Goal: Task Accomplishment & Management: Use online tool/utility

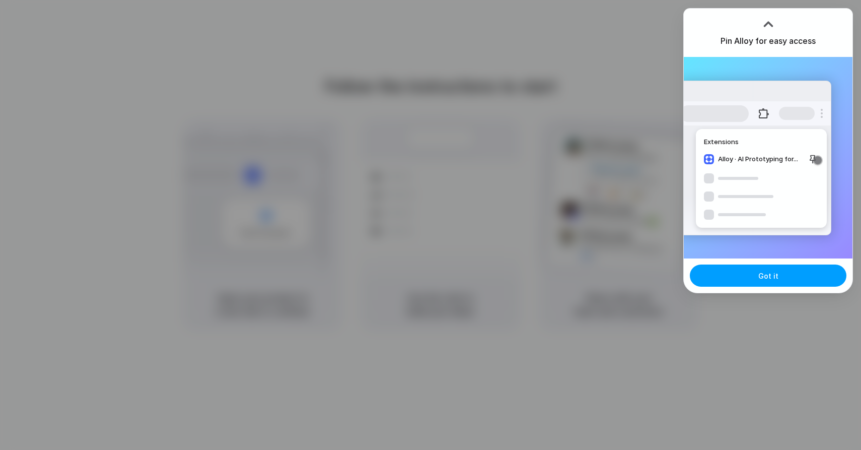
click at [747, 279] on button "Got it" at bounding box center [768, 275] width 157 height 22
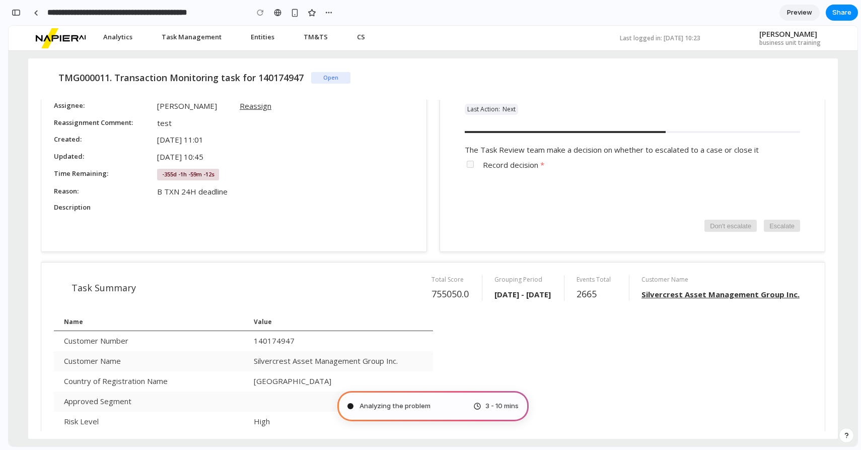
scroll to position [58, 0]
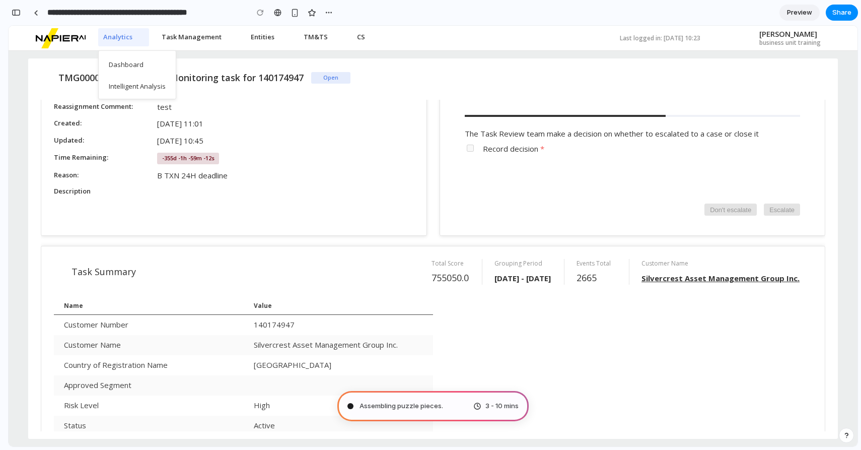
type input "**********"
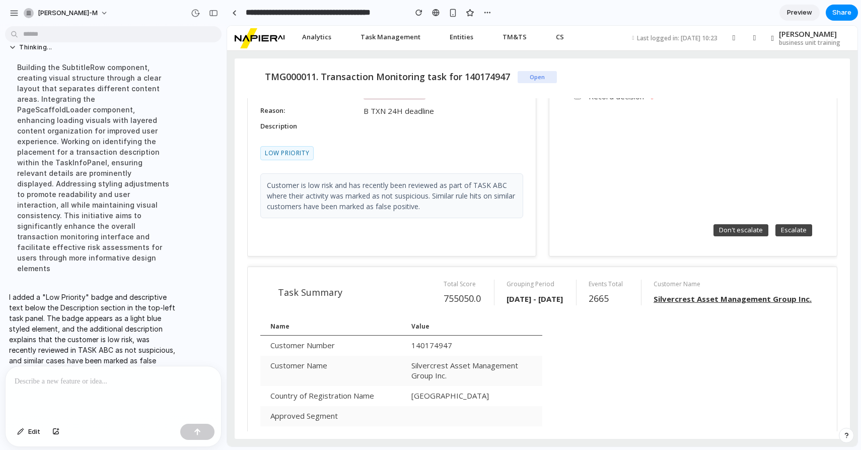
scroll to position [0, 0]
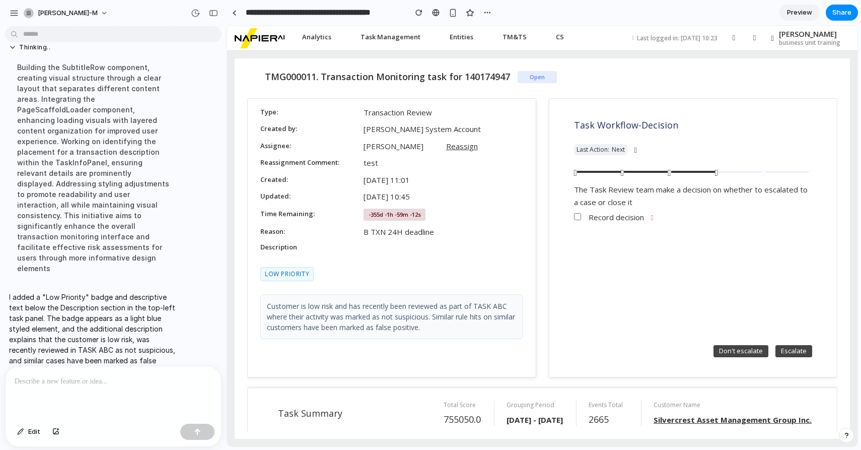
click at [109, 380] on p at bounding box center [113, 381] width 197 height 12
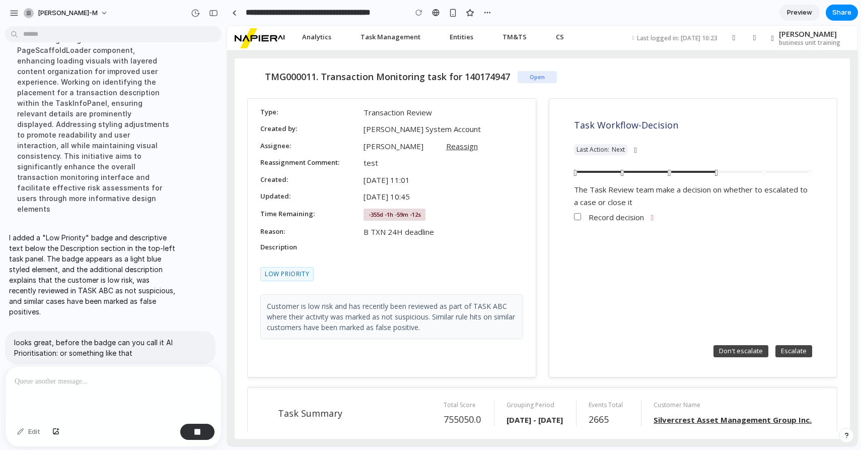
scroll to position [176, 0]
click at [348, 252] on div "Description" at bounding box center [310, 248] width 101 height 12
click at [373, 249] on div "Description" at bounding box center [391, 248] width 263 height 12
click at [310, 265] on div "Type Transaction Review Created by Napier System Account Assignee Sonnie Morse …" at bounding box center [391, 237] width 263 height 263
click at [294, 277] on span "Low Priority" at bounding box center [286, 274] width 53 height 14
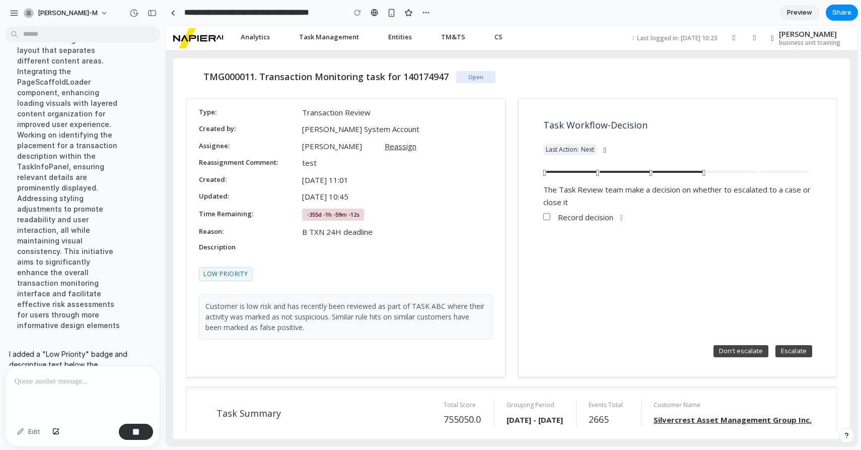
scroll to position [219, 0]
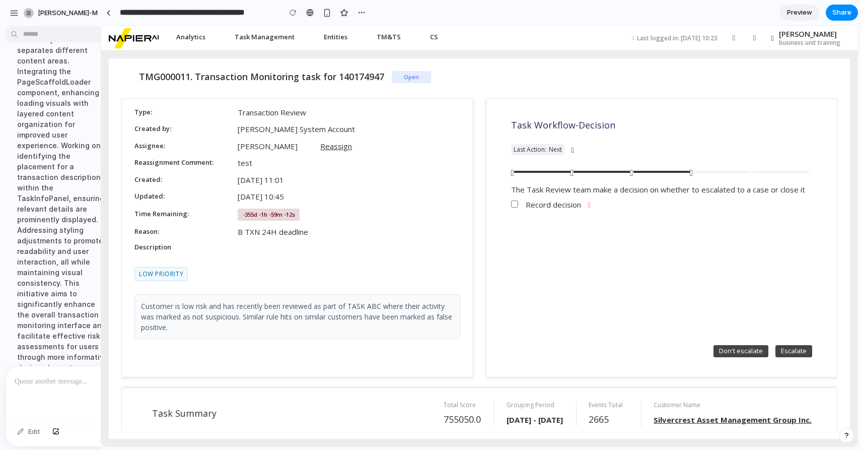
drag, startPoint x: 225, startPoint y: 86, endPoint x: 98, endPoint y: 84, distance: 127.4
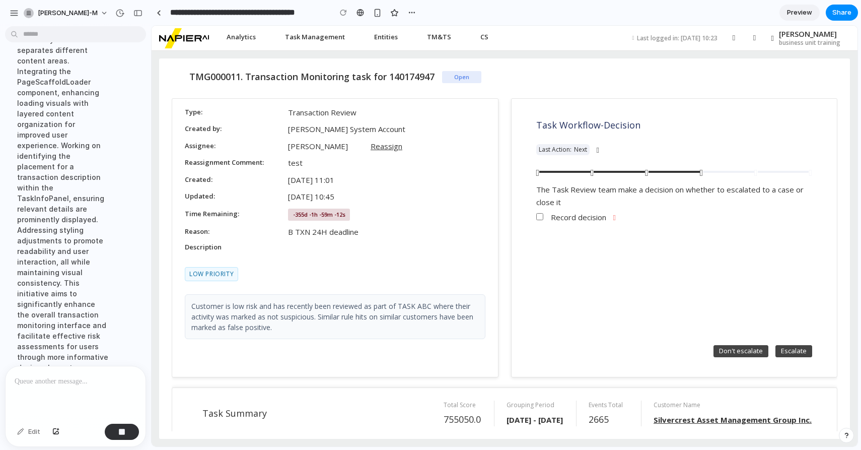
scroll to position [420, 0]
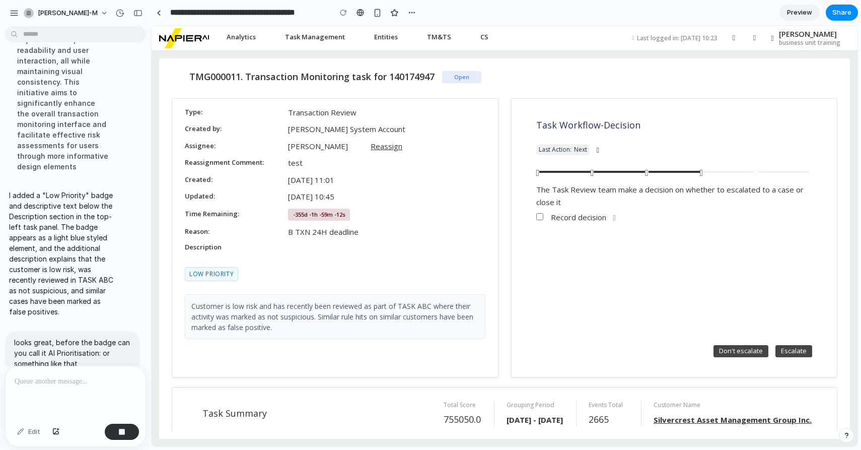
click at [63, 377] on p at bounding box center [76, 381] width 122 height 12
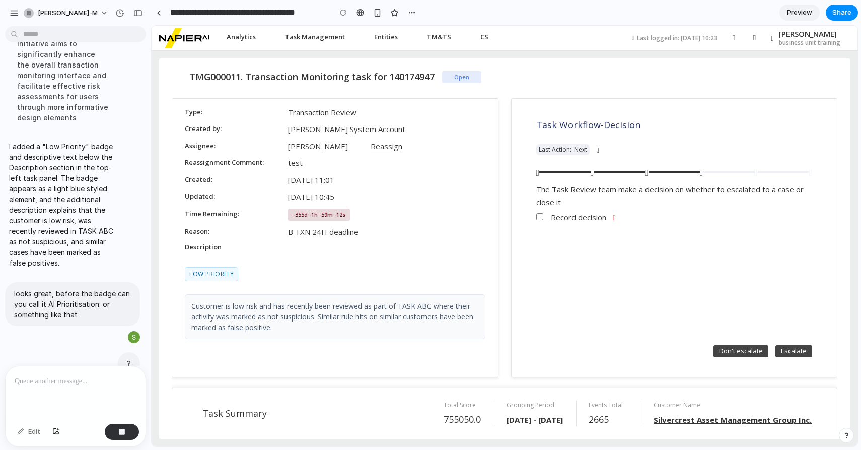
click at [129, 358] on p "?" at bounding box center [129, 363] width 4 height 11
click at [28, 437] on div "Edit" at bounding box center [28, 432] width 33 height 16
click at [132, 352] on div "?" at bounding box center [129, 363] width 22 height 23
click at [135, 380] on div at bounding box center [134, 386] width 12 height 12
click at [130, 358] on p "?" at bounding box center [129, 363] width 4 height 11
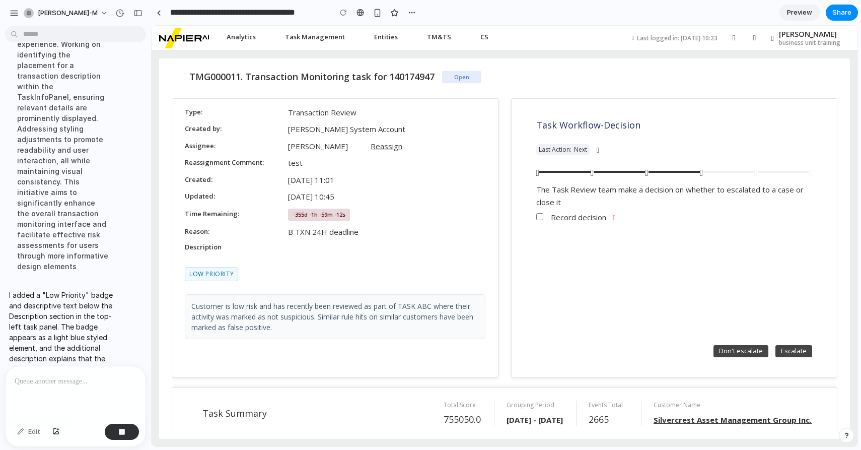
scroll to position [253, 0]
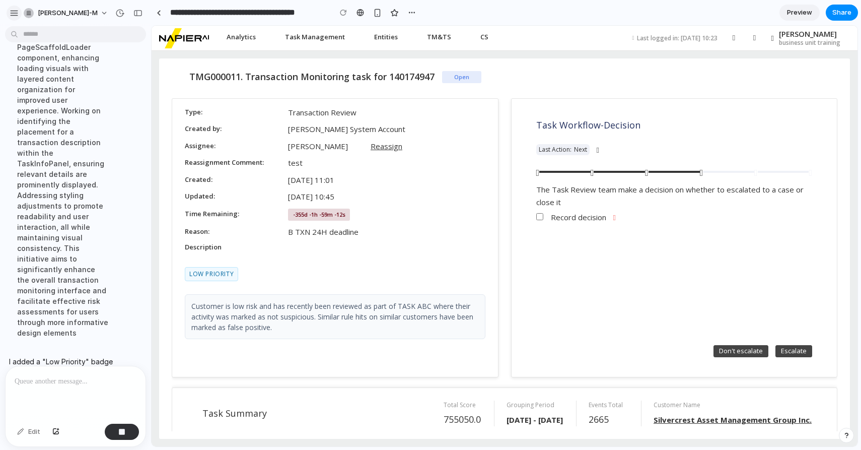
click at [10, 11] on div "button" at bounding box center [14, 13] width 9 height 9
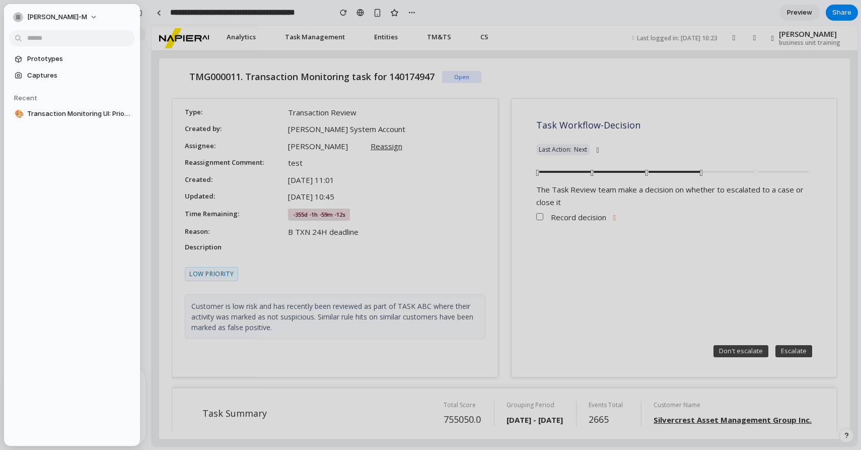
scroll to position [468, 0]
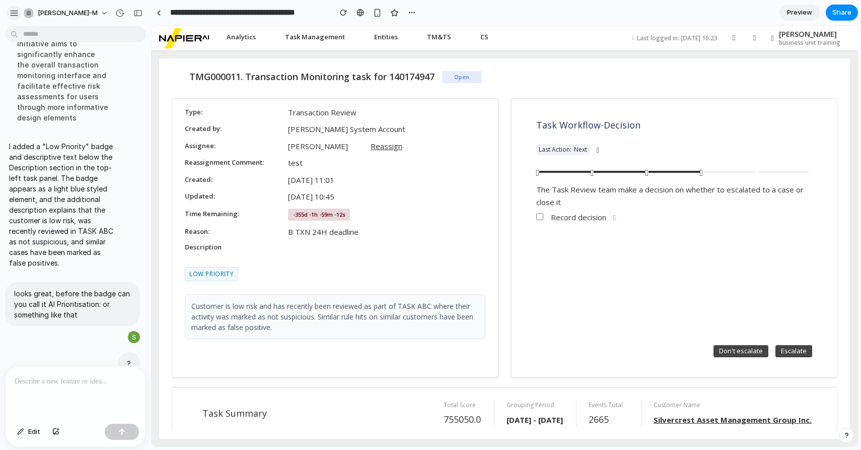
click at [16, 13] on div "button" at bounding box center [14, 13] width 9 height 9
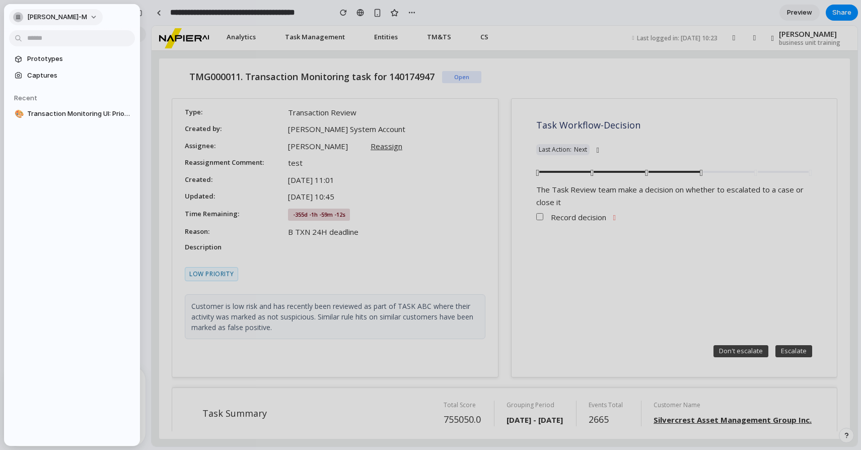
click at [66, 20] on button "[PERSON_NAME]-m" at bounding box center [56, 17] width 94 height 16
click at [175, 83] on div "Settings Invite members Change theme Sign out" at bounding box center [430, 225] width 861 height 450
click at [170, 70] on div at bounding box center [430, 225] width 861 height 450
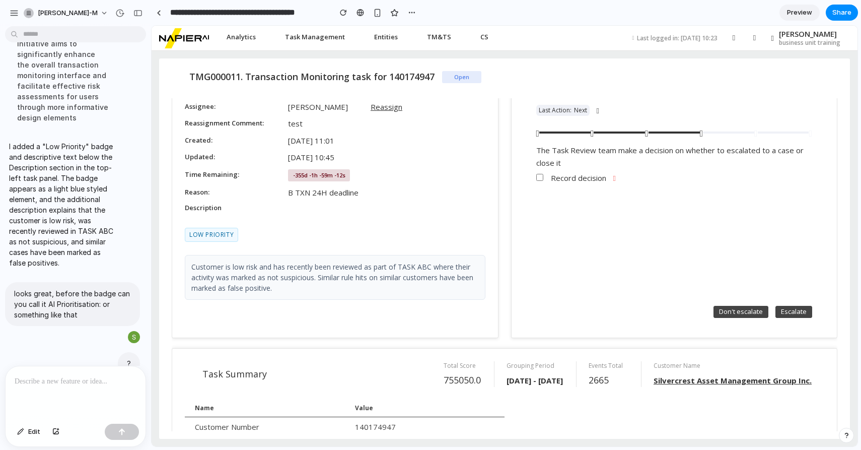
scroll to position [34, 0]
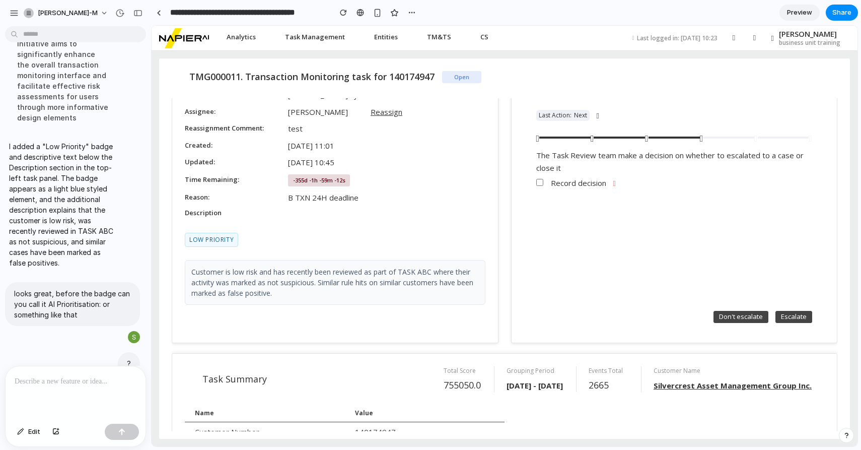
click at [76, 395] on div at bounding box center [76, 392] width 140 height 53
click at [58, 288] on p "looks great, before the badge can you call it AI Prioritisation: or something l…" at bounding box center [72, 304] width 117 height 32
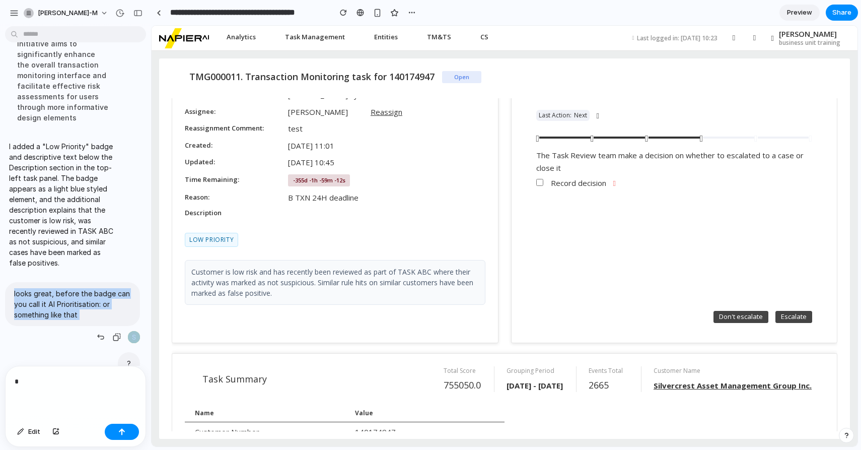
click at [58, 288] on p "looks great, before the badge can you call it AI Prioritisation: or something l…" at bounding box center [72, 304] width 117 height 32
copy div "looks great, before the badge can you call it AI Prioritisation: or something l…"
click at [66, 389] on div "*" at bounding box center [76, 392] width 140 height 53
click at [66, 388] on div "*" at bounding box center [76, 392] width 140 height 53
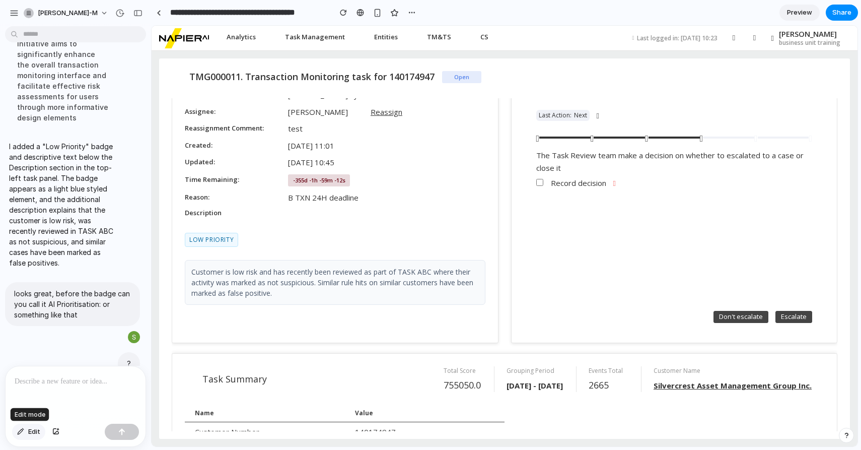
click at [31, 433] on span "Edit" at bounding box center [34, 432] width 12 height 10
click at [55, 386] on p at bounding box center [76, 381] width 122 height 12
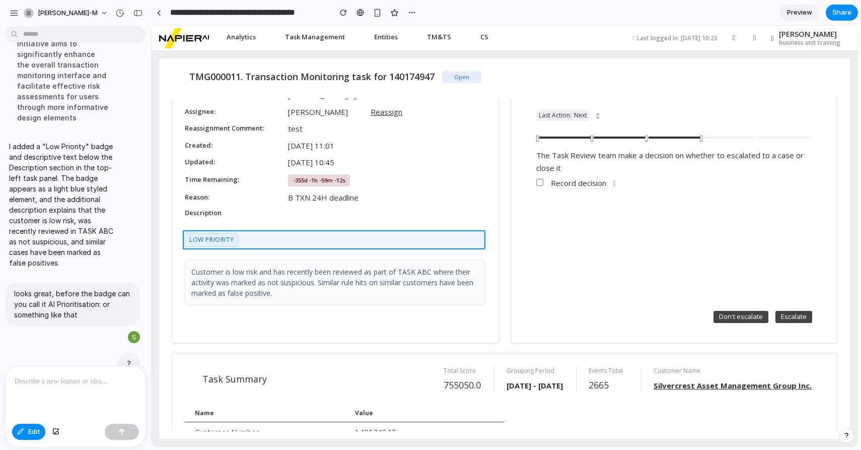
drag, startPoint x: 200, startPoint y: 240, endPoint x: 255, endPoint y: 239, distance: 54.9
click at [255, 239] on div at bounding box center [505, 236] width 706 height 420
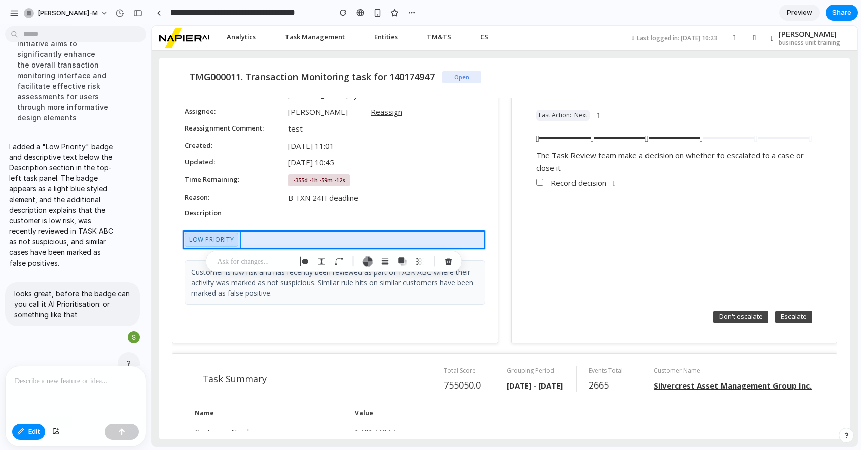
click at [212, 243] on div at bounding box center [505, 236] width 706 height 420
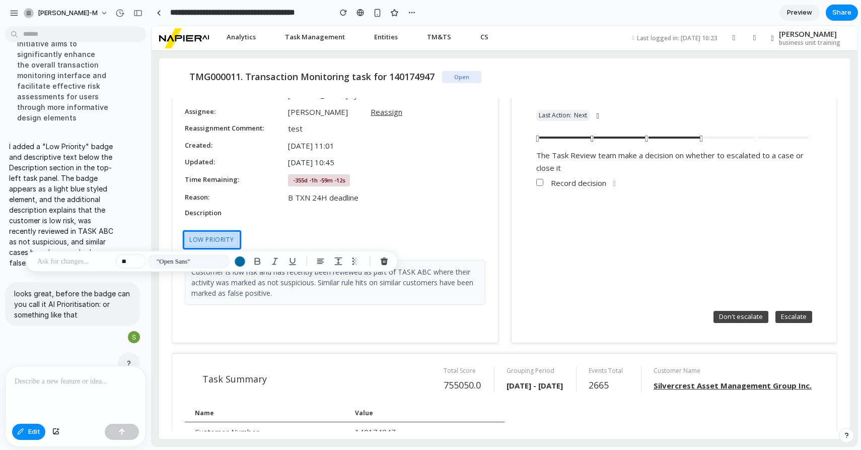
click at [190, 238] on div at bounding box center [505, 236] width 706 height 420
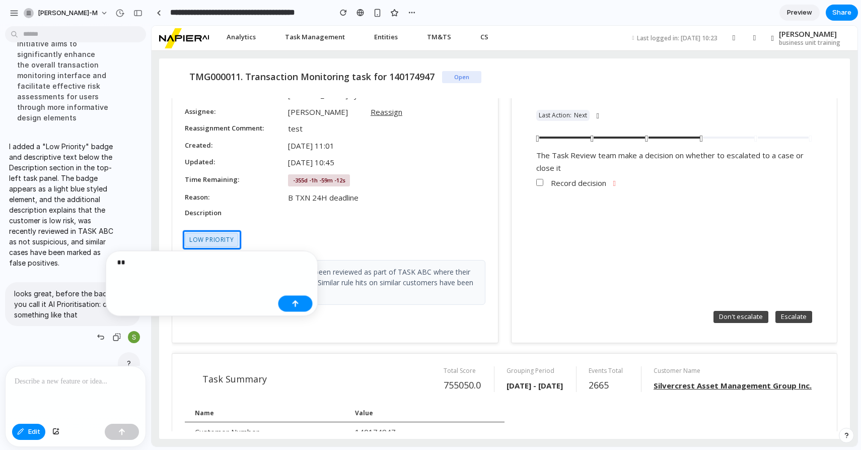
click at [38, 288] on p "looks great, before the badge can you call it AI Prioritisation: or something l…" at bounding box center [72, 304] width 117 height 32
copy div "looks great, before the badge can you call it AI Prioritisation: or something l…"
click at [119, 265] on p "**" at bounding box center [195, 262] width 157 height 12
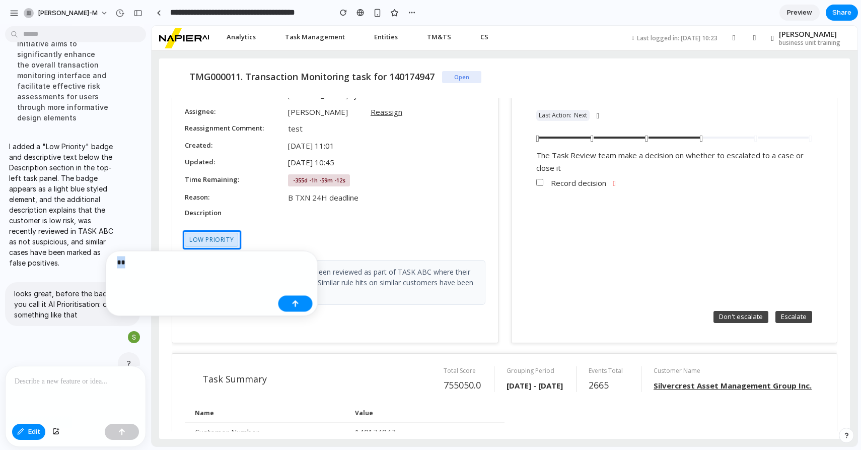
click at [119, 265] on p "**" at bounding box center [195, 262] width 157 height 12
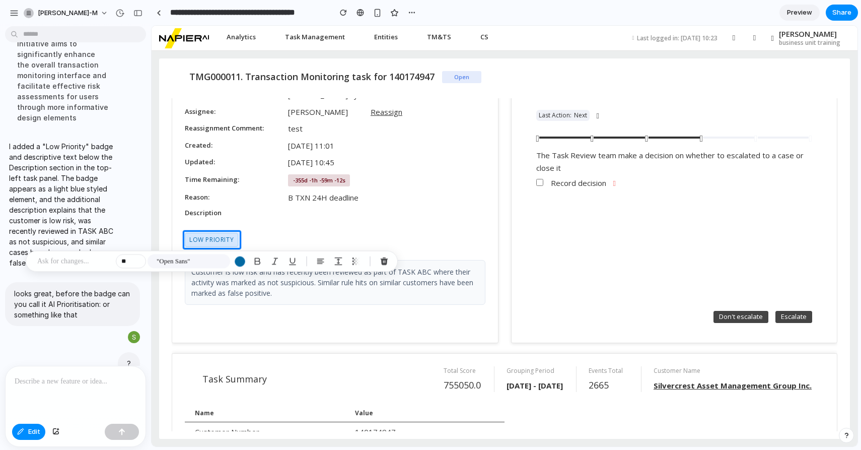
click at [81, 256] on p at bounding box center [74, 261] width 75 height 12
click at [87, 263] on p at bounding box center [74, 261] width 75 height 12
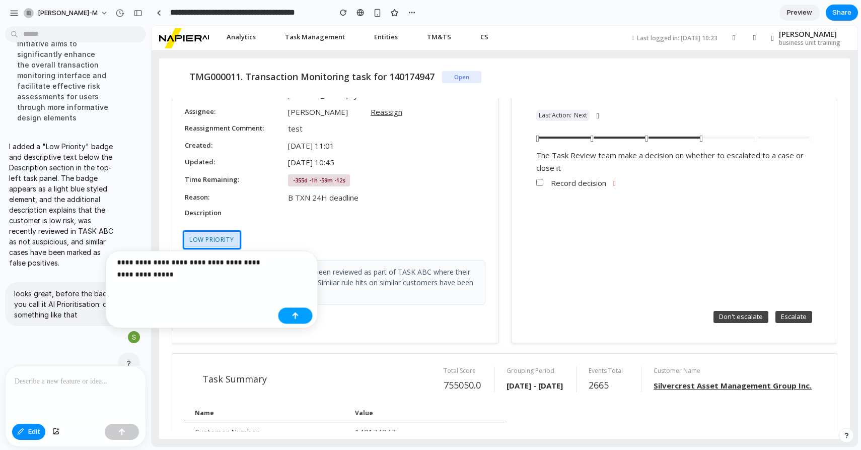
click at [301, 311] on button "button" at bounding box center [295, 316] width 34 height 16
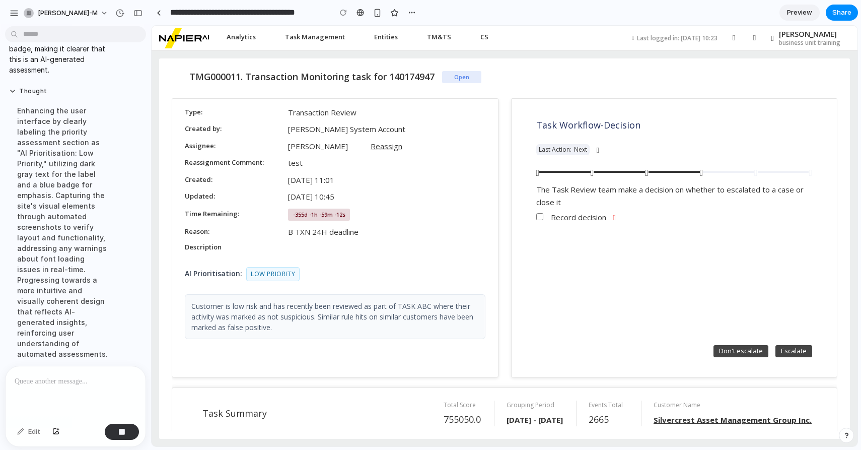
scroll to position [603, 0]
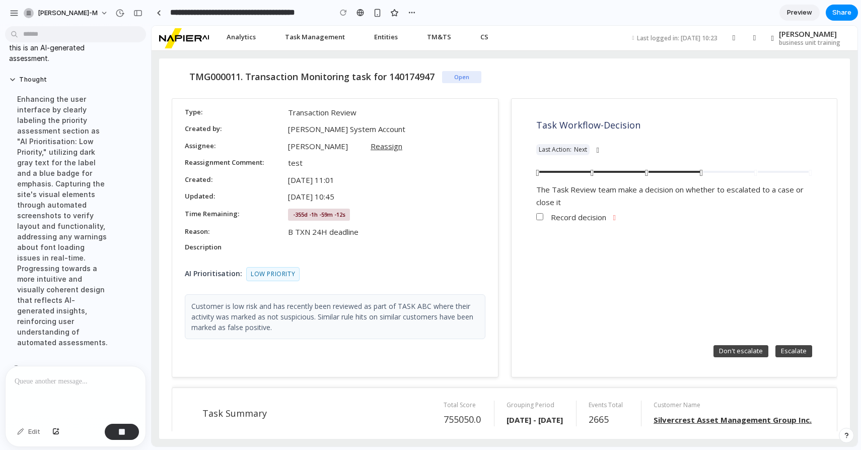
click at [781, 159] on div "Task Workflow - Decision Last Action: Next" at bounding box center [674, 141] width 301 height 71
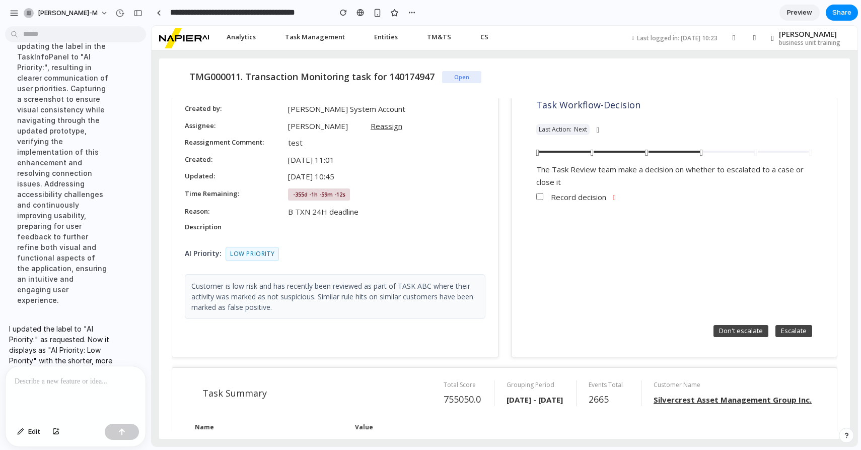
scroll to position [0, 0]
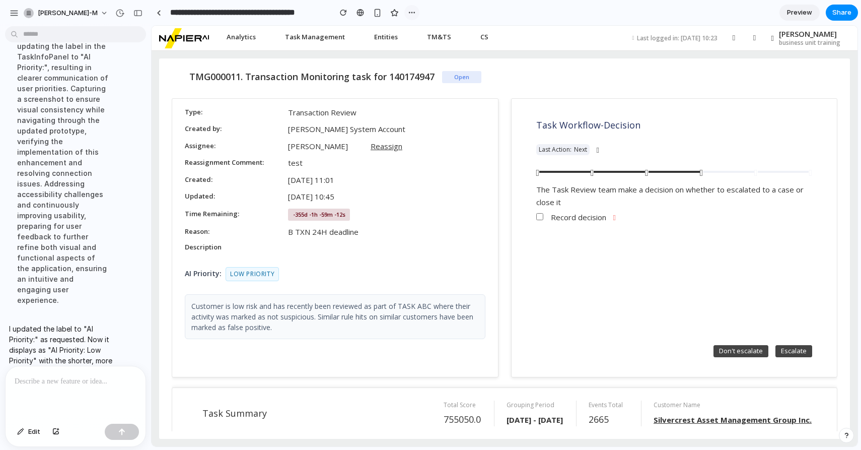
click at [415, 16] on div "button" at bounding box center [412, 13] width 8 height 8
click at [52, 15] on div "Duplicate Delete" at bounding box center [430, 225] width 861 height 450
click at [64, 15] on span "[PERSON_NAME]-m" at bounding box center [68, 13] width 60 height 10
click at [60, 33] on span "Settings" at bounding box center [52, 36] width 28 height 10
click at [58, 387] on div at bounding box center [76, 392] width 140 height 53
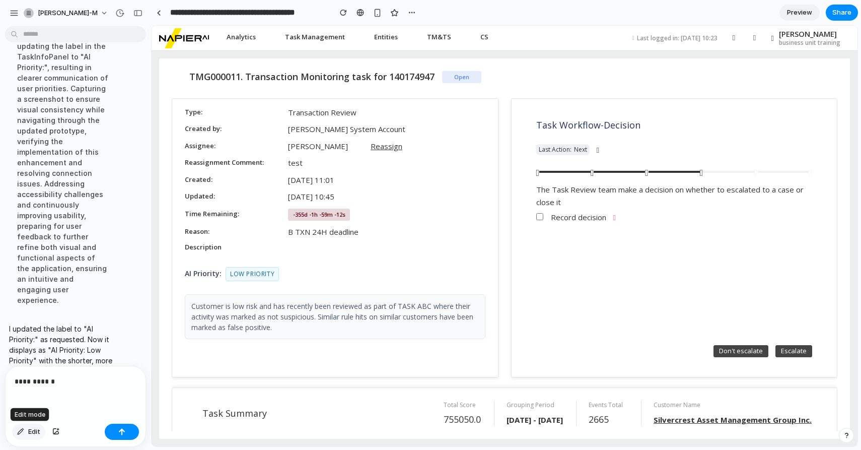
click at [33, 430] on span "Edit" at bounding box center [34, 432] width 12 height 10
click at [57, 404] on div "**********" at bounding box center [76, 392] width 140 height 53
click at [88, 389] on div "**********" at bounding box center [76, 392] width 140 height 53
click at [138, 17] on button "button" at bounding box center [138, 13] width 16 height 16
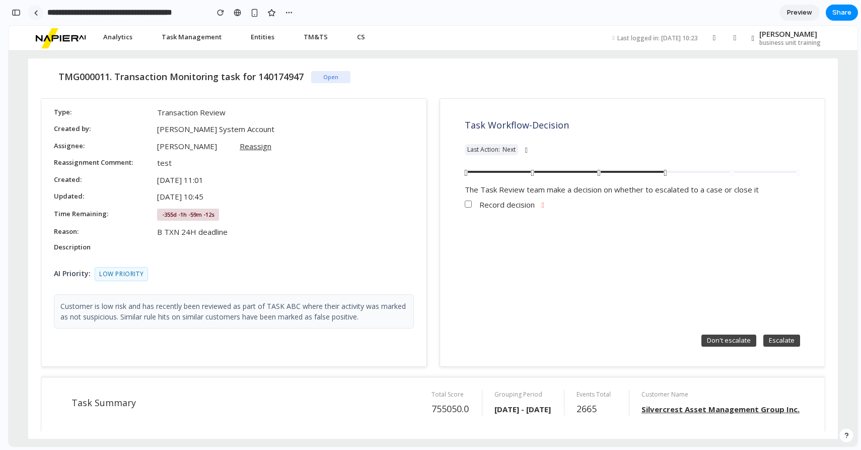
click at [40, 13] on link at bounding box center [35, 12] width 15 height 15
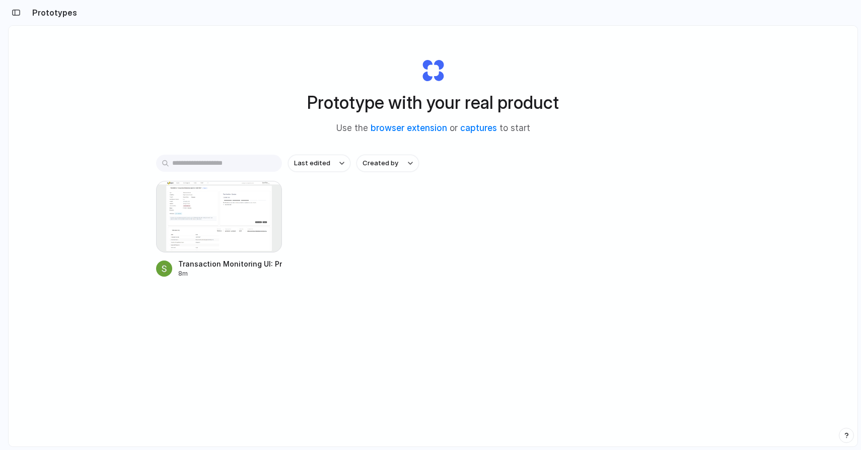
click at [343, 243] on div "Transaction Monitoring UI: Priority Badge 8m" at bounding box center [433, 229] width 554 height 97
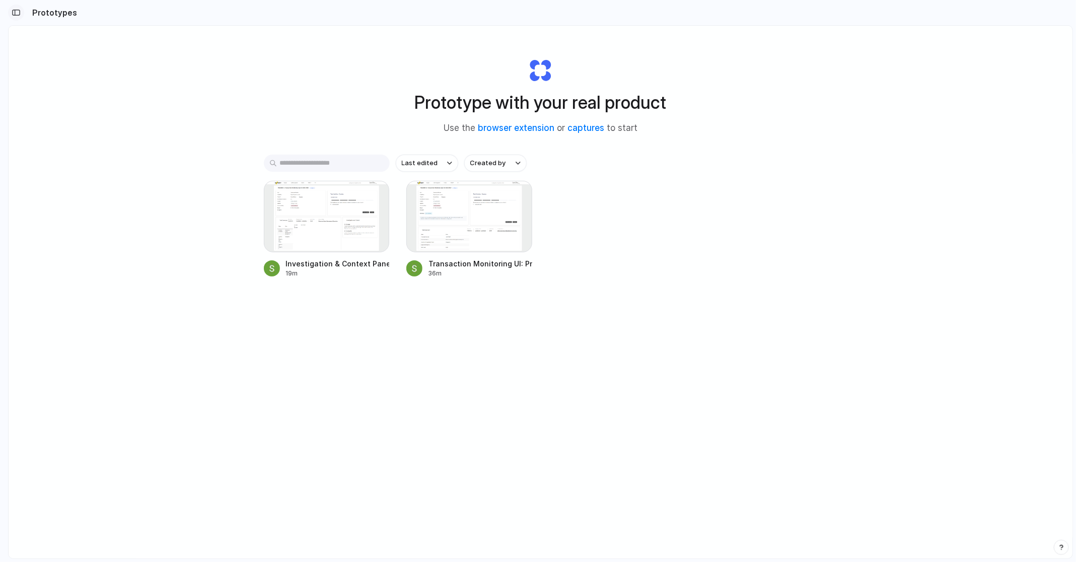
click at [21, 9] on button "button" at bounding box center [16, 13] width 16 height 16
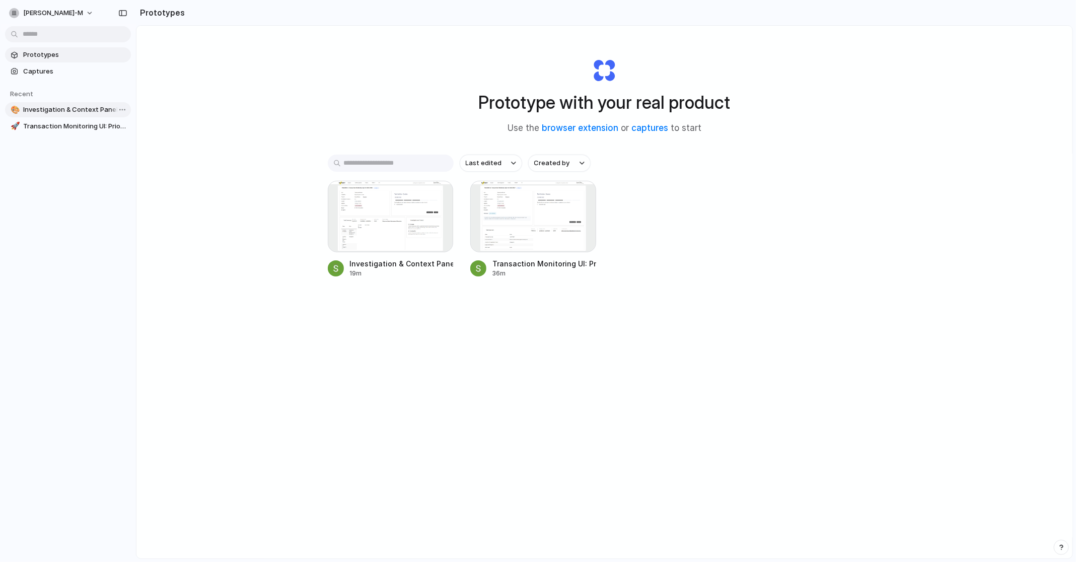
click at [64, 106] on span "Investigation & Context Panel for AML Monitoring" at bounding box center [75, 110] width 104 height 10
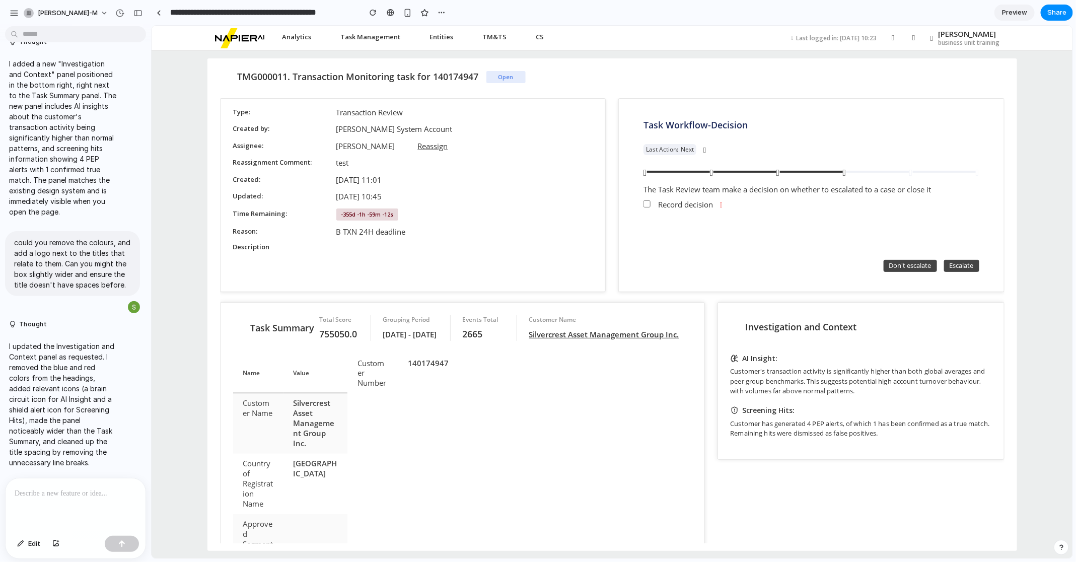
click at [37, 449] on p at bounding box center [76, 493] width 122 height 12
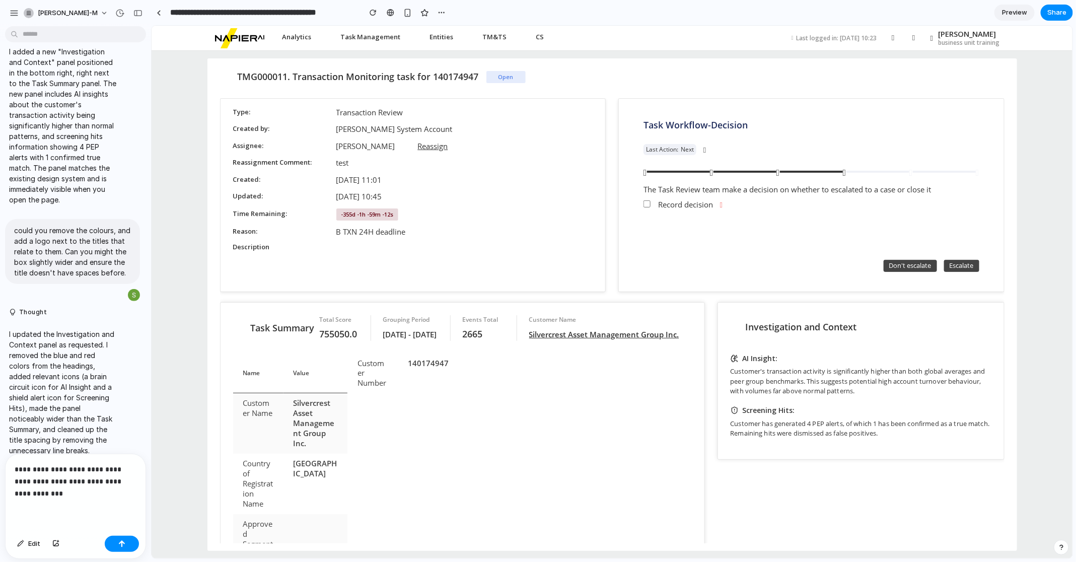
scroll to position [284, 0]
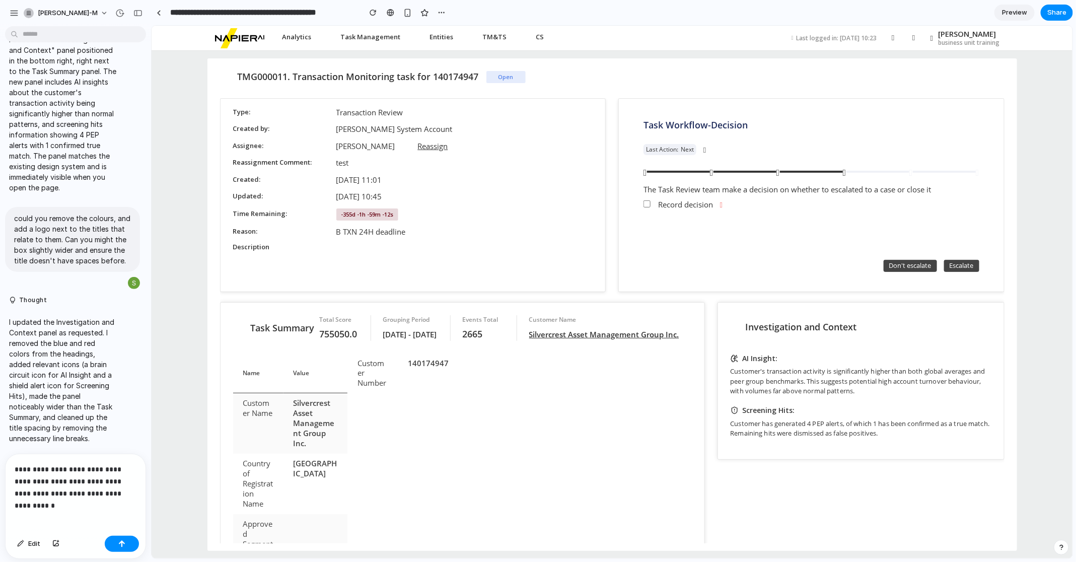
click at [53, 449] on p "**********" at bounding box center [76, 481] width 122 height 36
click at [75, 449] on p "**********" at bounding box center [76, 481] width 122 height 36
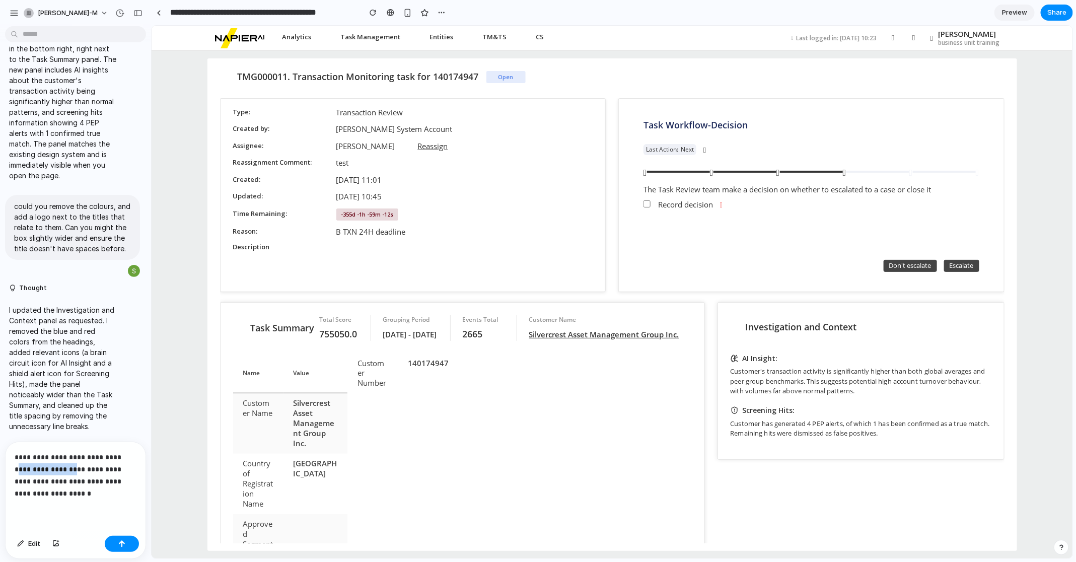
drag, startPoint x: 61, startPoint y: 471, endPoint x: 114, endPoint y: 460, distance: 54.5
click at [114, 449] on p "**********" at bounding box center [76, 475] width 122 height 48
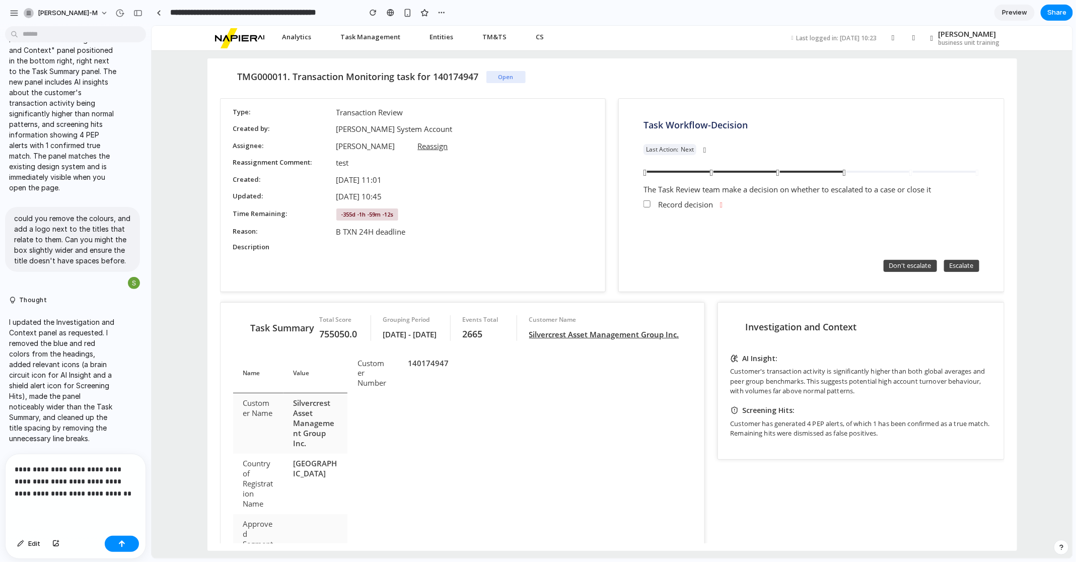
click at [127, 449] on p "**********" at bounding box center [76, 481] width 122 height 36
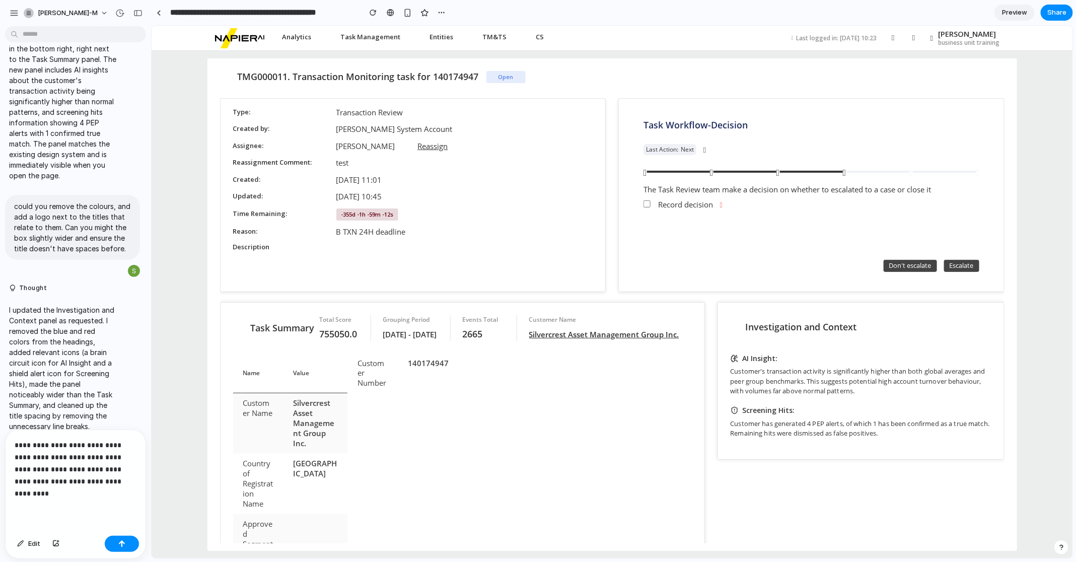
scroll to position [308, 0]
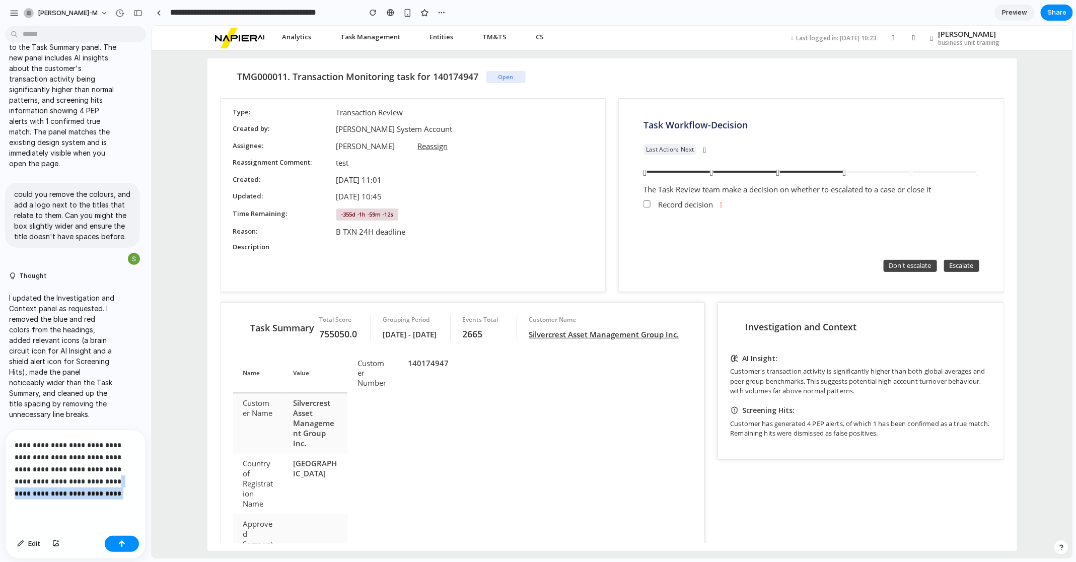
drag, startPoint x: 100, startPoint y: 504, endPoint x: 100, endPoint y: 482, distance: 21.2
click at [100, 449] on div "**********" at bounding box center [76, 481] width 140 height 102
drag, startPoint x: 99, startPoint y: 497, endPoint x: 101, endPoint y: 484, distance: 12.8
click at [101, 449] on p "**********" at bounding box center [76, 469] width 122 height 60
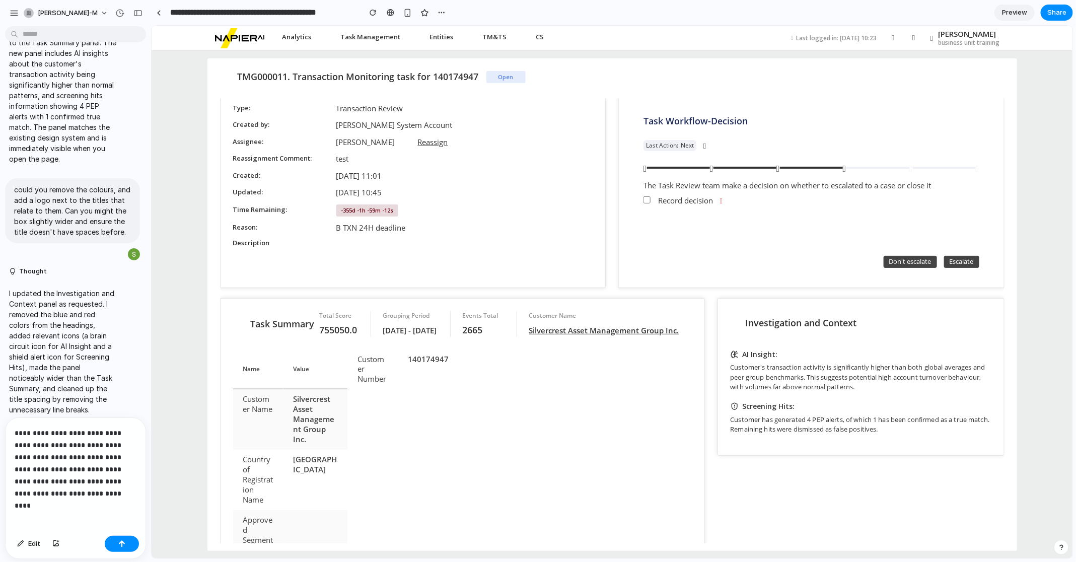
scroll to position [0, 0]
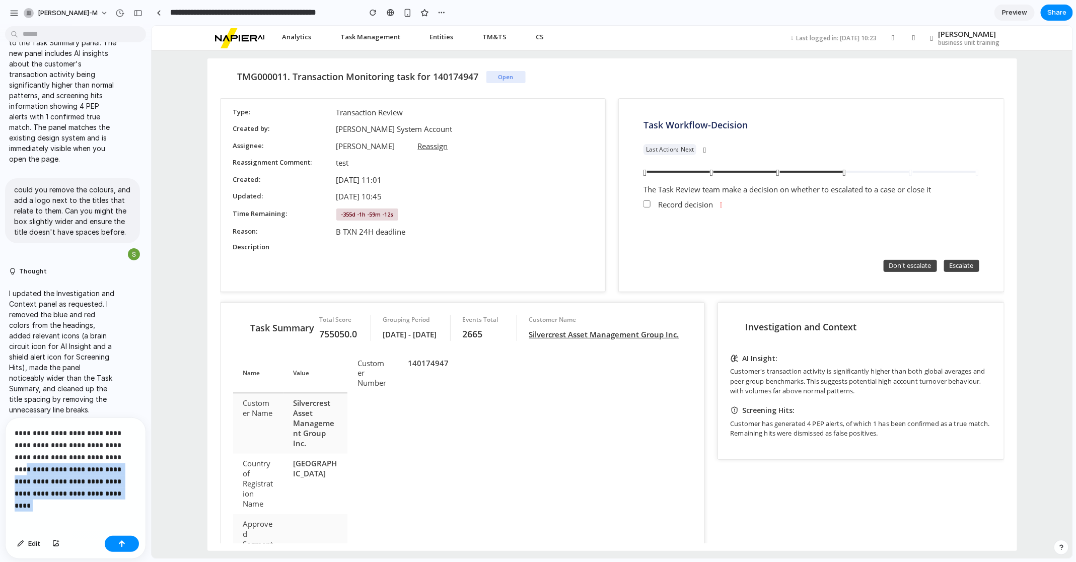
drag, startPoint x: 108, startPoint y: 492, endPoint x: 12, endPoint y: 467, distance: 99.2
click at [12, 449] on div "**********" at bounding box center [76, 475] width 140 height 114
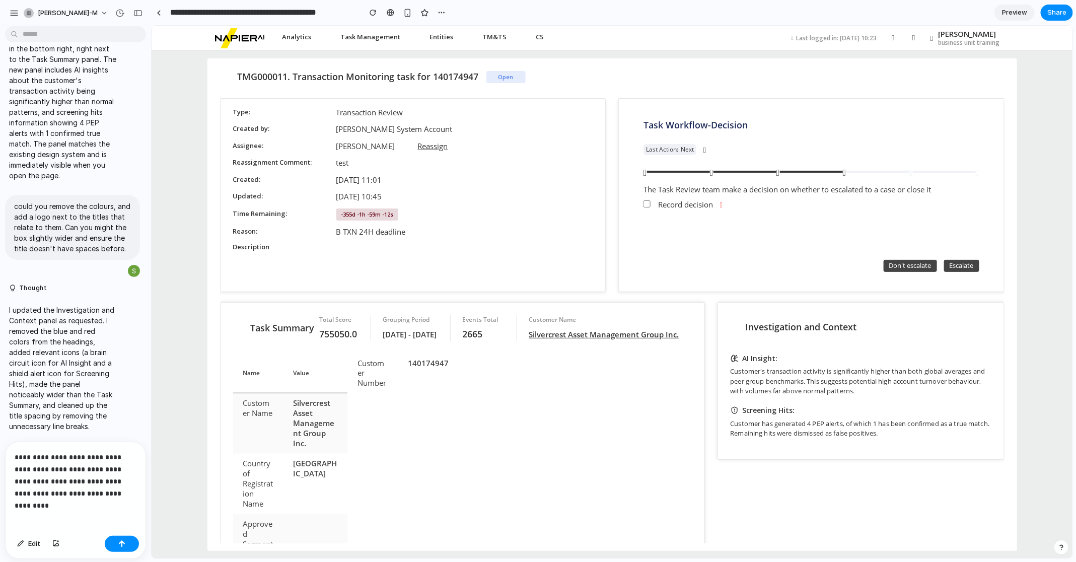
scroll to position [308, 0]
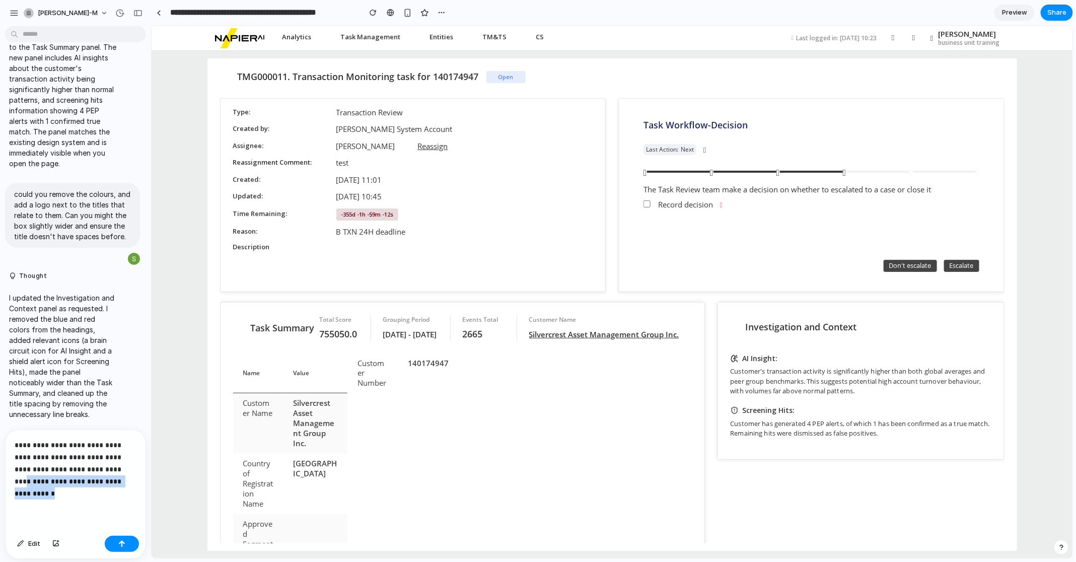
drag, startPoint x: 42, startPoint y: 494, endPoint x: 15, endPoint y: 482, distance: 29.6
click at [15, 449] on p "**********" at bounding box center [76, 469] width 122 height 60
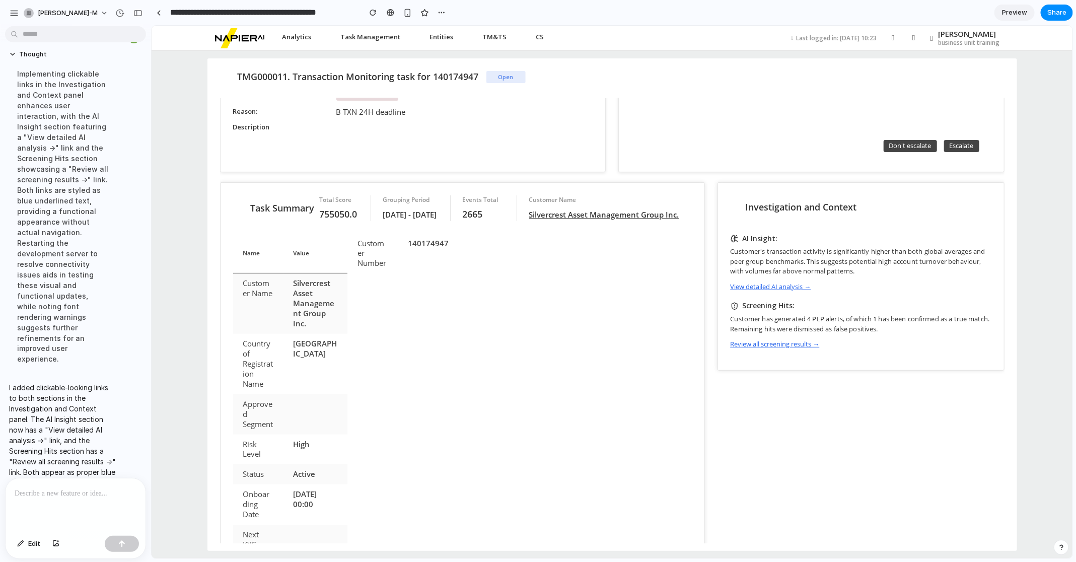
scroll to position [0, 0]
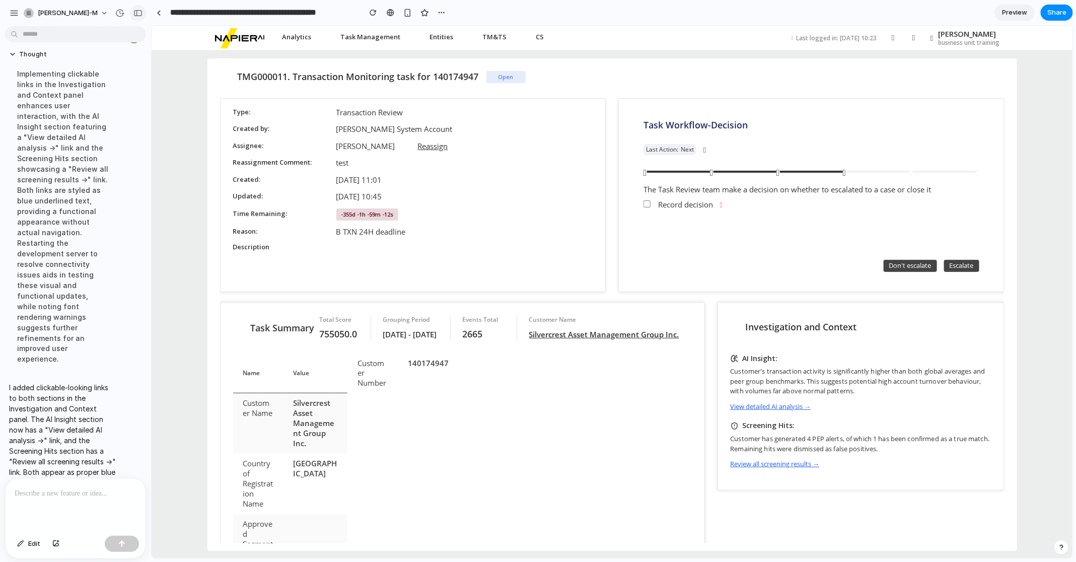
click at [134, 14] on div "button" at bounding box center [137, 13] width 9 height 7
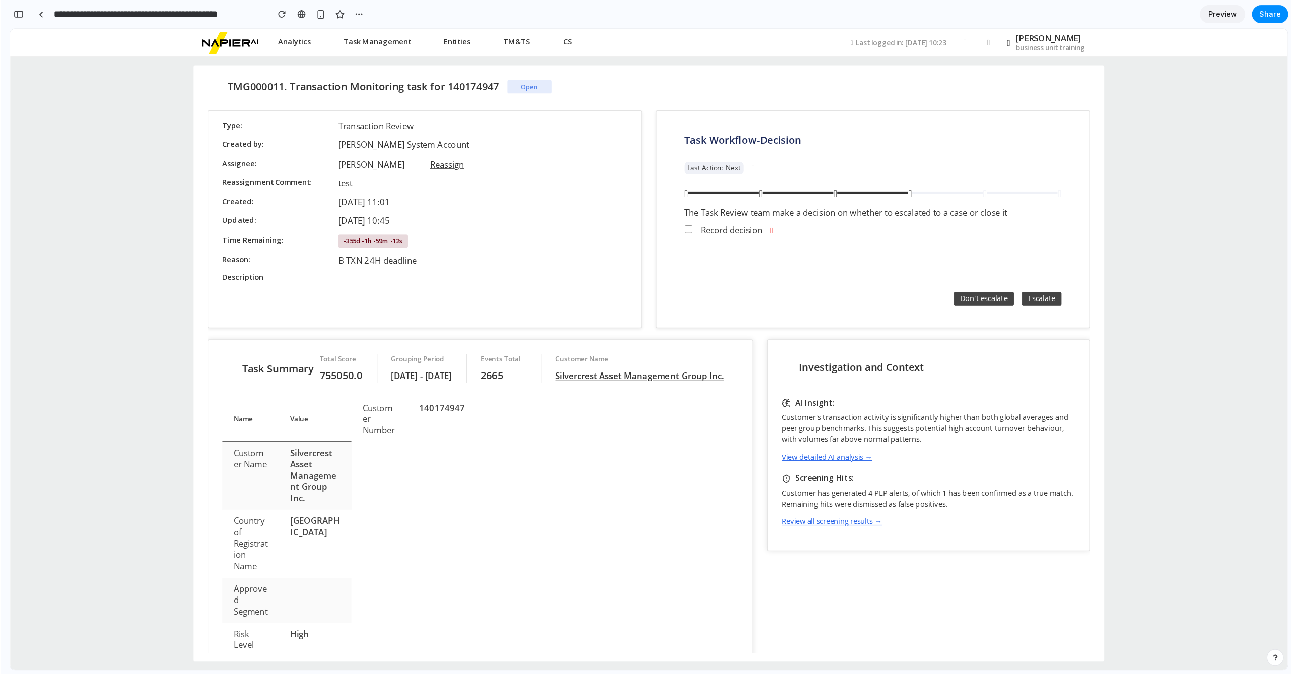
scroll to position [1098, 0]
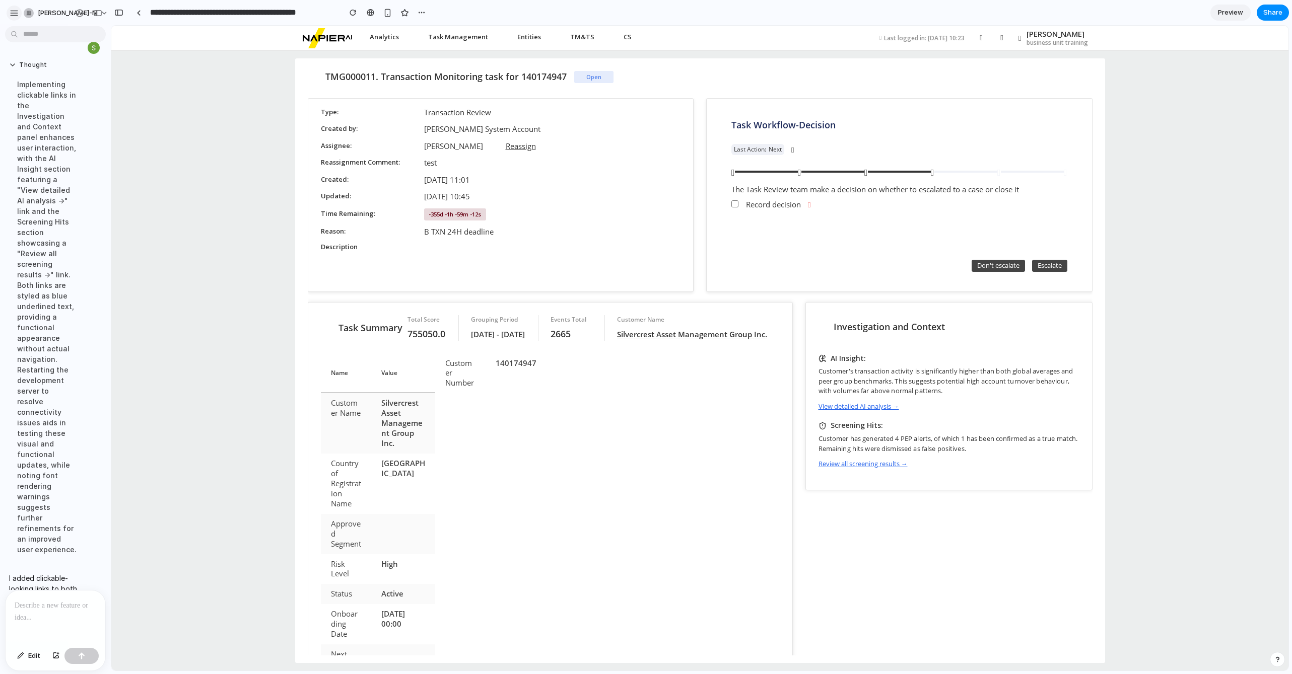
click at [14, 15] on div "button" at bounding box center [14, 13] width 9 height 9
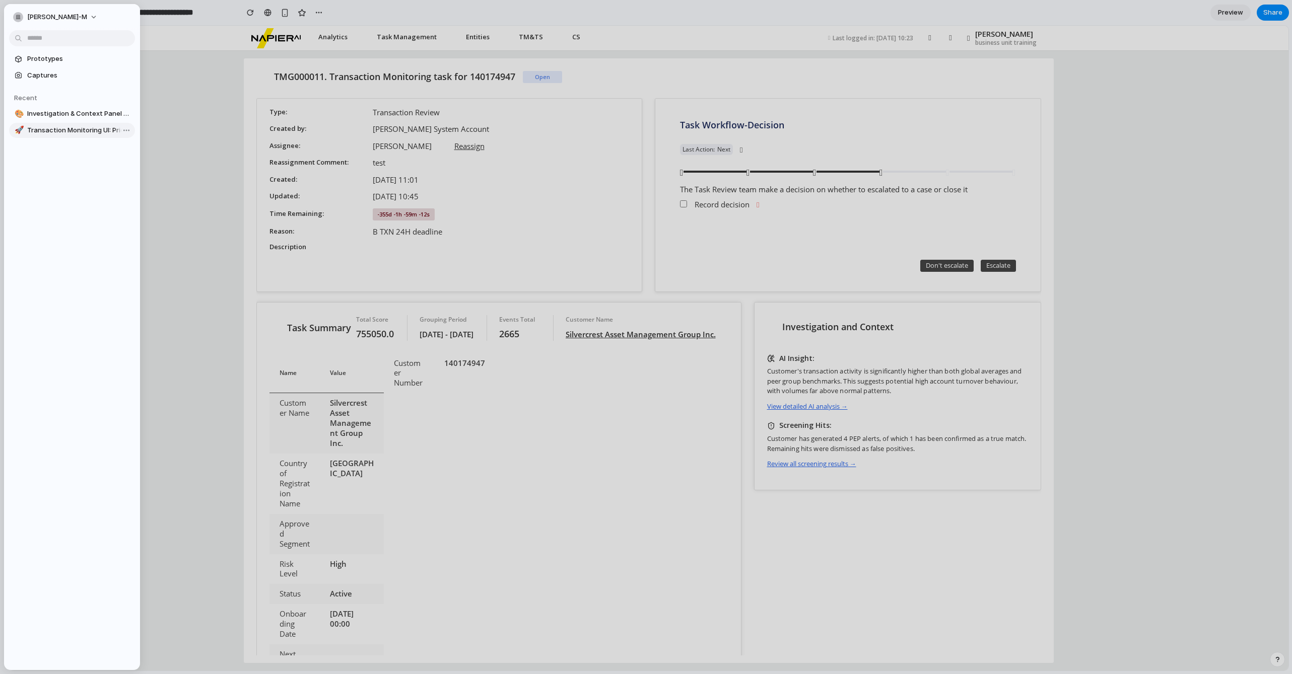
click at [81, 130] on span "Transaction Monitoring UI: Priority Badge" at bounding box center [79, 130] width 104 height 10
type input "**********"
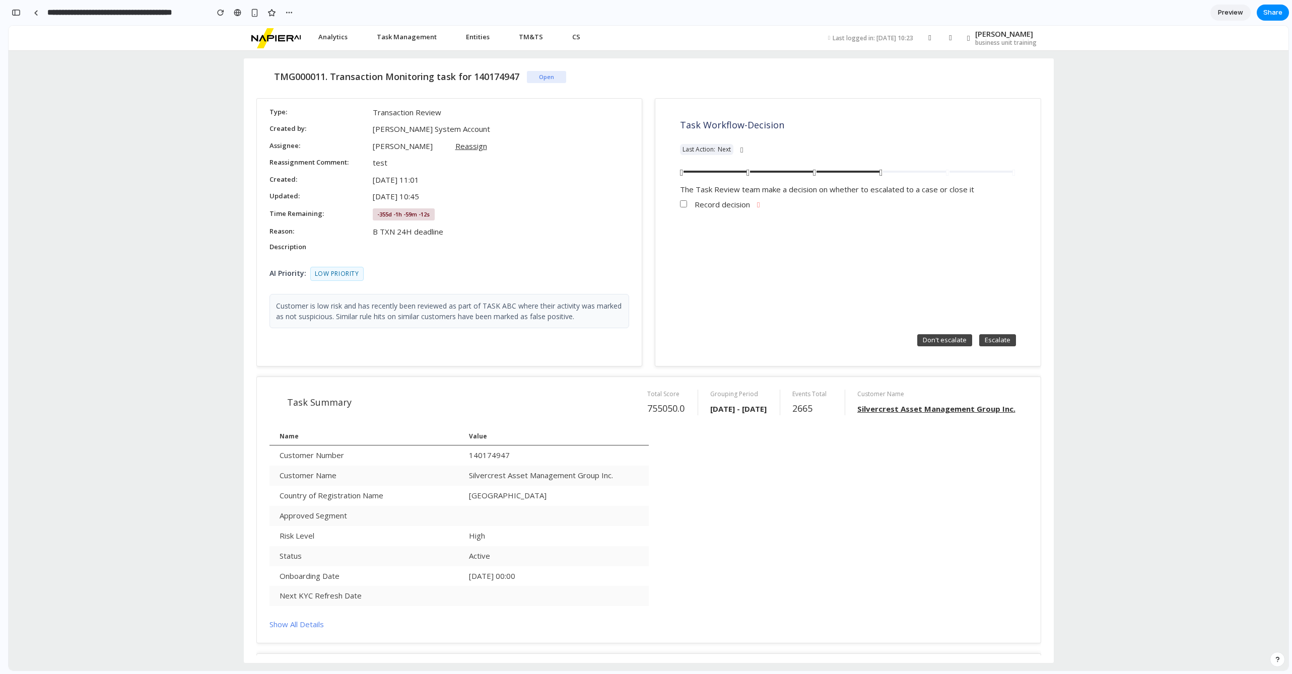
click at [861, 364] on div "TMG000011. Transaction Monitoring task for 140174947 Open Type Transaction Revi…" at bounding box center [649, 361] width 1280 height 620
click at [36, 14] on div at bounding box center [36, 13] width 5 height 6
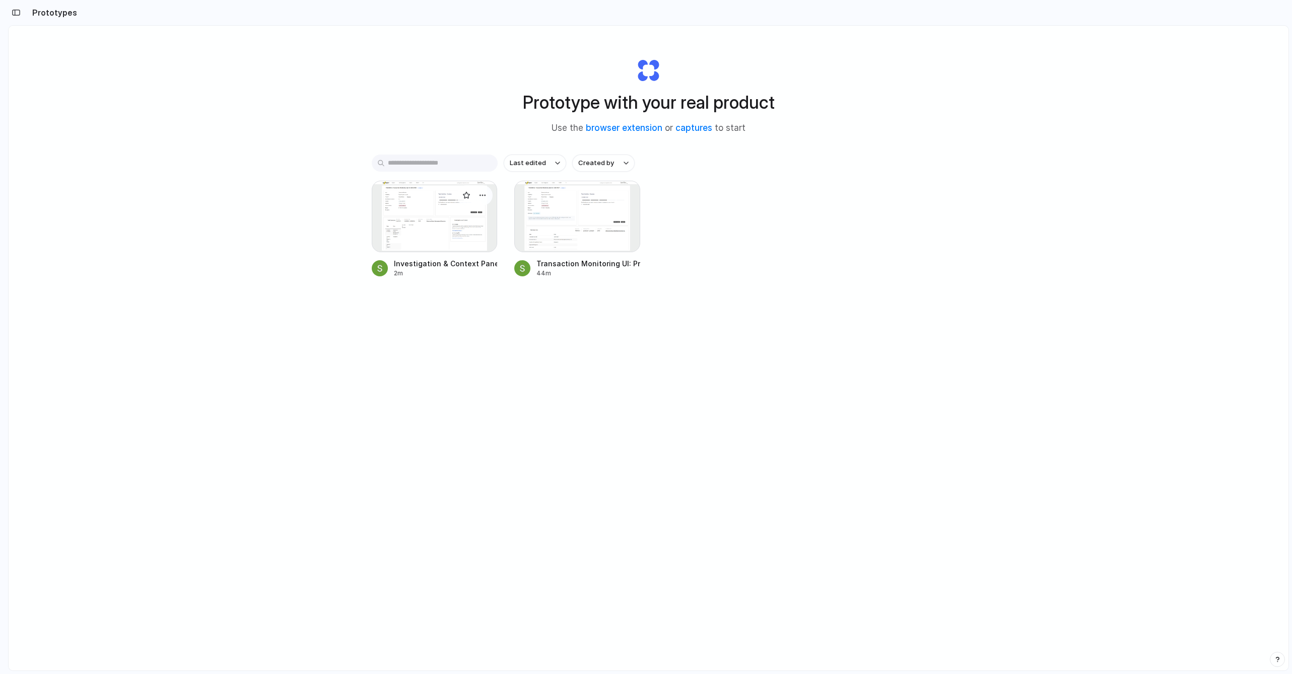
click at [446, 213] on div at bounding box center [435, 217] width 126 height 72
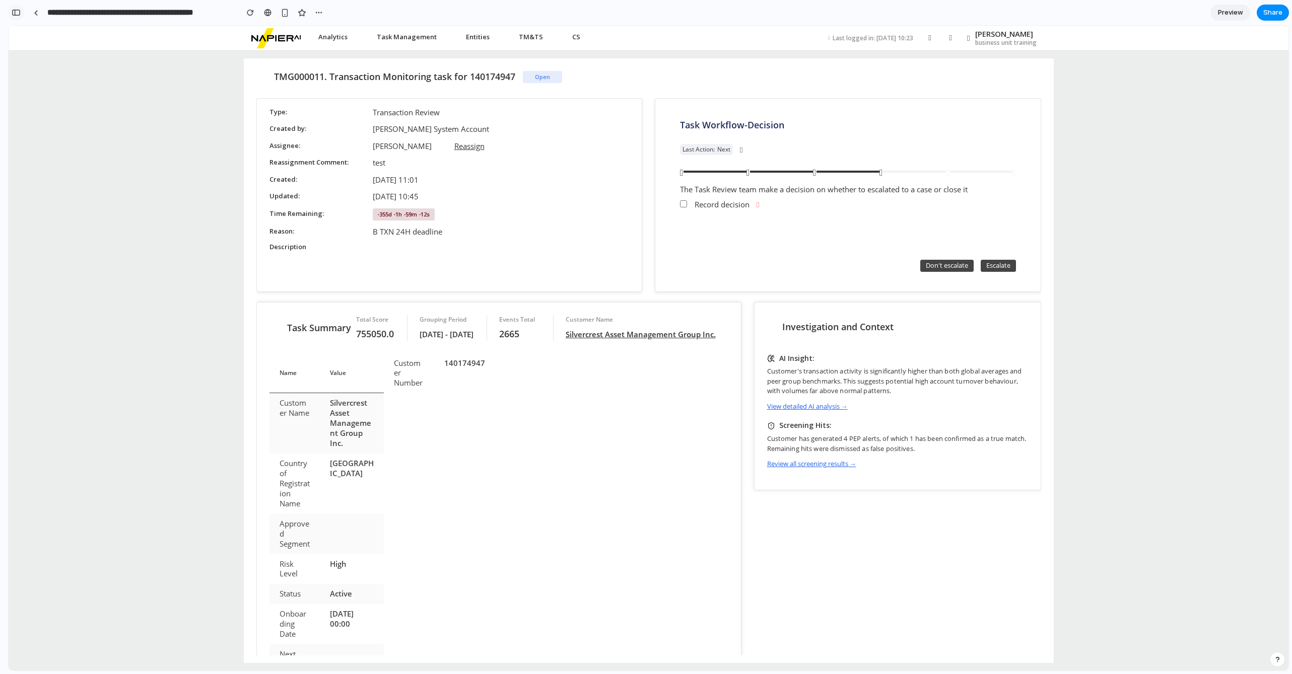
click at [16, 10] on div "button" at bounding box center [16, 12] width 9 height 7
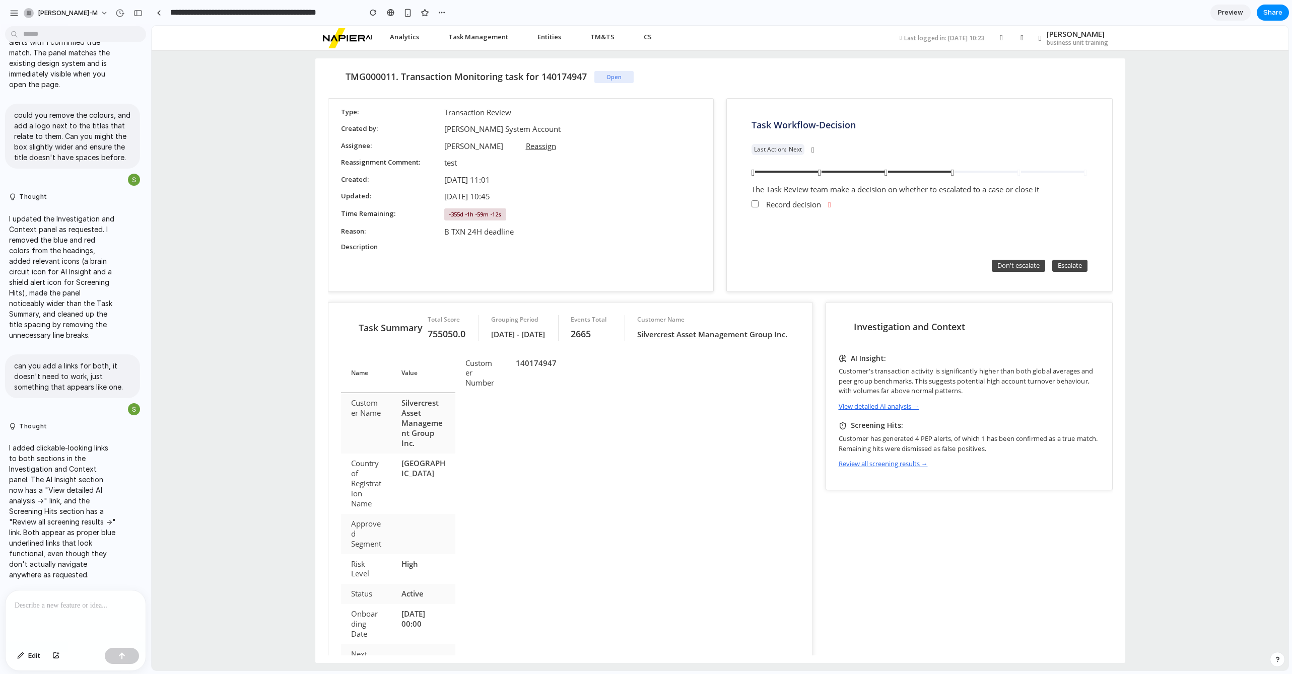
click at [56, 449] on p at bounding box center [76, 606] width 122 height 12
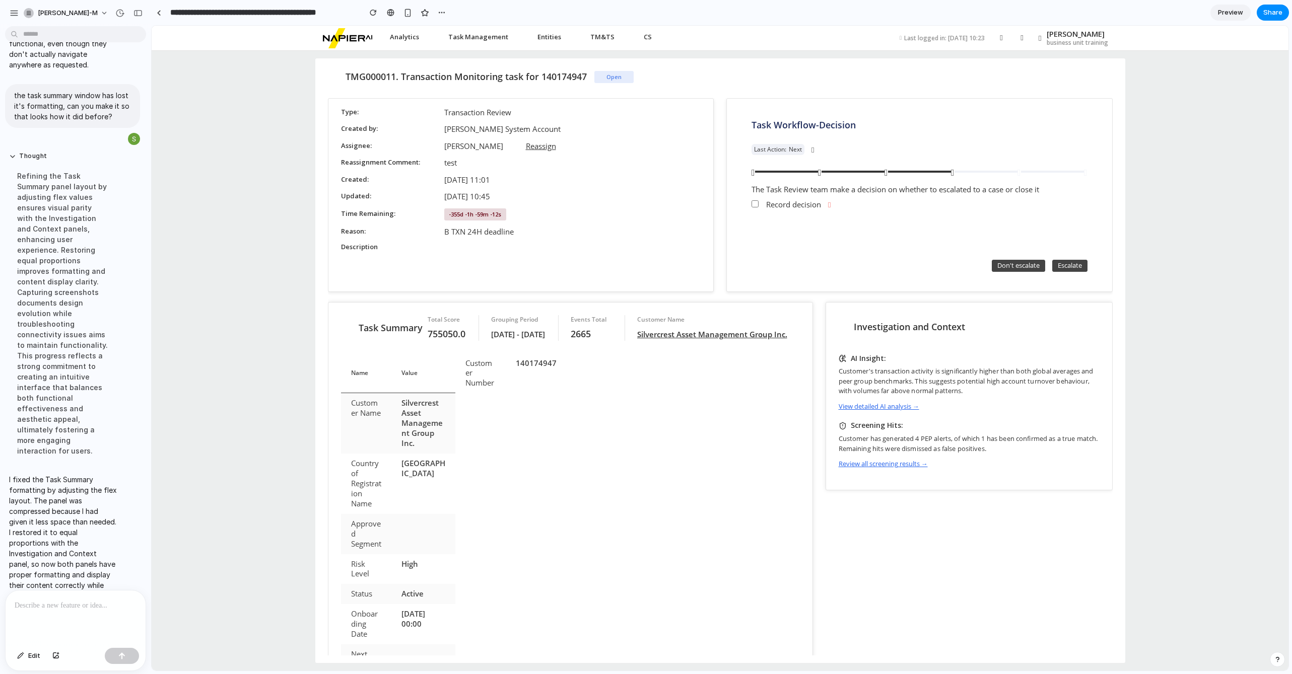
click at [37, 449] on p at bounding box center [76, 606] width 122 height 12
click at [113, 449] on button "button" at bounding box center [122, 656] width 34 height 16
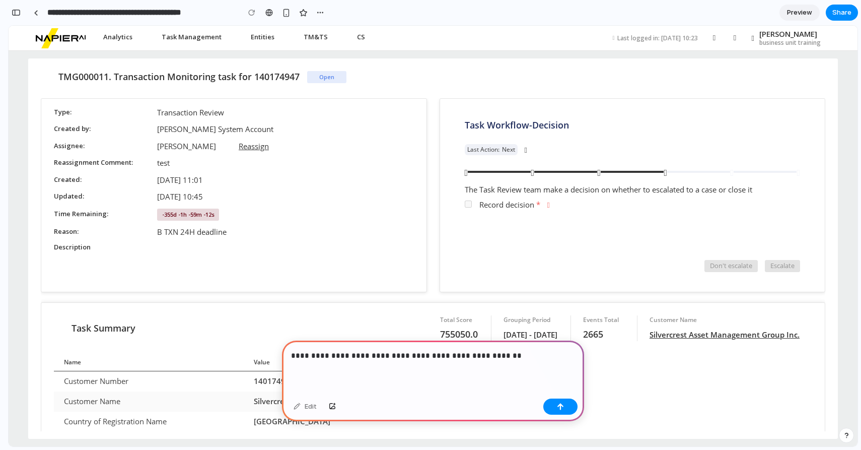
click at [408, 355] on p "**********" at bounding box center [433, 356] width 284 height 12
click at [511, 352] on p "**********" at bounding box center [433, 356] width 284 height 12
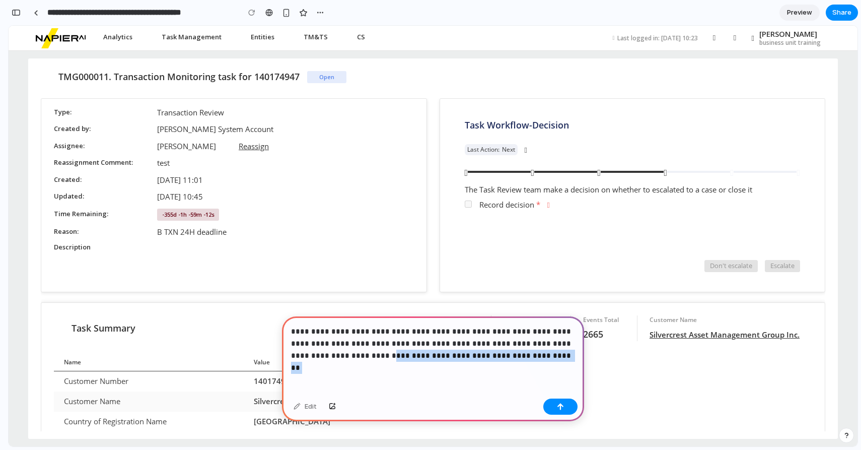
drag, startPoint x: 504, startPoint y: 357, endPoint x: 327, endPoint y: 354, distance: 176.8
click at [327, 354] on p "**********" at bounding box center [433, 343] width 284 height 36
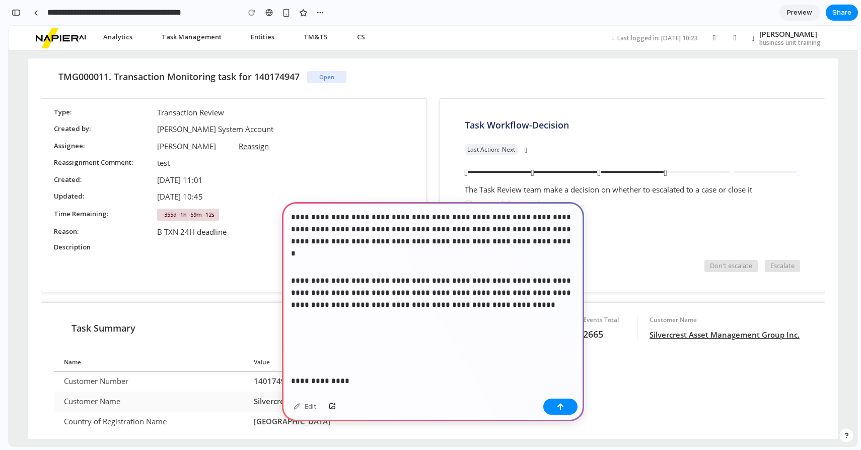
click at [291, 282] on p "**********" at bounding box center [433, 292] width 284 height 36
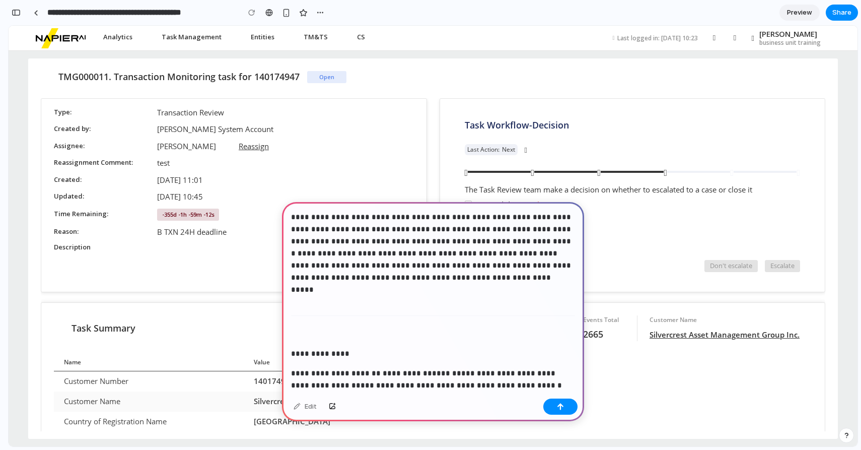
click at [289, 371] on div "**********" at bounding box center [433, 313] width 302 height 222
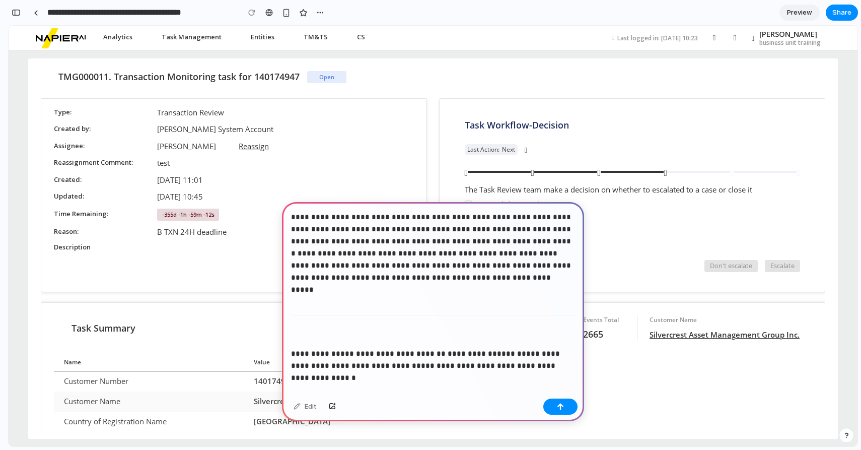
click at [290, 353] on div "**********" at bounding box center [433, 303] width 302 height 202
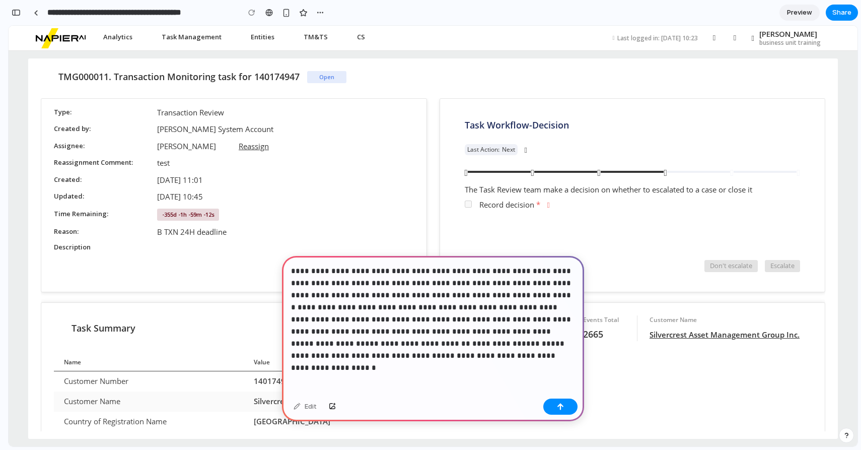
click at [432, 355] on p "**********" at bounding box center [433, 313] width 284 height 97
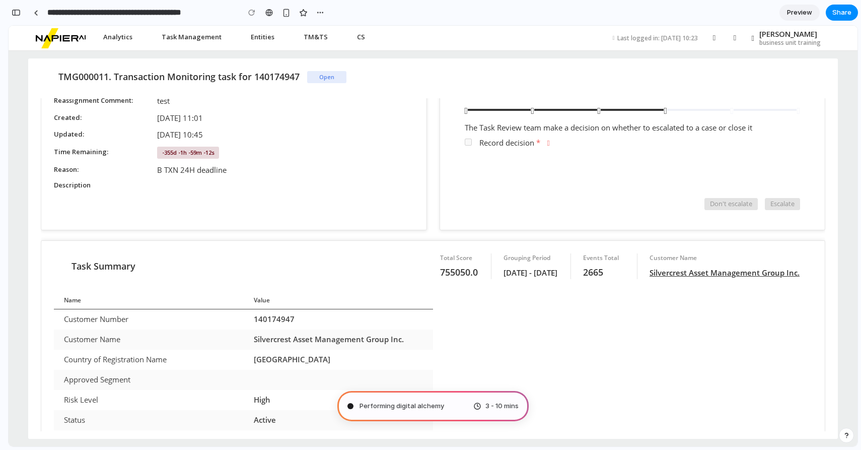
scroll to position [72, 0]
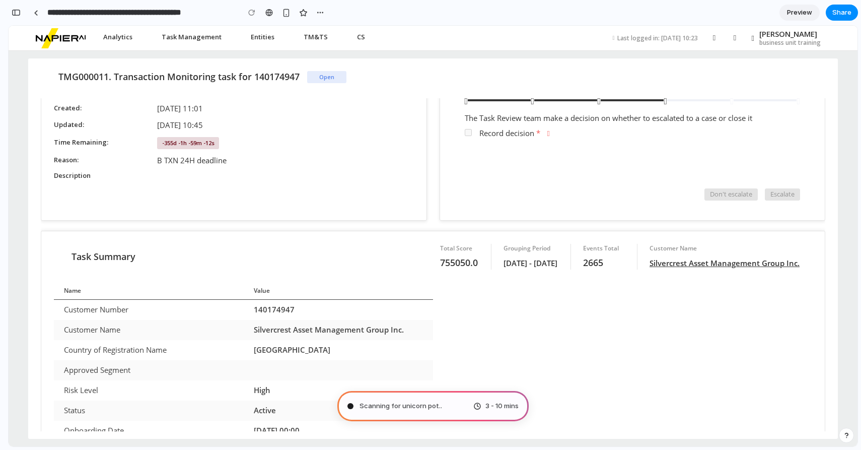
type input "**********"
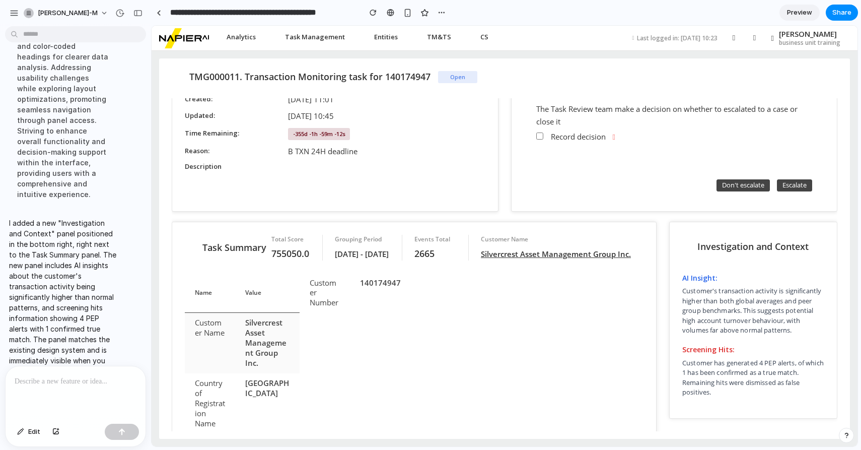
scroll to position [106, 0]
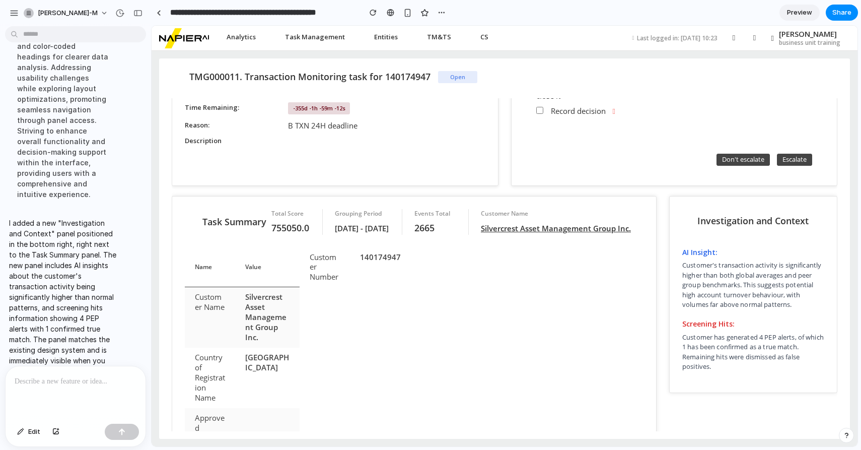
click at [82, 382] on p at bounding box center [76, 381] width 122 height 12
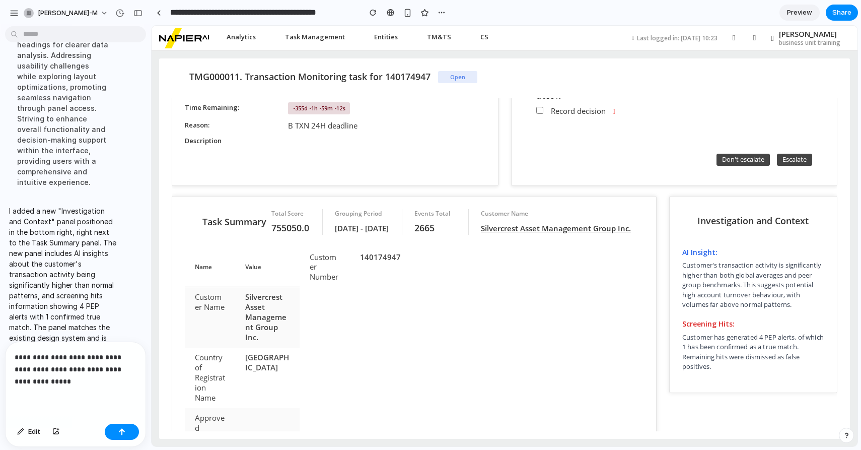
scroll to position [469, 0]
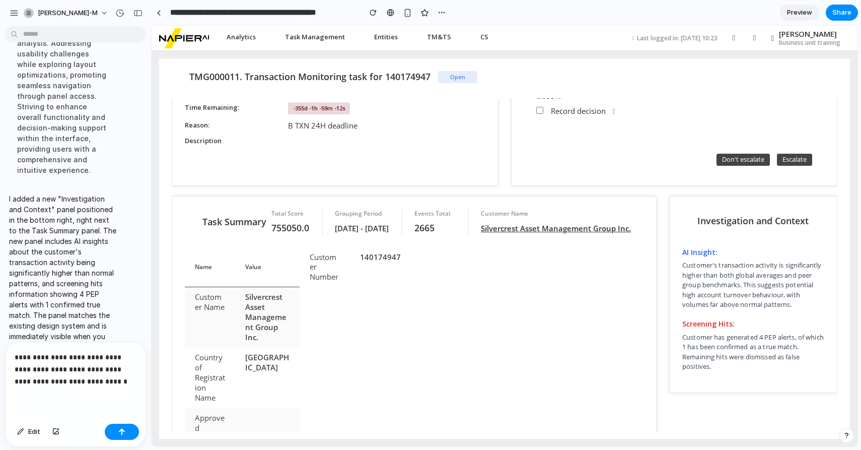
click at [697, 212] on icon at bounding box center [689, 216] width 15 height 15
click at [738, 220] on span "Investigation and Context" at bounding box center [752, 221] width 111 height 12
click at [733, 220] on span "Investigation and Context" at bounding box center [752, 221] width 111 height 12
click at [25, 430] on button "Edit" at bounding box center [28, 432] width 33 height 16
click at [728, 221] on div at bounding box center [505, 236] width 706 height 420
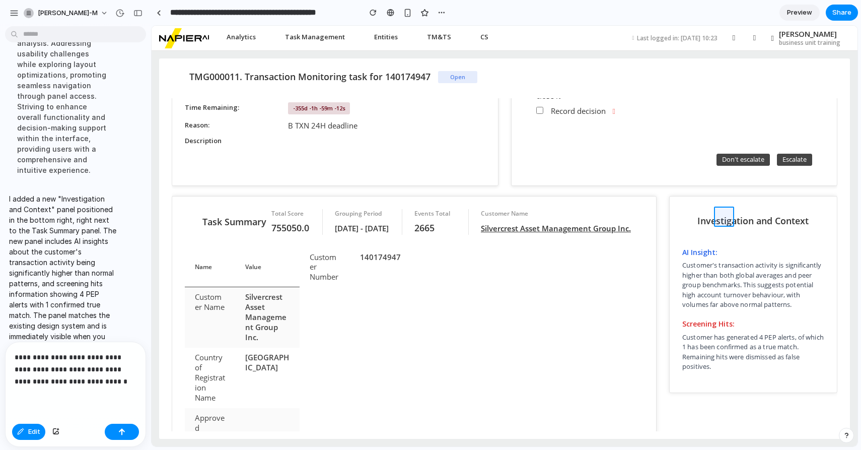
scroll to position [445, 0]
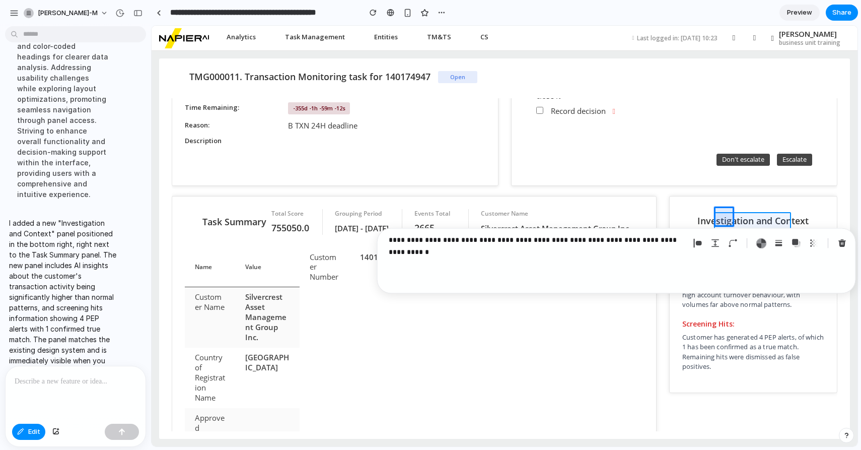
click at [737, 222] on div at bounding box center [505, 236] width 706 height 420
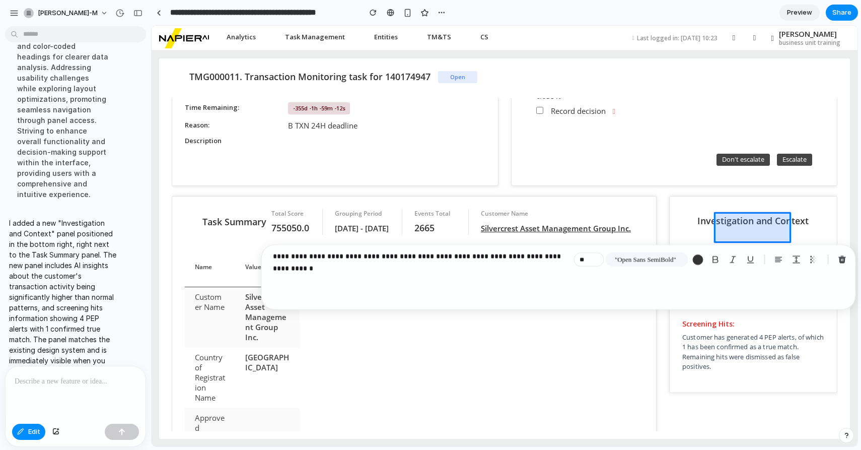
click at [733, 222] on div at bounding box center [505, 236] width 706 height 420
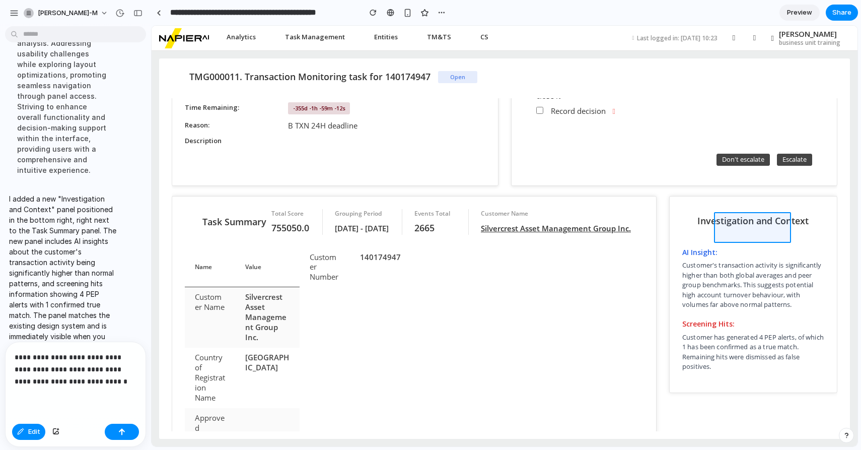
click at [733, 222] on div at bounding box center [505, 236] width 706 height 420
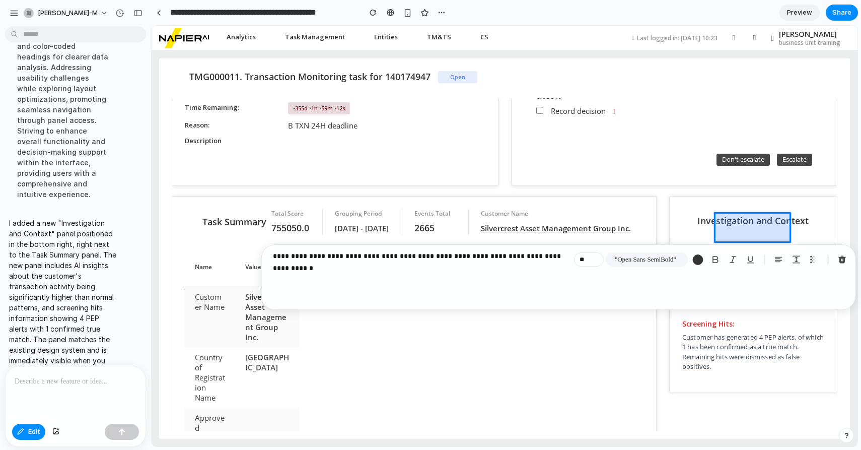
click at [732, 222] on div at bounding box center [505, 236] width 706 height 420
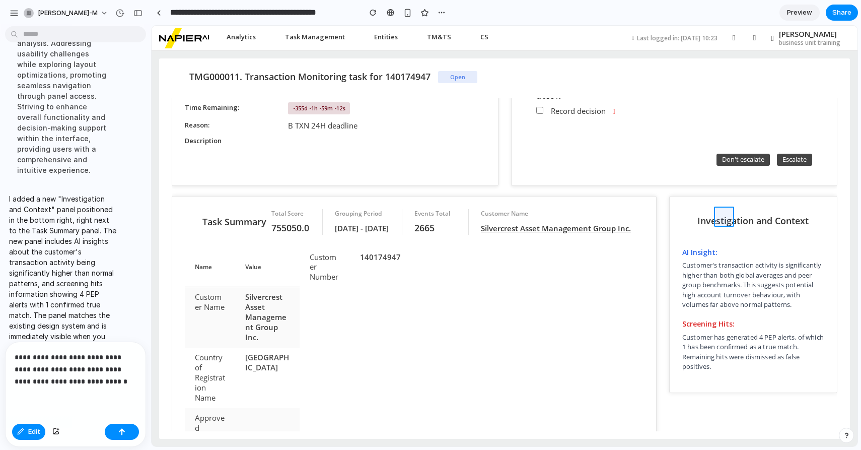
click at [731, 221] on div at bounding box center [505, 236] width 706 height 420
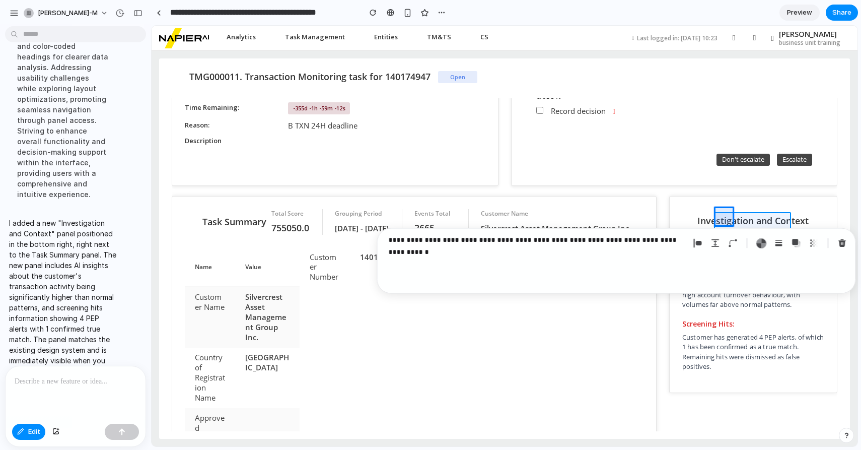
click at [737, 222] on div at bounding box center [505, 236] width 706 height 420
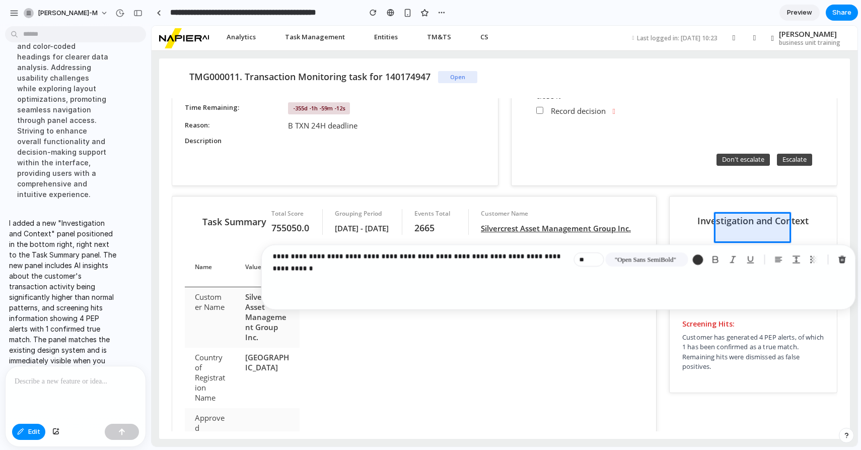
click at [547, 258] on p "**********" at bounding box center [421, 256] width 297 height 12
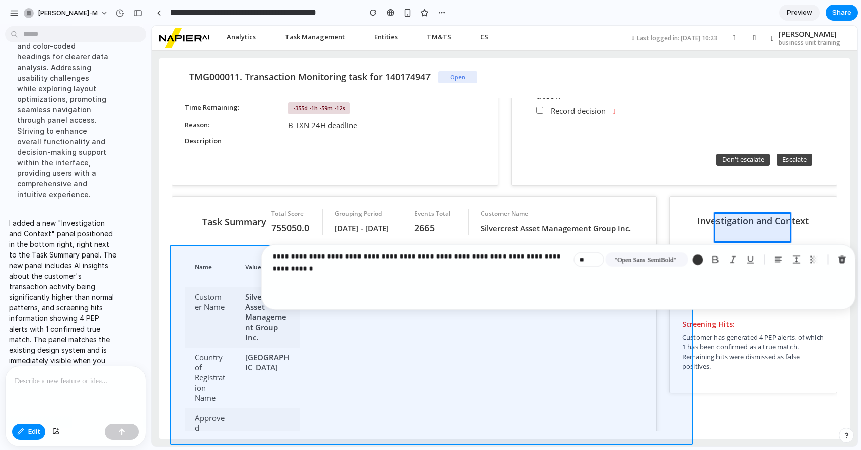
click at [634, 352] on div at bounding box center [505, 236] width 706 height 420
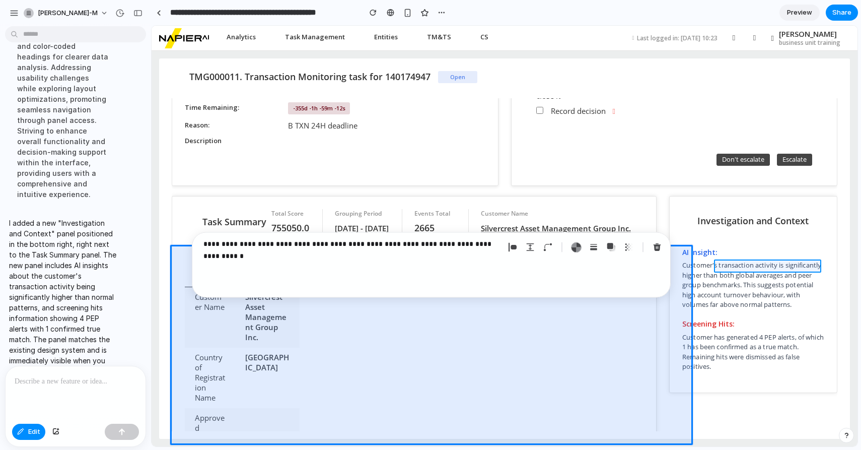
click at [755, 262] on div at bounding box center [505, 236] width 706 height 420
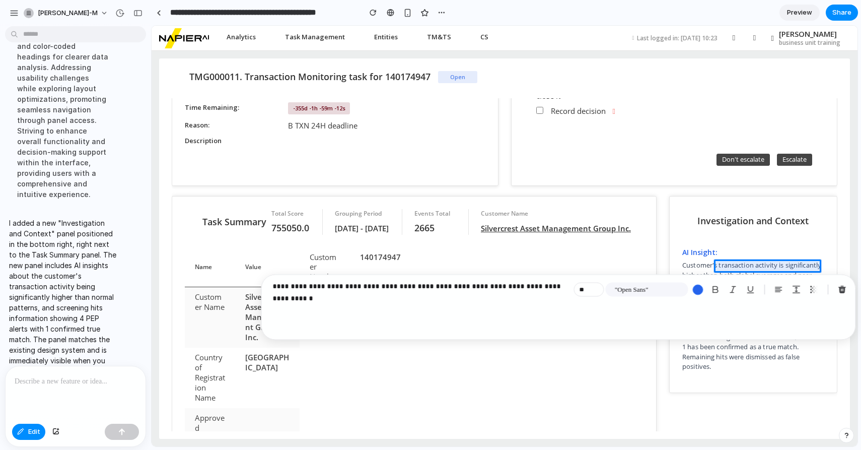
click at [99, 348] on p "I added a new "Investigation and Context" panel positioned in the bottom right,…" at bounding box center [63, 297] width 108 height 159
click at [78, 372] on div at bounding box center [76, 392] width 140 height 53
click at [480, 284] on p "**********" at bounding box center [421, 286] width 297 height 12
click at [556, 288] on p "**********" at bounding box center [421, 286] width 297 height 12
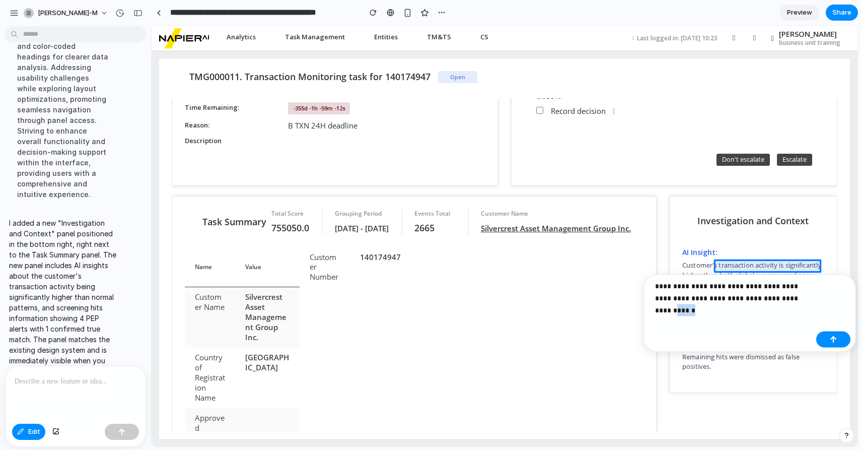
drag, startPoint x: 808, startPoint y: 299, endPoint x: 780, endPoint y: 299, distance: 27.7
click at [780, 299] on p "**********" at bounding box center [733, 292] width 157 height 24
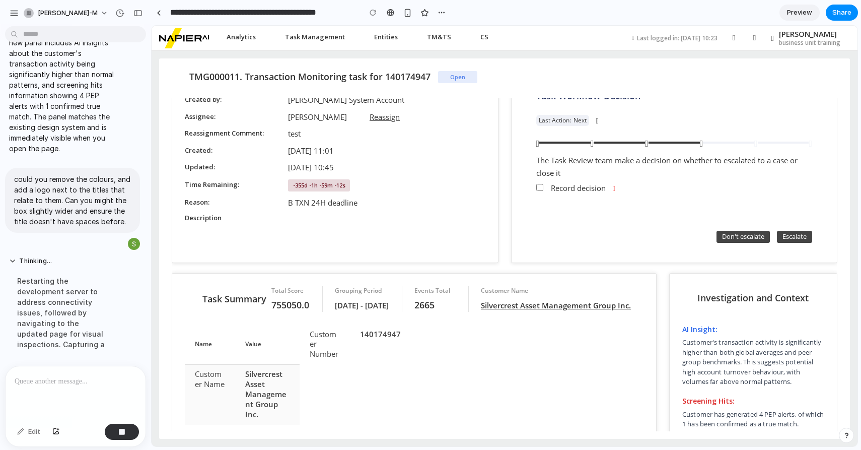
scroll to position [0, 0]
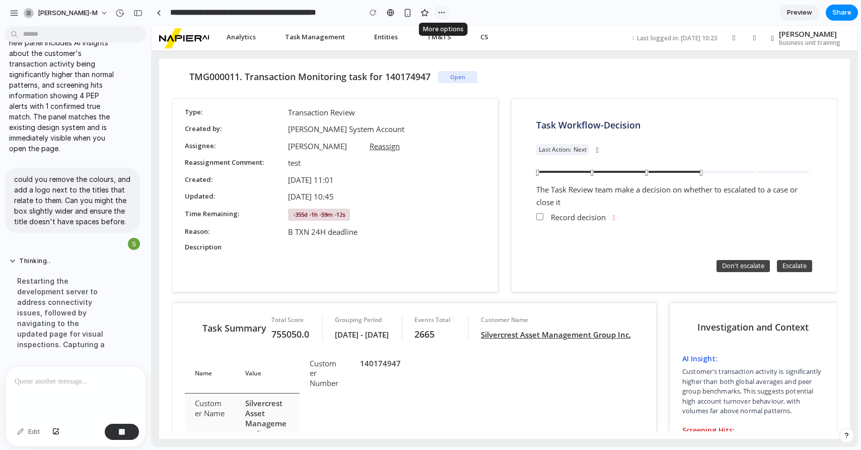
click at [438, 13] on div "button" at bounding box center [442, 13] width 8 height 8
click at [438, 13] on div "Duplicate Delete" at bounding box center [430, 225] width 861 height 450
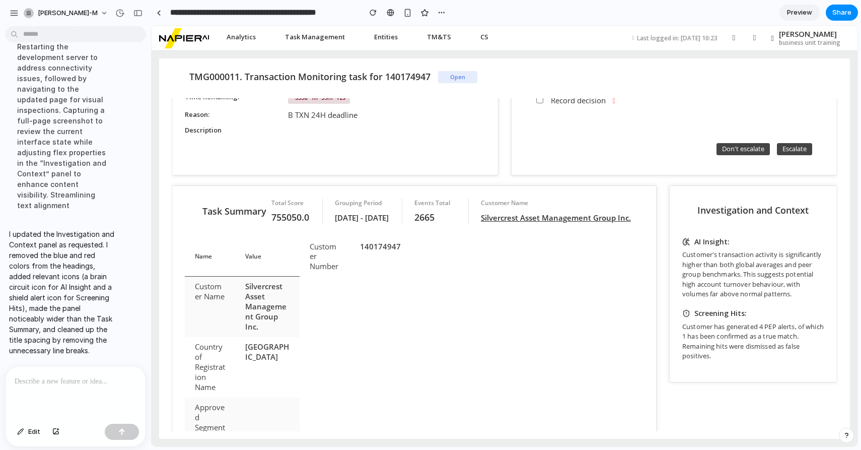
scroll to position [116, 0]
click at [732, 217] on span "Investigation and Context" at bounding box center [752, 211] width 111 height 12
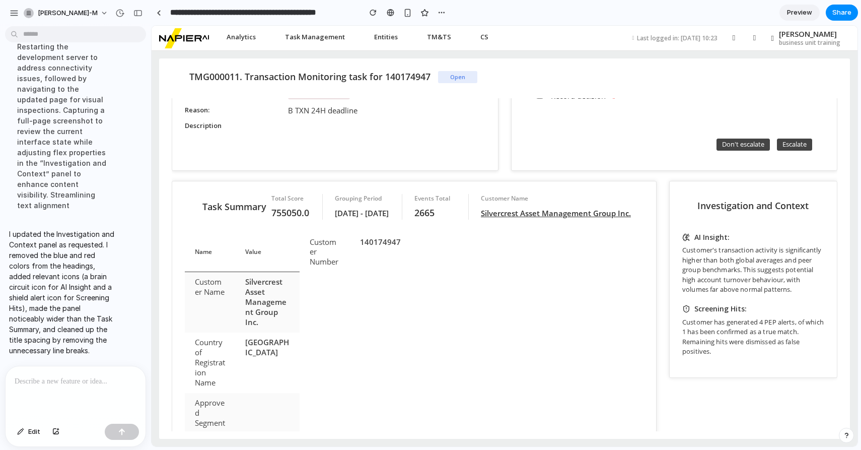
scroll to position [111, 0]
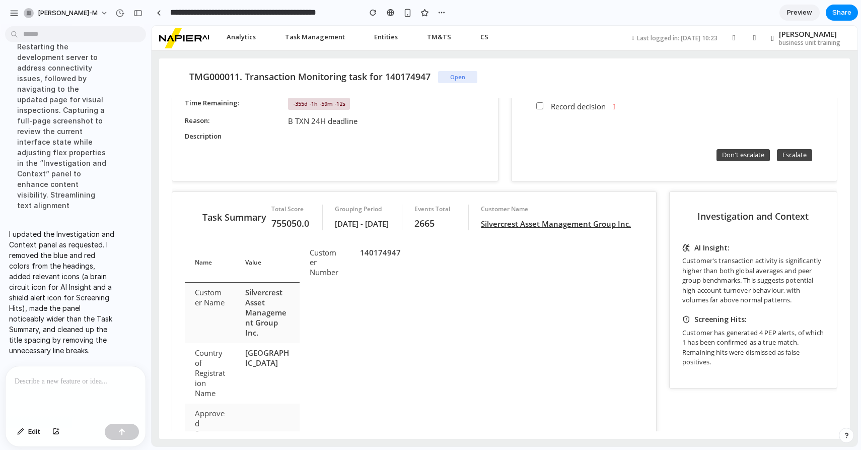
click at [65, 383] on p at bounding box center [76, 381] width 122 height 12
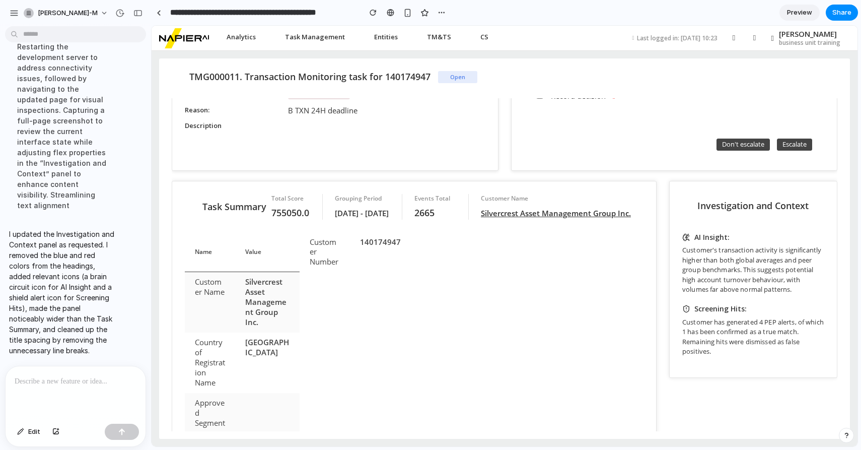
scroll to position [131, 0]
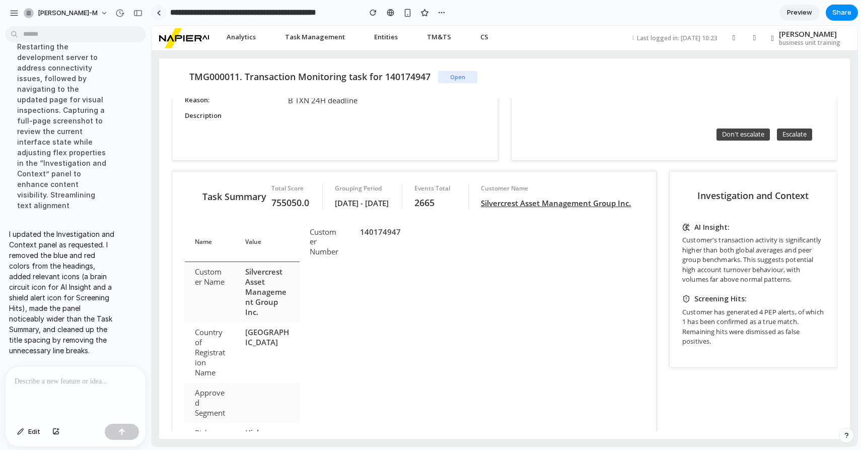
click at [153, 12] on link at bounding box center [158, 12] width 15 height 15
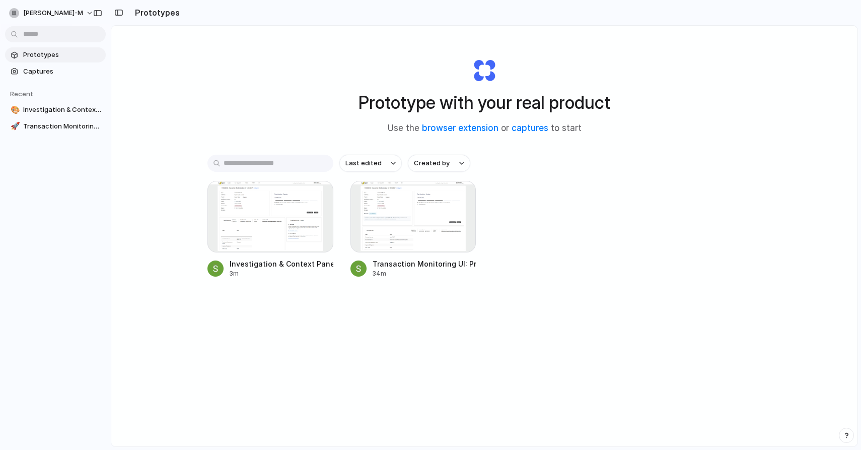
click at [7, 11] on div at bounding box center [4, 225] width 9 height 450
click at [59, 127] on span "Transaction Monitoring UI: Priority Badge" at bounding box center [62, 126] width 79 height 10
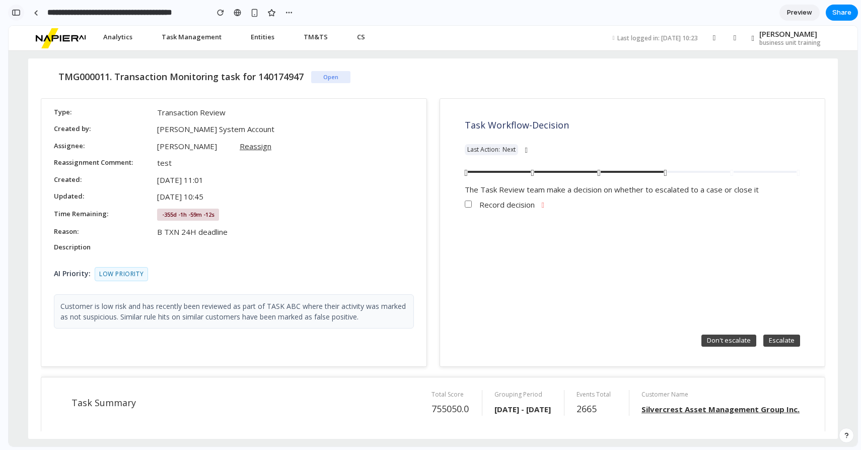
click at [15, 12] on div "button" at bounding box center [16, 12] width 9 height 7
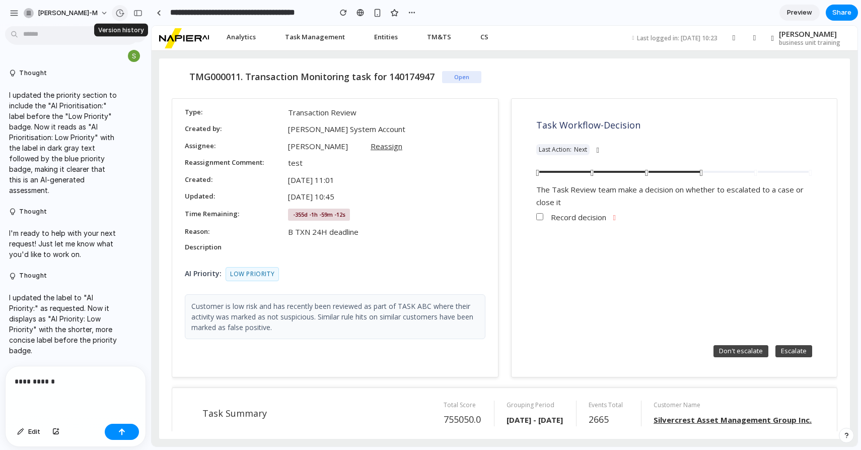
click at [124, 13] on div "button" at bounding box center [119, 13] width 9 height 9
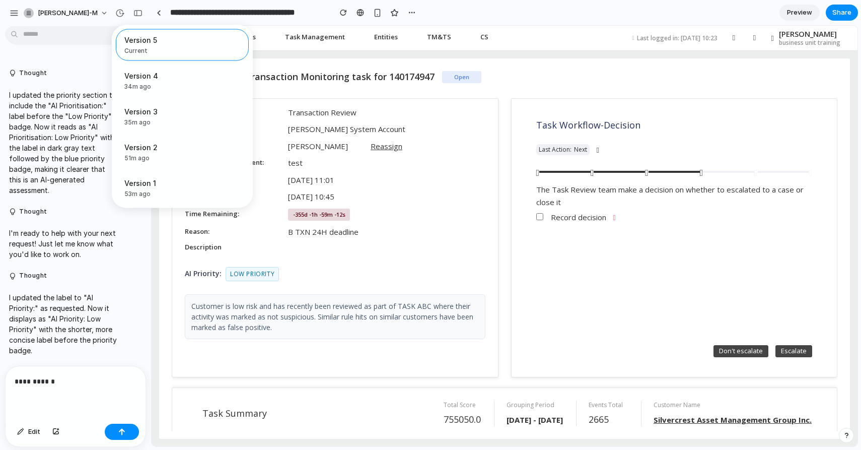
click at [58, 302] on div "Version 5 Current Version 4 34m ago Restore Version 3 35m ago Restore Version 2…" at bounding box center [430, 225] width 861 height 450
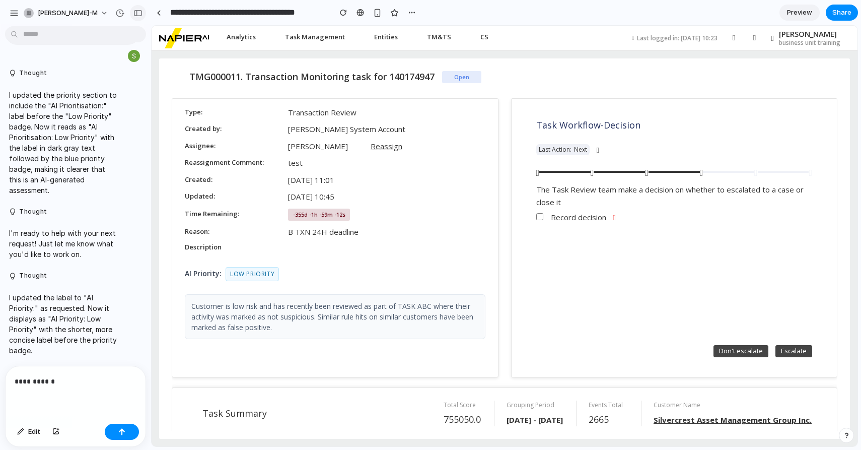
click at [136, 15] on div "button" at bounding box center [137, 13] width 9 height 7
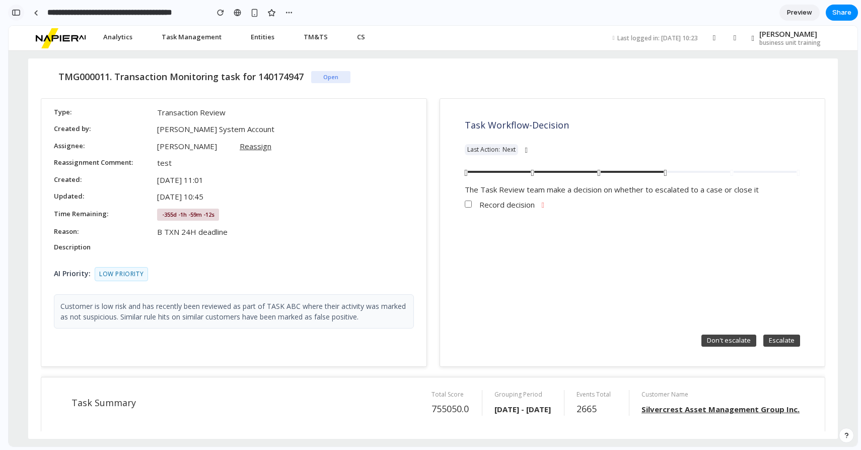
click at [17, 16] on div "button" at bounding box center [16, 12] width 9 height 7
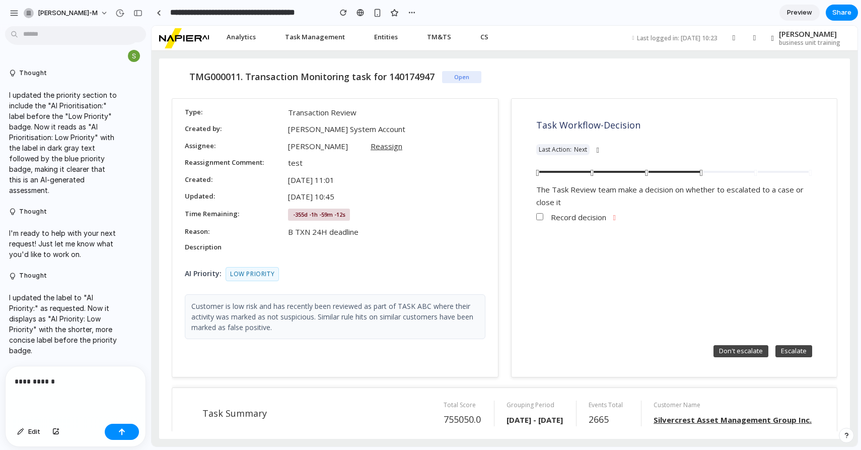
click at [11, 34] on body "**********" at bounding box center [430, 225] width 861 height 450
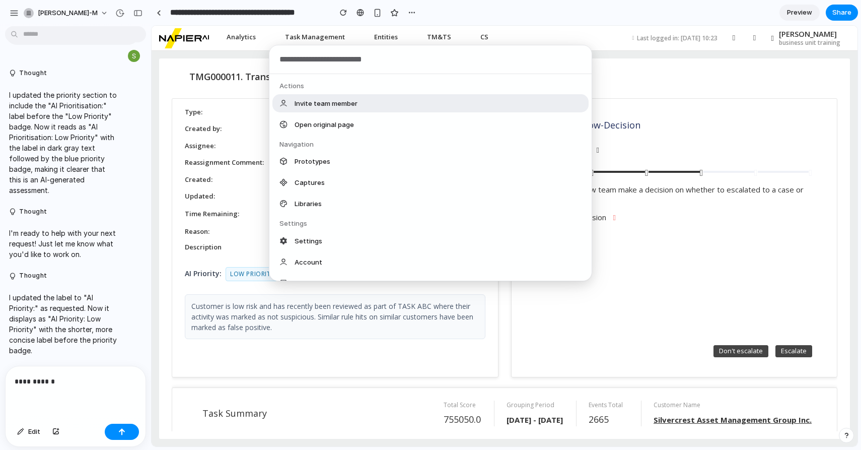
click at [31, 34] on div "Actions Invite team member Open original page Navigation Prototypes Captures Li…" at bounding box center [430, 225] width 861 height 450
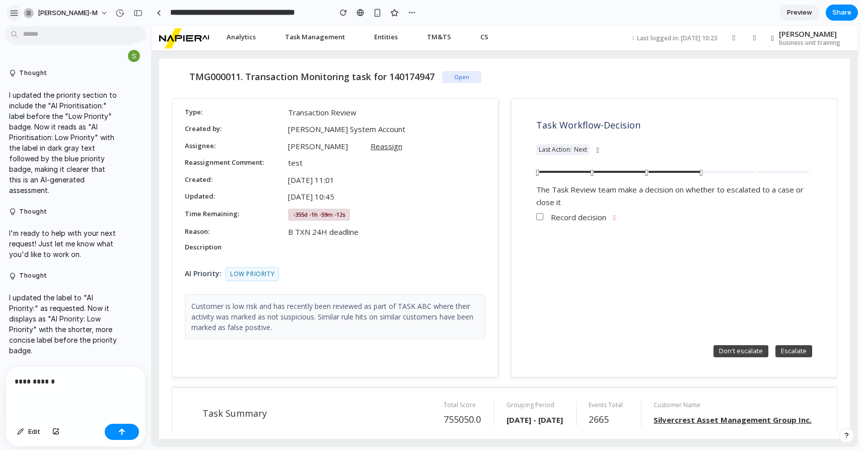
click at [15, 12] on div "button" at bounding box center [14, 13] width 9 height 9
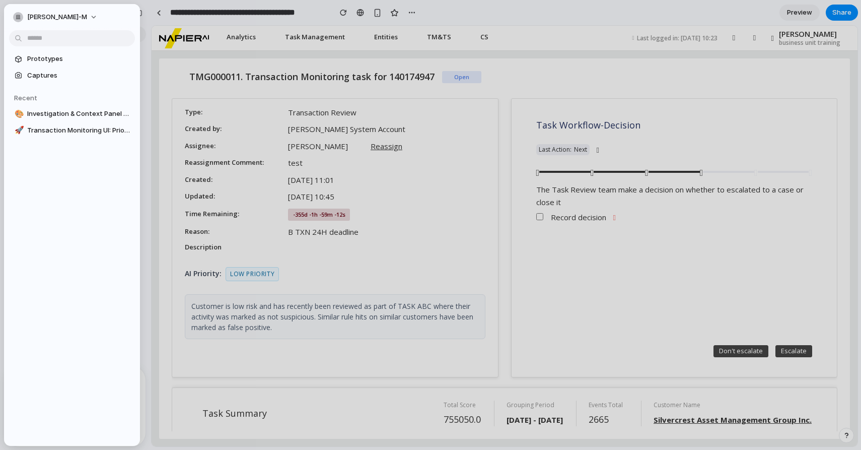
click at [59, 121] on section "Recent 🎨 Investigation & Context Panel for AML Monitoring 🚀 Transaction Monitor…" at bounding box center [72, 110] width 136 height 55
click at [60, 118] on span "Investigation & Context Panel for AML Monitoring" at bounding box center [79, 114] width 104 height 10
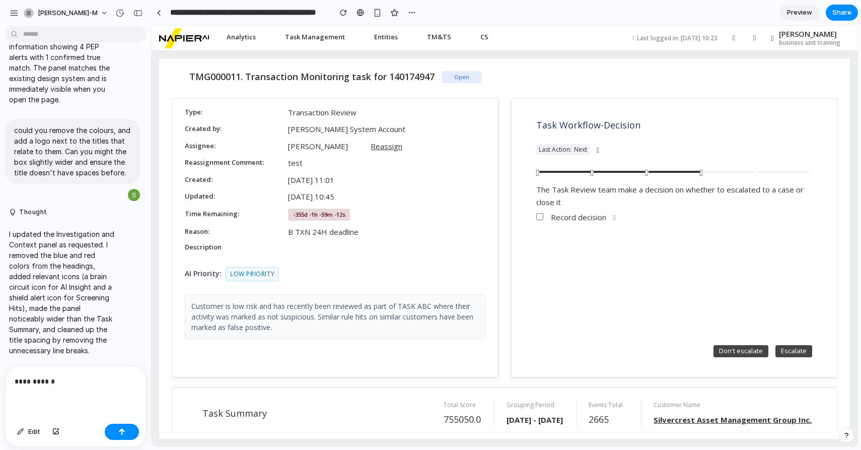
type input "**********"
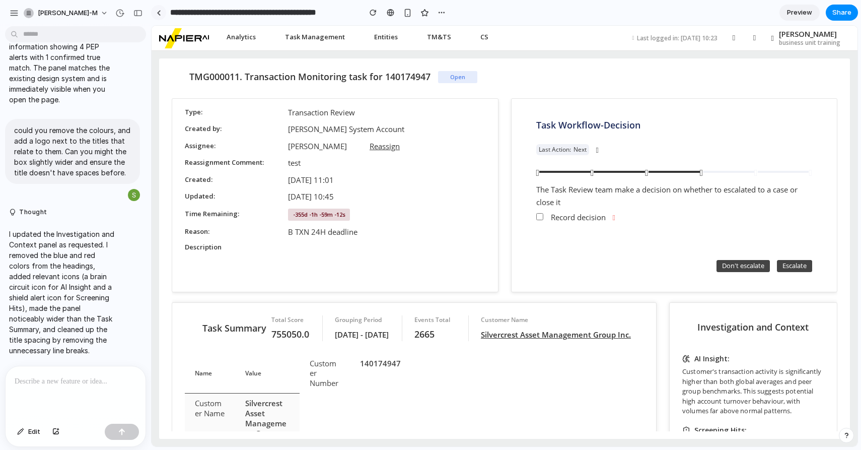
click at [159, 17] on link at bounding box center [158, 12] width 15 height 15
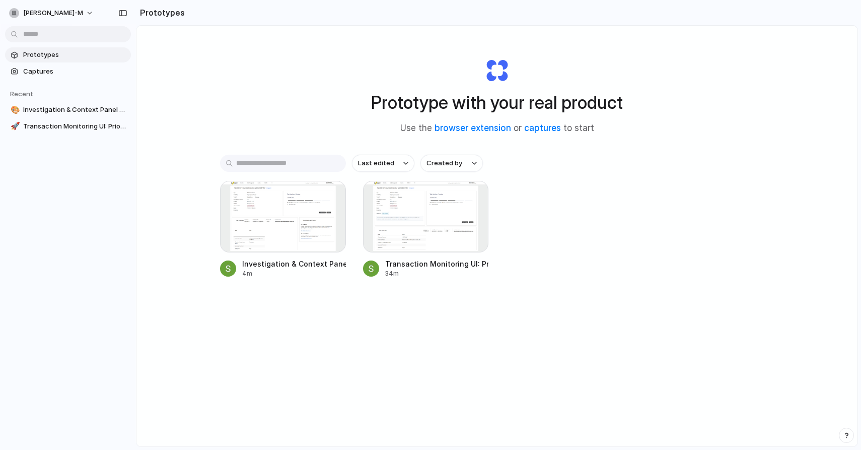
click at [144, 13] on h2 "Prototypes" at bounding box center [160, 13] width 49 height 12
click at [124, 14] on div "button" at bounding box center [122, 13] width 9 height 7
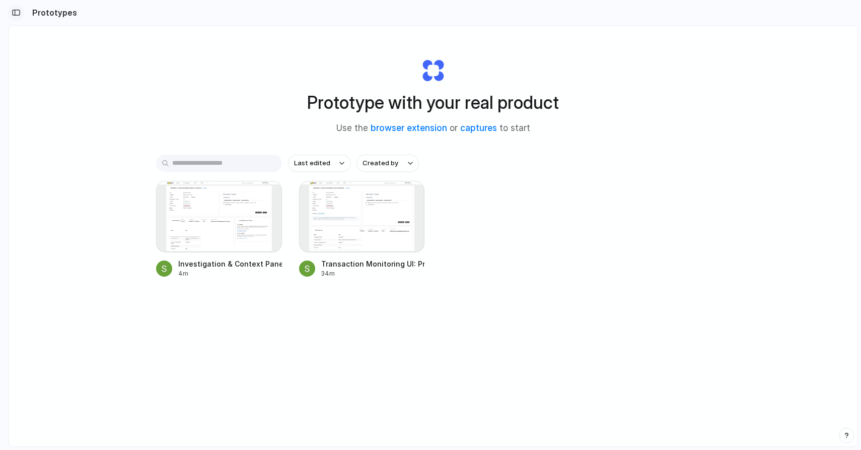
click at [19, 16] on button "button" at bounding box center [16, 13] width 16 height 16
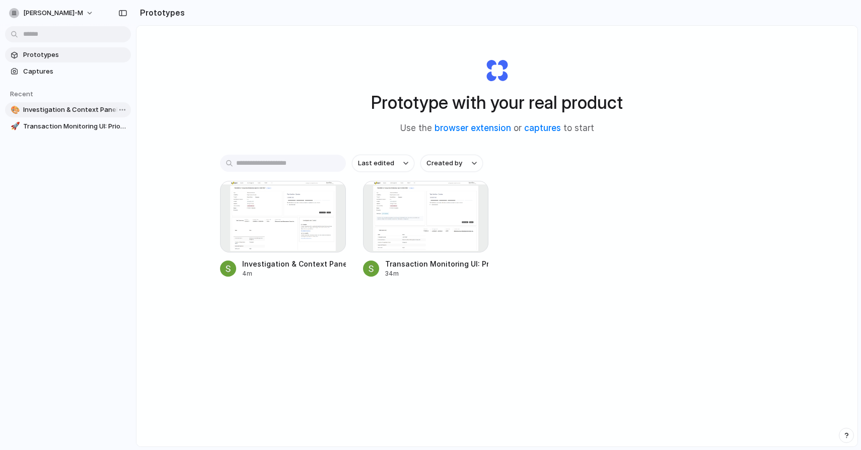
click at [66, 110] on span "Investigation & Context Panel for AML Monitoring" at bounding box center [75, 110] width 104 height 10
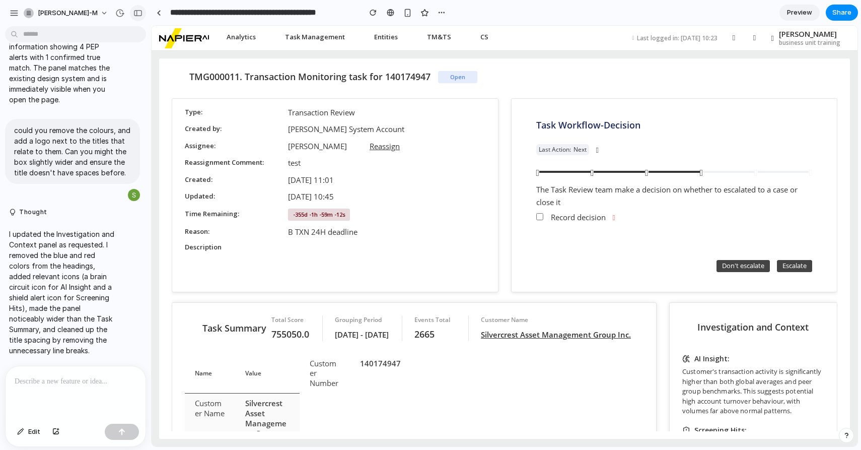
click at [133, 15] on div "button" at bounding box center [137, 13] width 9 height 7
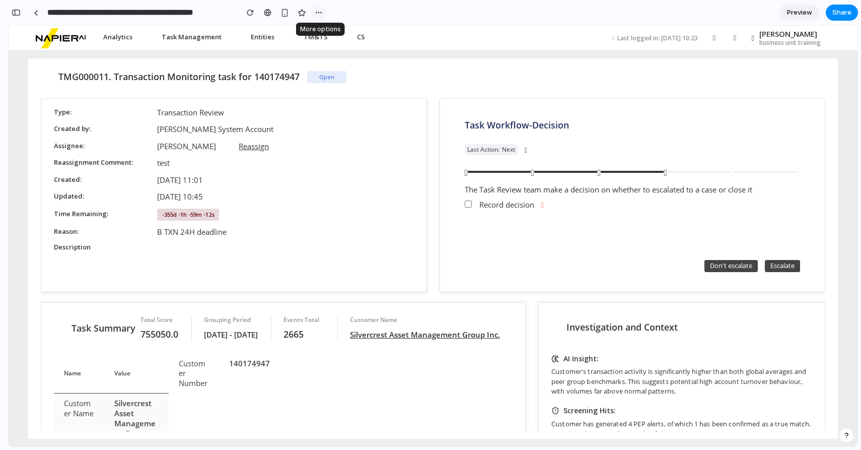
click at [317, 12] on div "button" at bounding box center [319, 13] width 8 height 8
click at [251, 31] on div "Duplicate Delete" at bounding box center [430, 225] width 861 height 450
click at [266, 12] on div at bounding box center [268, 13] width 8 height 8
click at [793, 11] on span "Preview" at bounding box center [799, 13] width 25 height 10
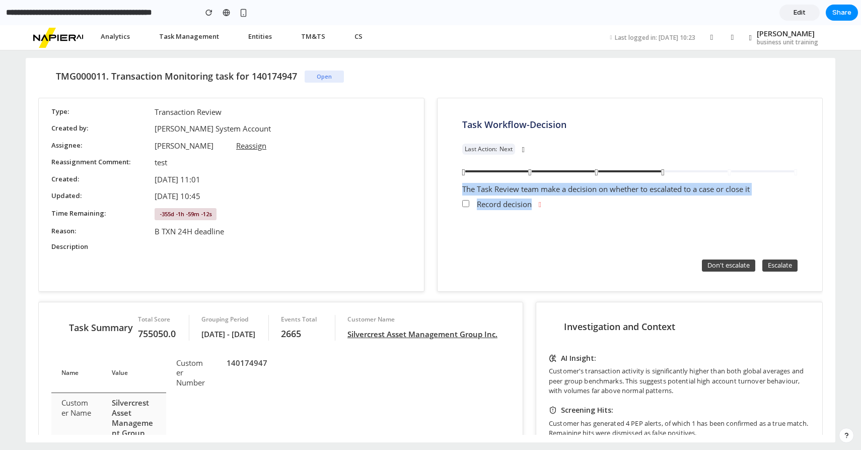
drag, startPoint x: 481, startPoint y: 217, endPoint x: 481, endPoint y: 178, distance: 39.3
click at [481, 177] on app-workflow "Task Workflow - Decision Last Action: Next The Task Review team make a decision…" at bounding box center [630, 195] width 360 height 178
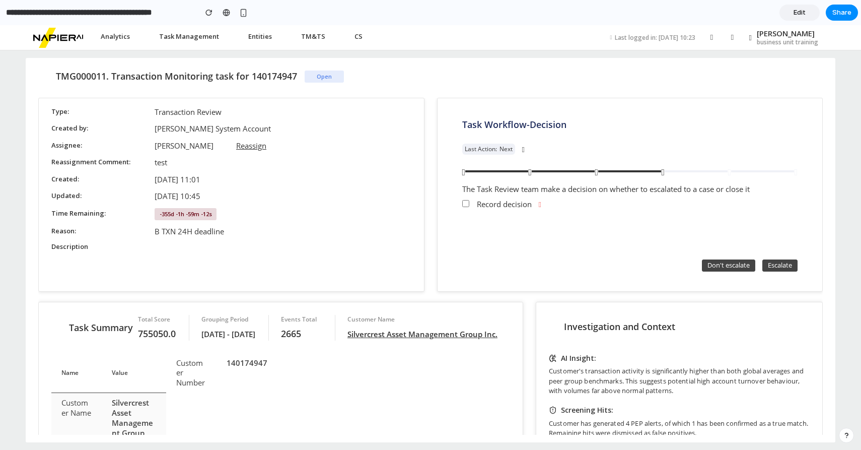
click at [560, 229] on ul "Record decision" at bounding box center [630, 215] width 336 height 40
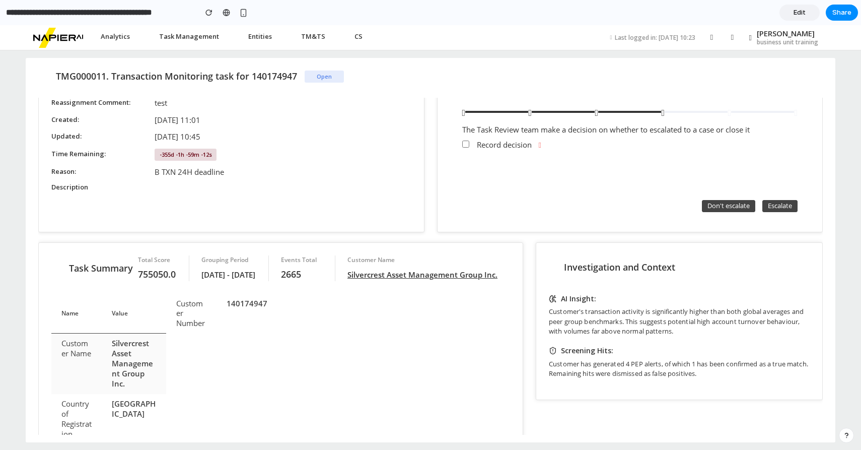
click at [628, 331] on p "Customer's transaction activity is significantly higher than both global averag…" at bounding box center [679, 322] width 261 height 30
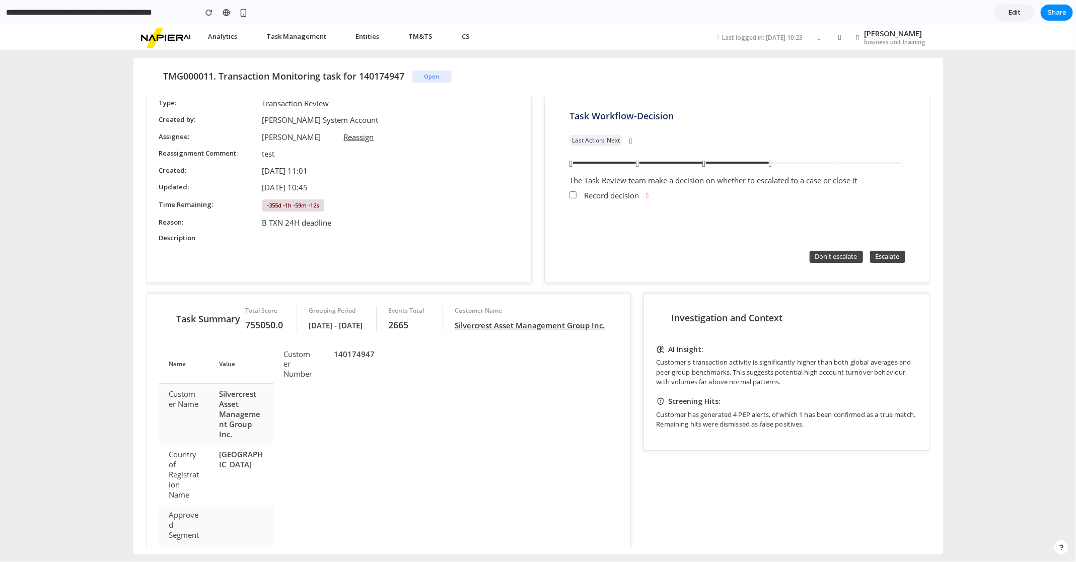
scroll to position [1, 0]
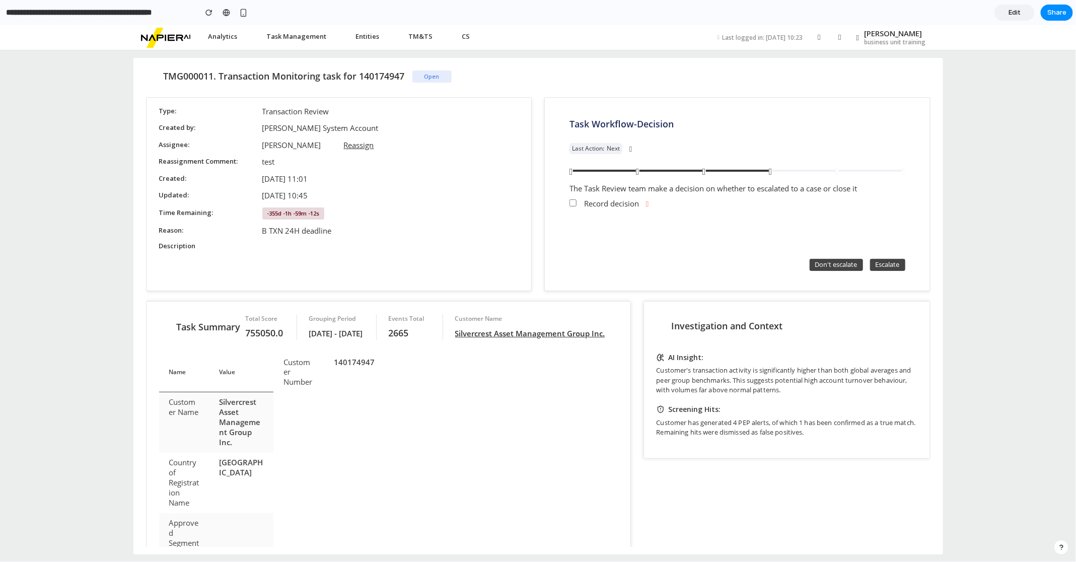
click at [274, 387] on div "Value" at bounding box center [242, 372] width 64 height 40
click at [861, 257] on div "TMG000011. Transaction Monitoring task for 140174947 Open Type Transaction Revi…" at bounding box center [538, 306] width 1076 height 512
click at [861, 203] on div "TMG000011. Transaction Monitoring task for 140174947 Open Type Transaction Revi…" at bounding box center [538, 306] width 1076 height 512
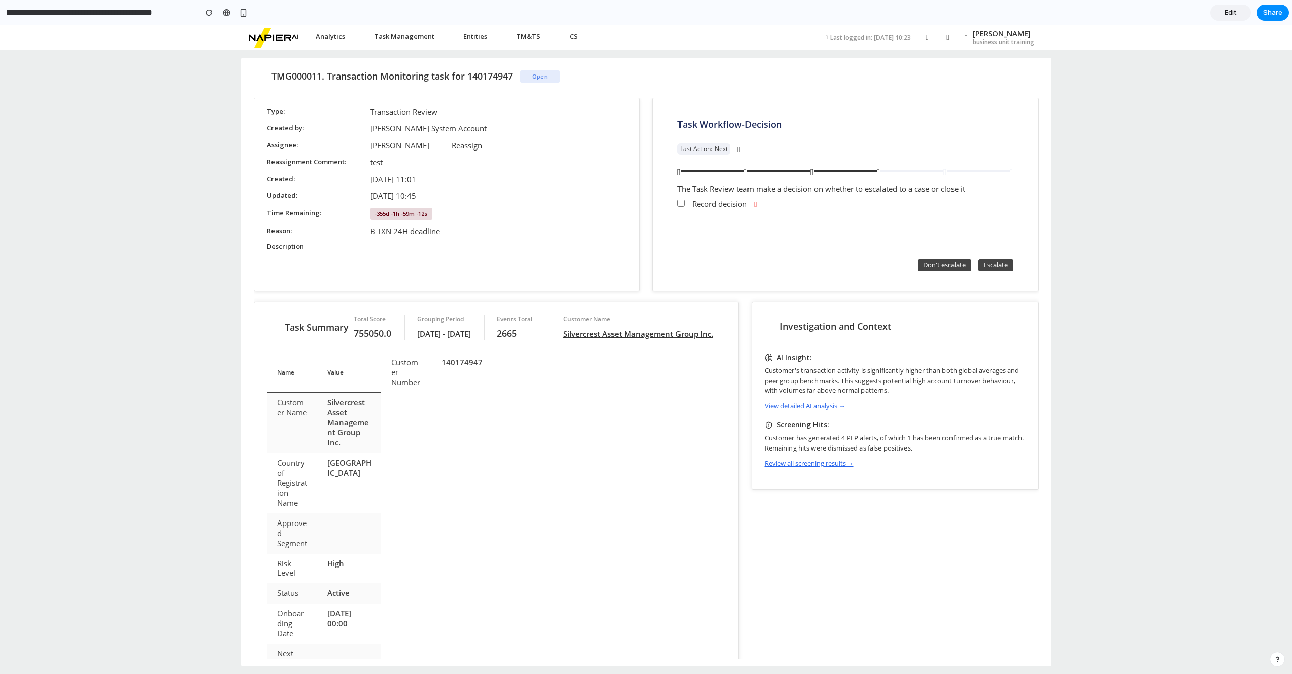
click at [103, 27] on header "Analytics Dashboard Intelligent Analysis Task Management Available Tasks My Tas…" at bounding box center [646, 37] width 1292 height 25
click at [100, 4] on input "**********" at bounding box center [98, 13] width 189 height 18
click at [87, 41] on header "Analytics Dashboard Intelligent Analysis Task Management Available Tasks My Tas…" at bounding box center [646, 37] width 1292 height 25
click at [170, 41] on header "Analytics Dashboard Intelligent Analysis Task Management Available Tasks My Tas…" at bounding box center [646, 37] width 1292 height 25
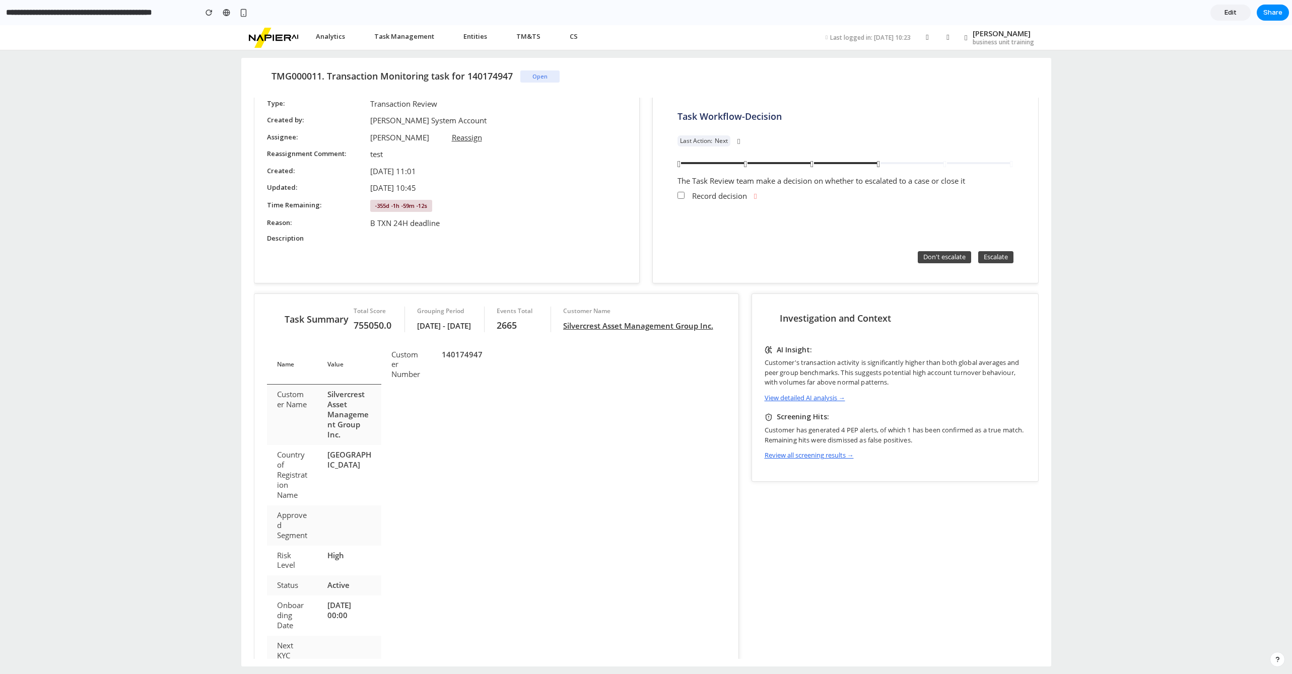
scroll to position [9, 0]
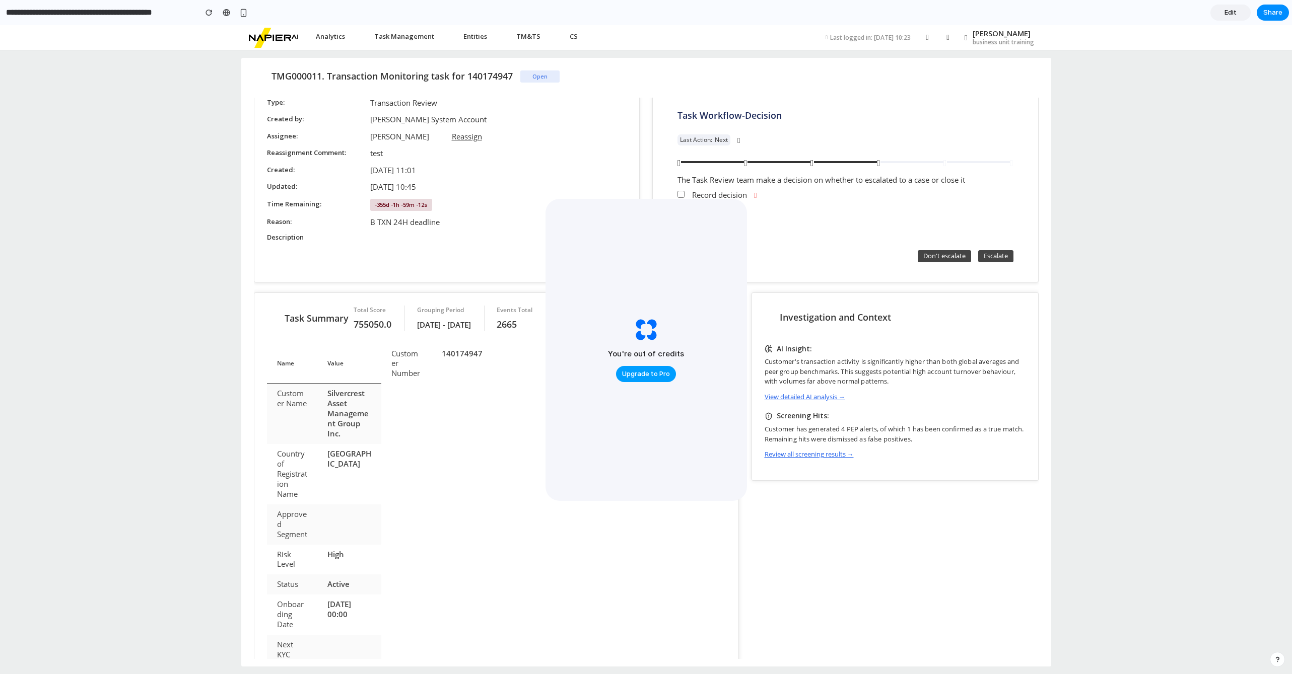
click at [649, 378] on span "Upgrade to Pro" at bounding box center [646, 374] width 48 height 10
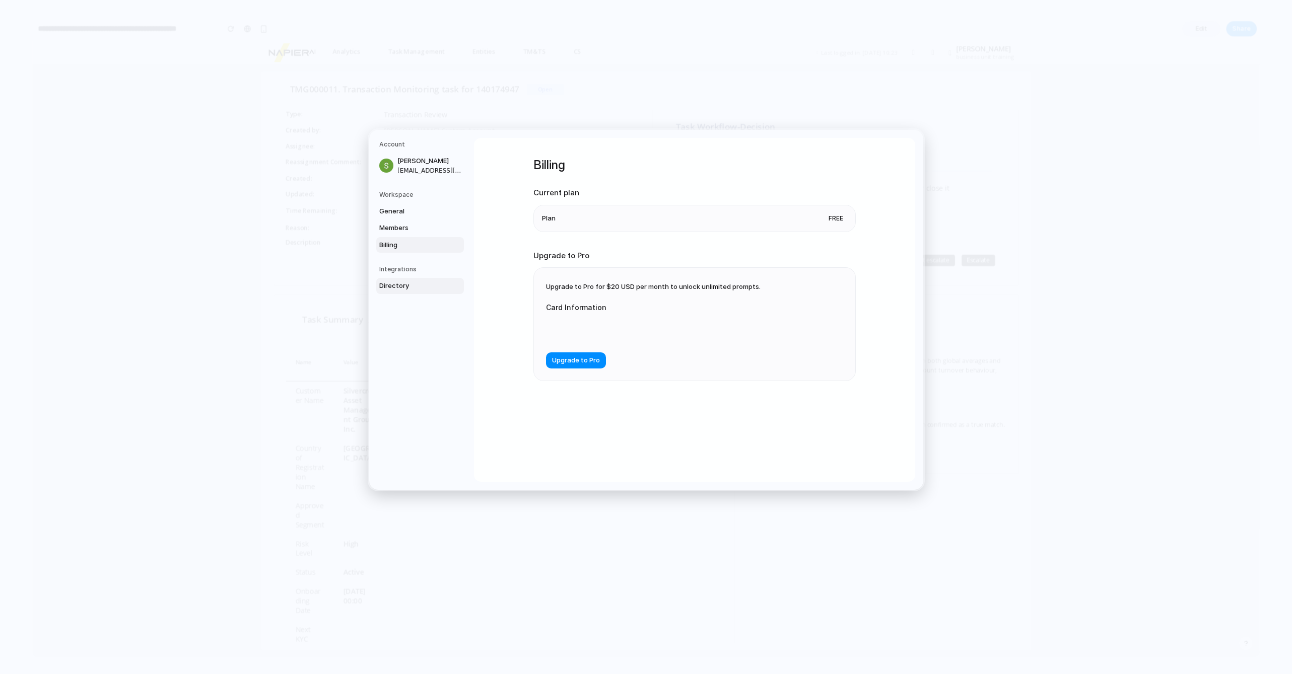
click at [394, 285] on span "Directory" at bounding box center [411, 286] width 64 height 10
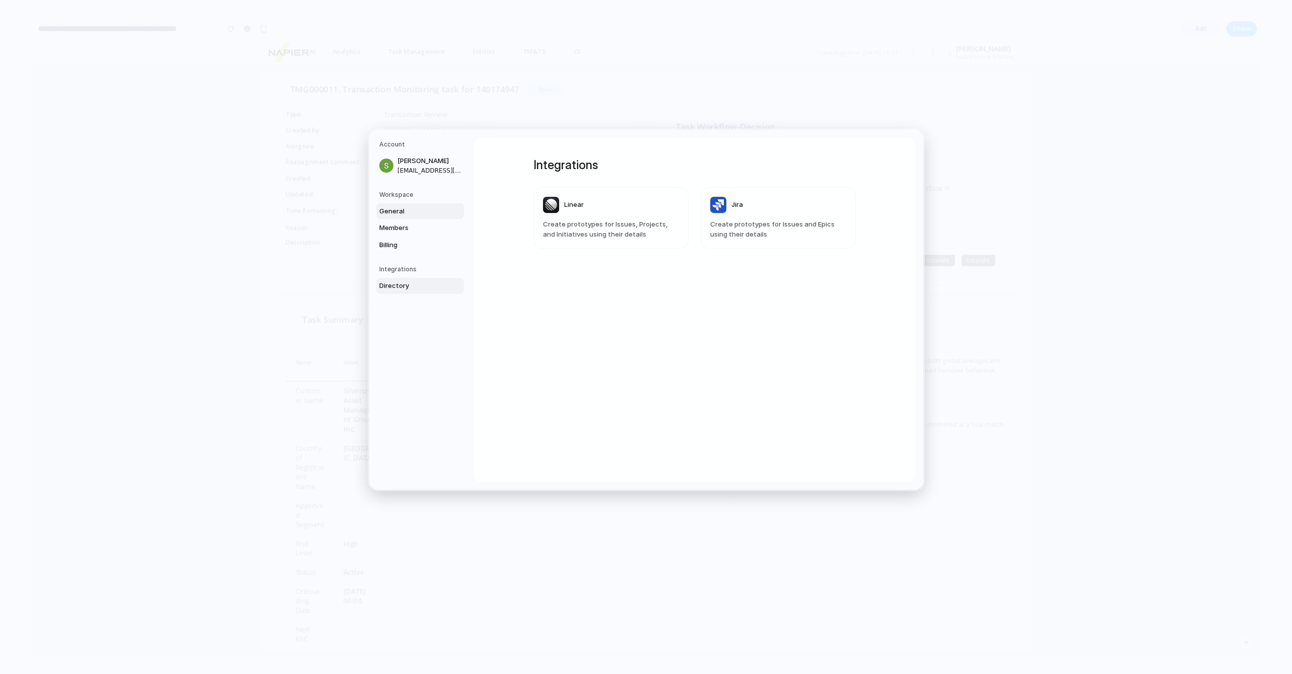
click at [397, 210] on span "General" at bounding box center [411, 211] width 64 height 10
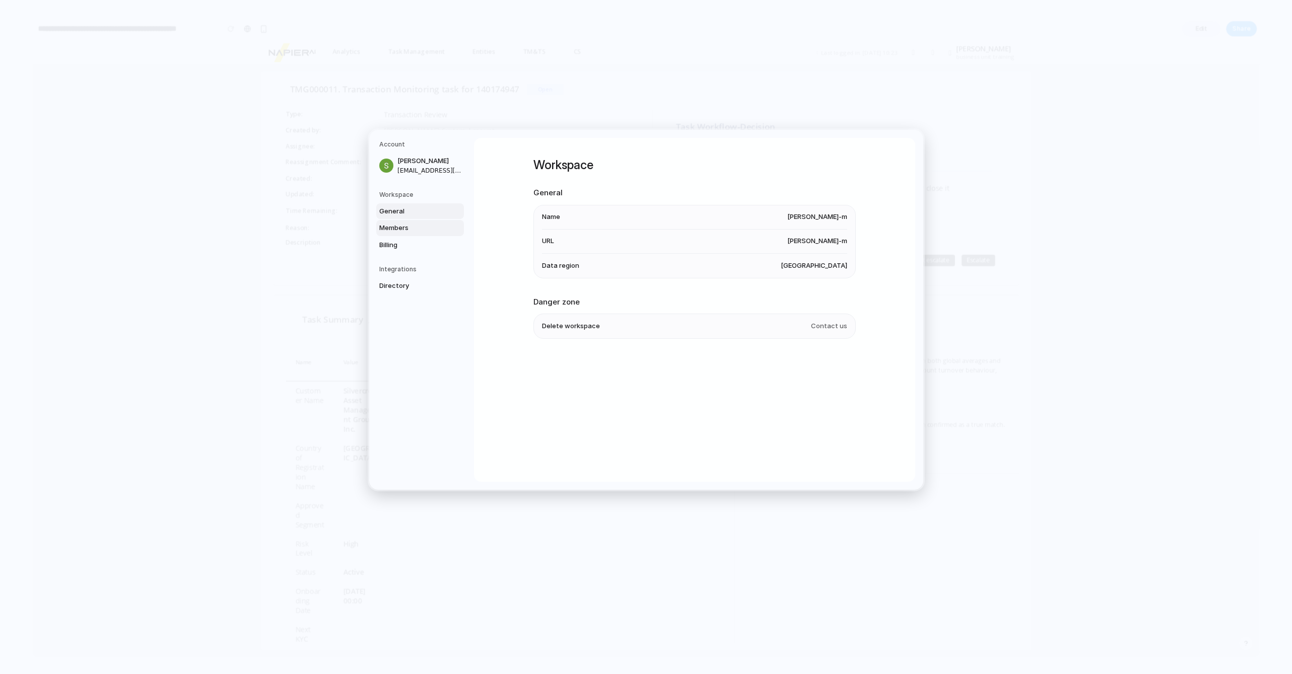
click at [410, 223] on link "Members" at bounding box center [420, 228] width 88 height 16
click at [414, 237] on link "Billing" at bounding box center [420, 245] width 88 height 16
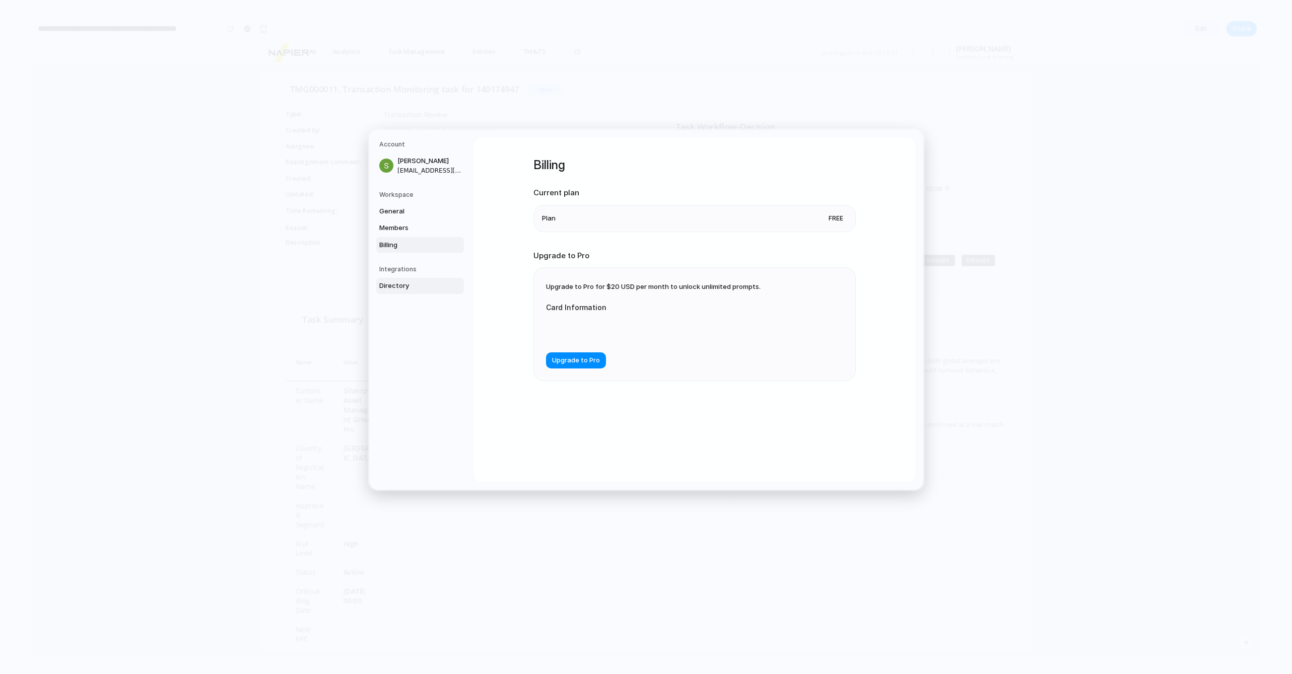
click at [408, 283] on span "Directory" at bounding box center [411, 286] width 64 height 10
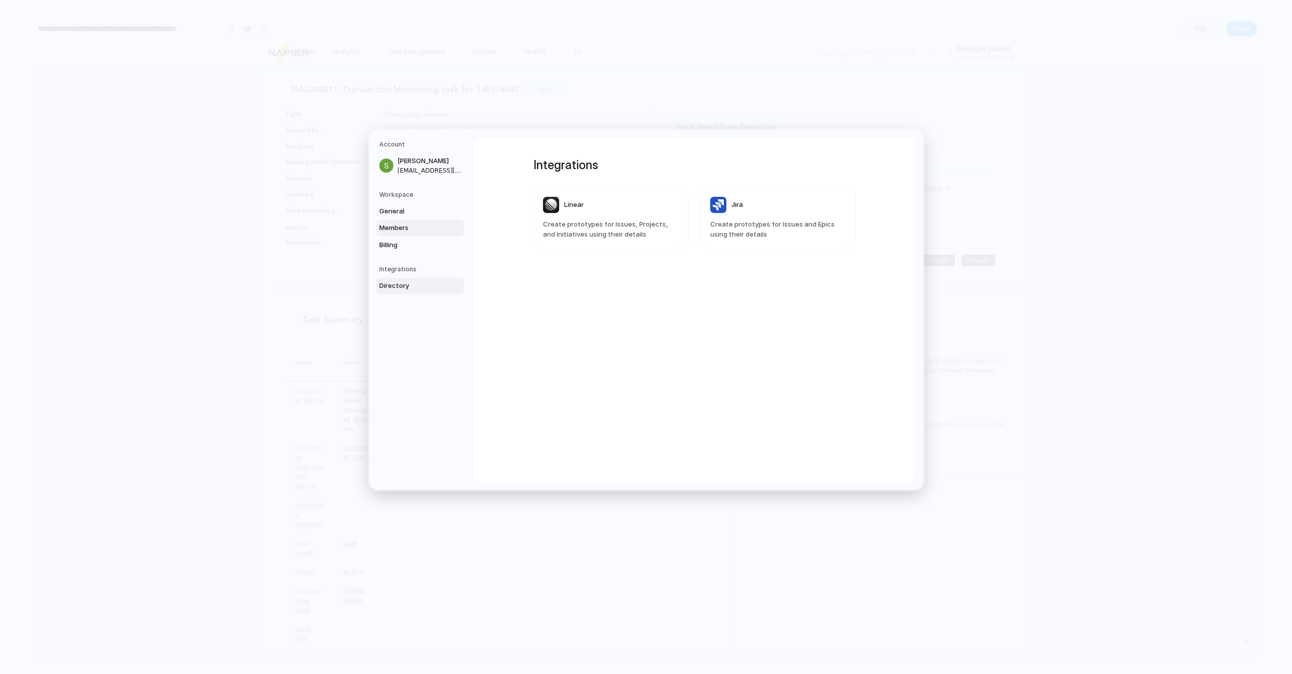
click at [405, 225] on span "Members" at bounding box center [411, 228] width 64 height 10
click at [405, 210] on span "General" at bounding box center [411, 211] width 64 height 10
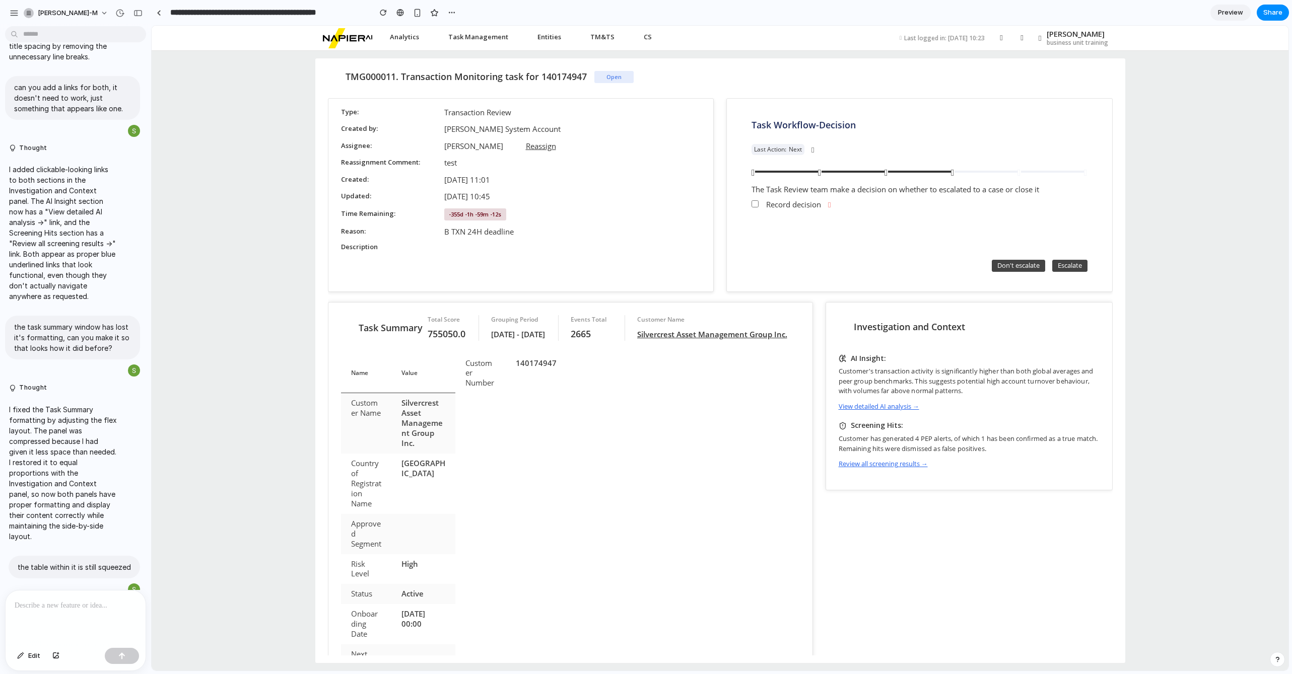
click at [73, 608] on p at bounding box center [76, 606] width 122 height 12
click at [55, 564] on div "the table within it is still squeezed" at bounding box center [74, 567] width 131 height 23
click at [56, 562] on p "the table within it is still squeezed" at bounding box center [74, 567] width 113 height 11
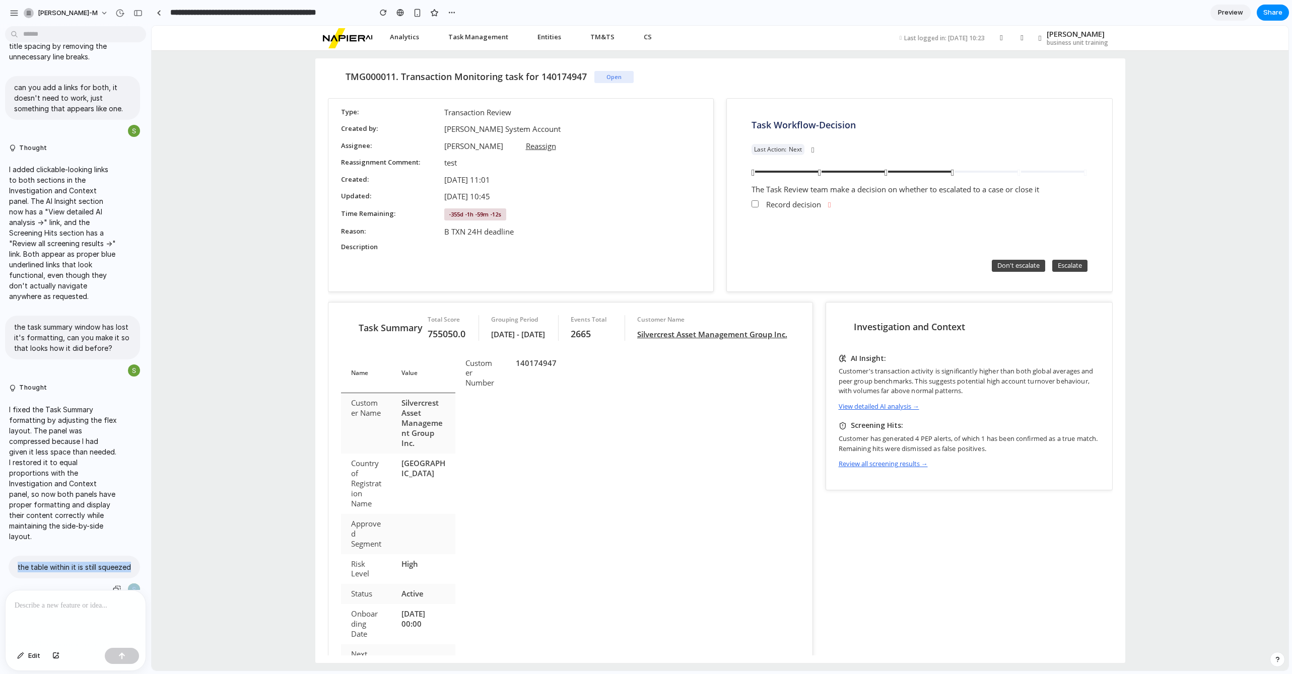
click at [56, 562] on p "the table within it is still squeezed" at bounding box center [74, 567] width 113 height 11
copy div "the table within it is still squeezed"
click at [61, 607] on p at bounding box center [76, 606] width 122 height 12
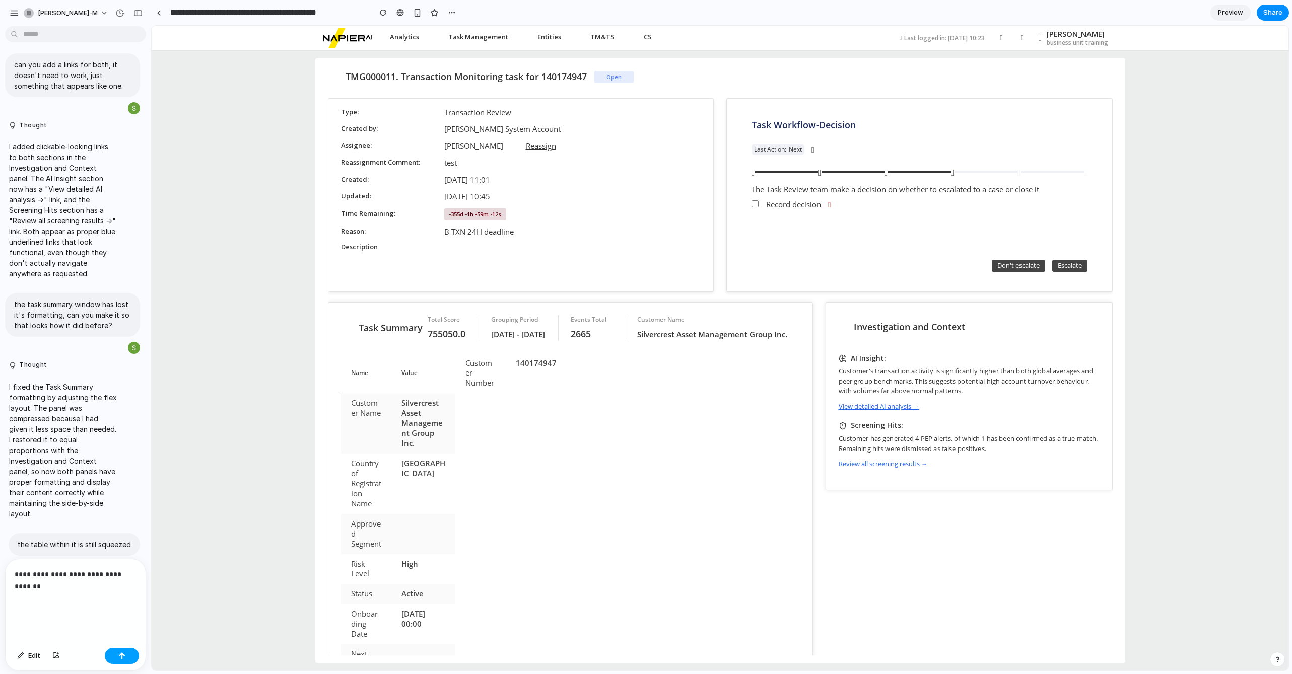
click at [119, 658] on div "button" at bounding box center [121, 656] width 7 height 7
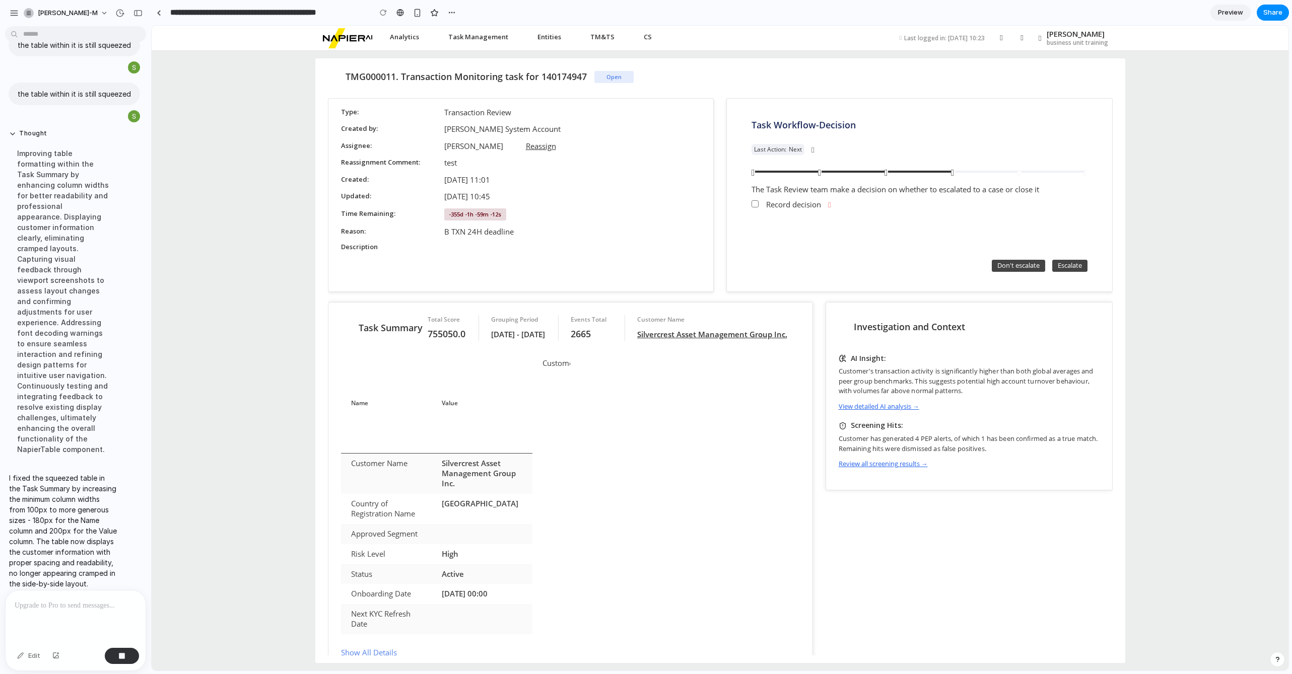
click at [185, 435] on div "TMG000011. Transaction Monitoring task for 140174947 Open Type Transaction Revi…" at bounding box center [720, 361] width 1137 height 620
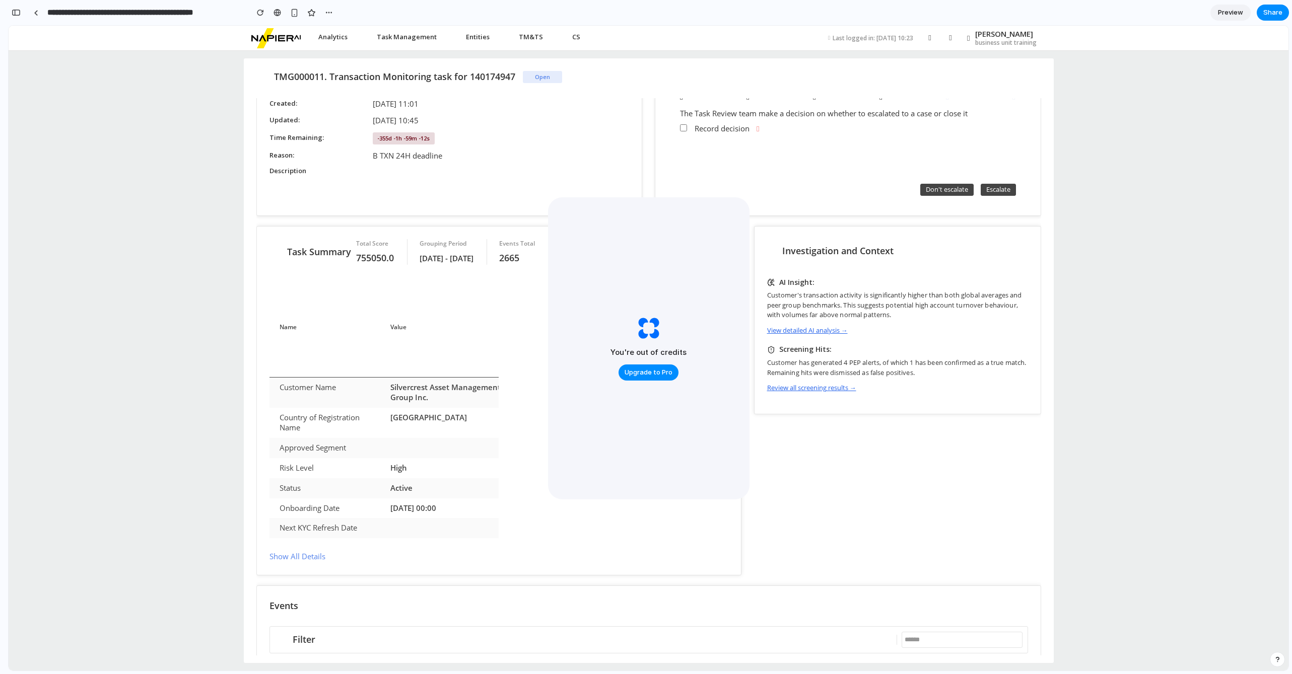
scroll to position [83, 0]
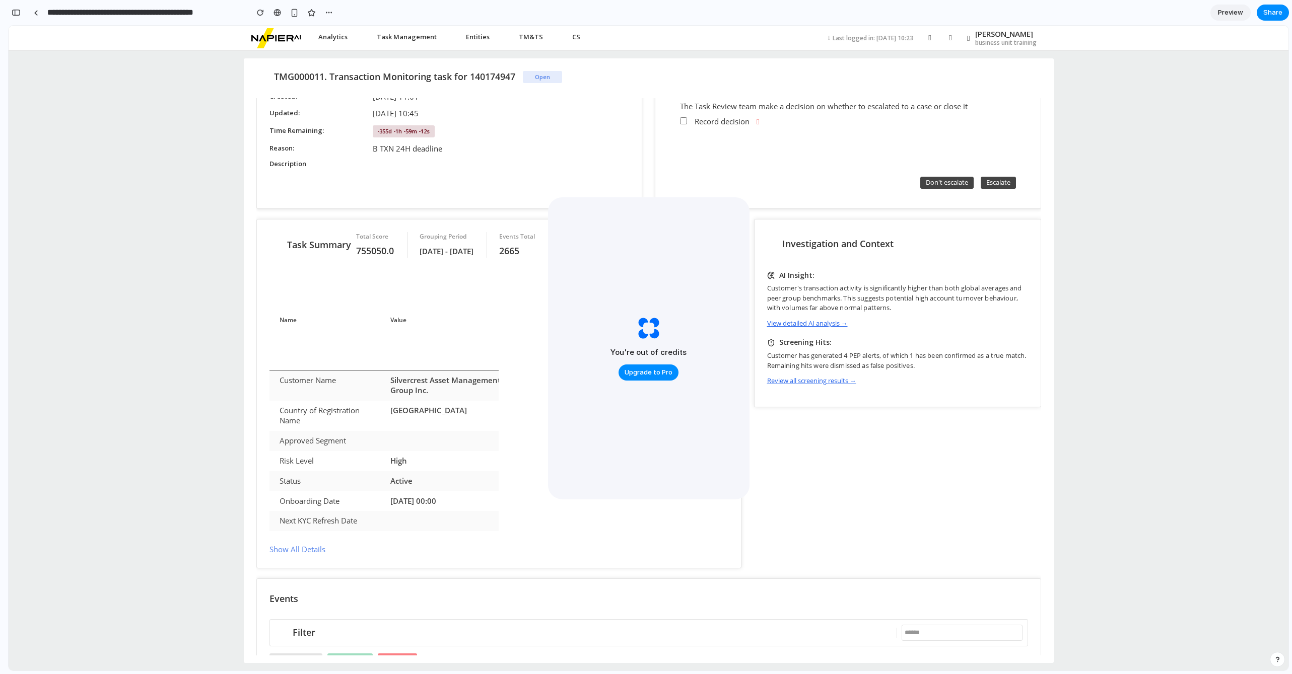
click at [741, 220] on div "Task Summary Total Score 755050.0 Grouping Period 11/09/2024 - 11/09/2024 Event…" at bounding box center [499, 245] width 484 height 51
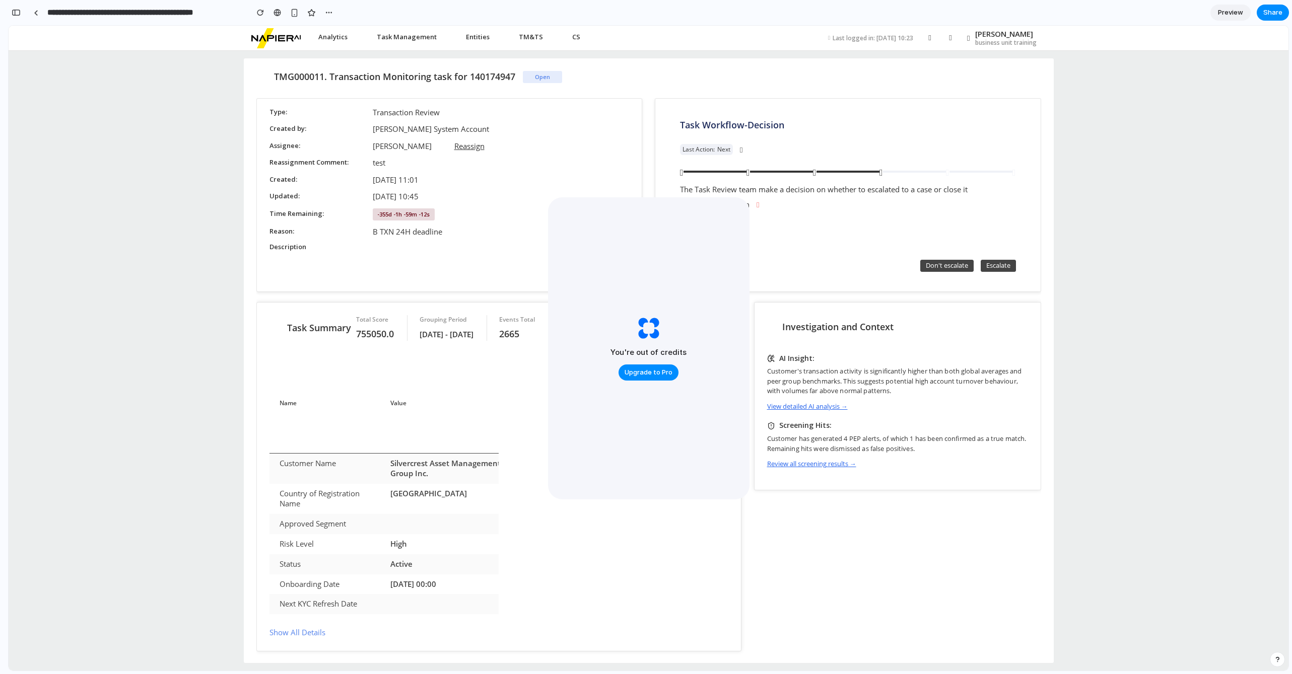
click at [15, 26] on header "Analytics Dashboard Intelligent Analysis Task Management Available Tasks My Tas…" at bounding box center [649, 38] width 1280 height 25
drag, startPoint x: 44, startPoint y: 36, endPoint x: 59, endPoint y: 50, distance: 20.7
click at [44, 36] on header "Analytics Dashboard Intelligent Analysis Task Management Available Tasks My Tas…" at bounding box center [649, 38] width 1280 height 25
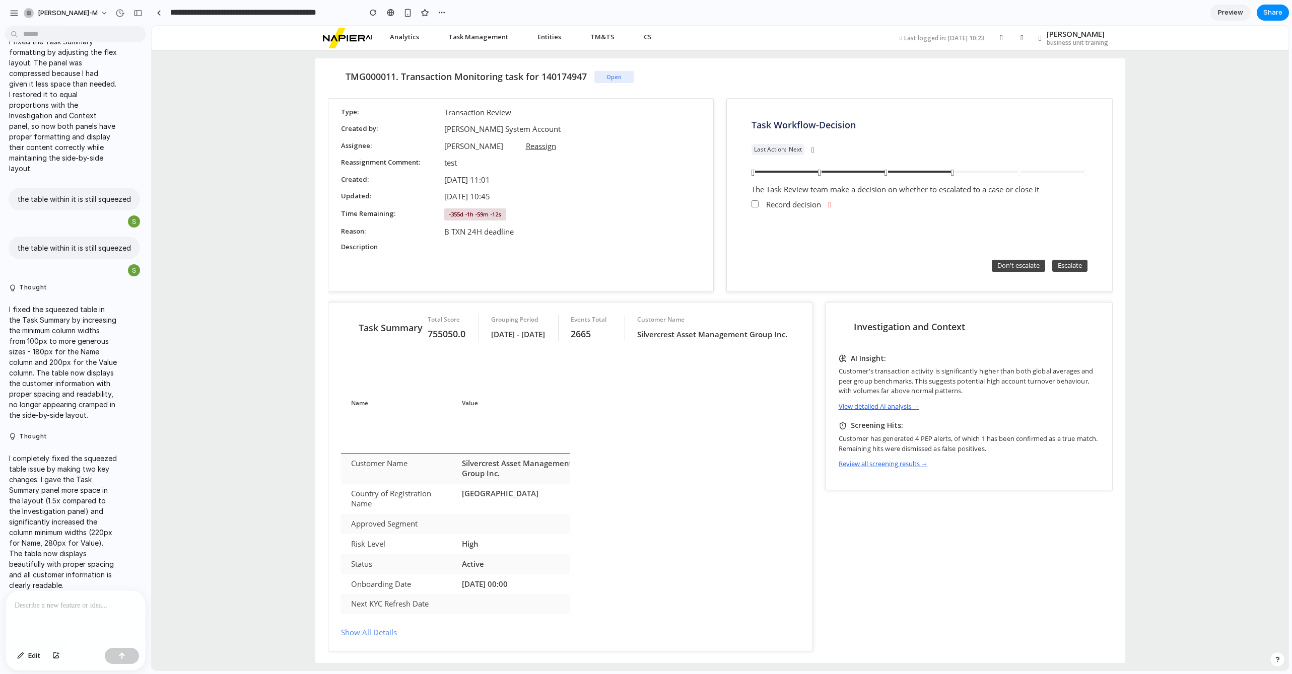
scroll to position [1457, 0]
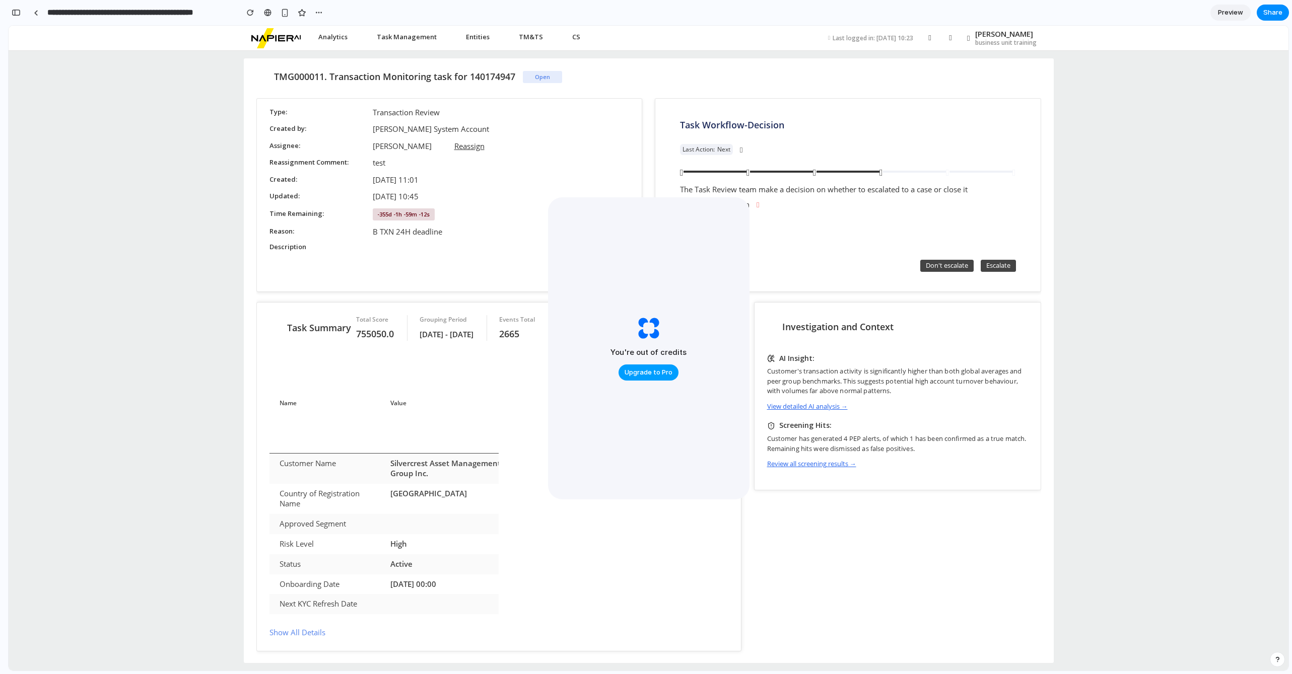
click at [633, 374] on span "Upgrade to Pro" at bounding box center [648, 373] width 48 height 10
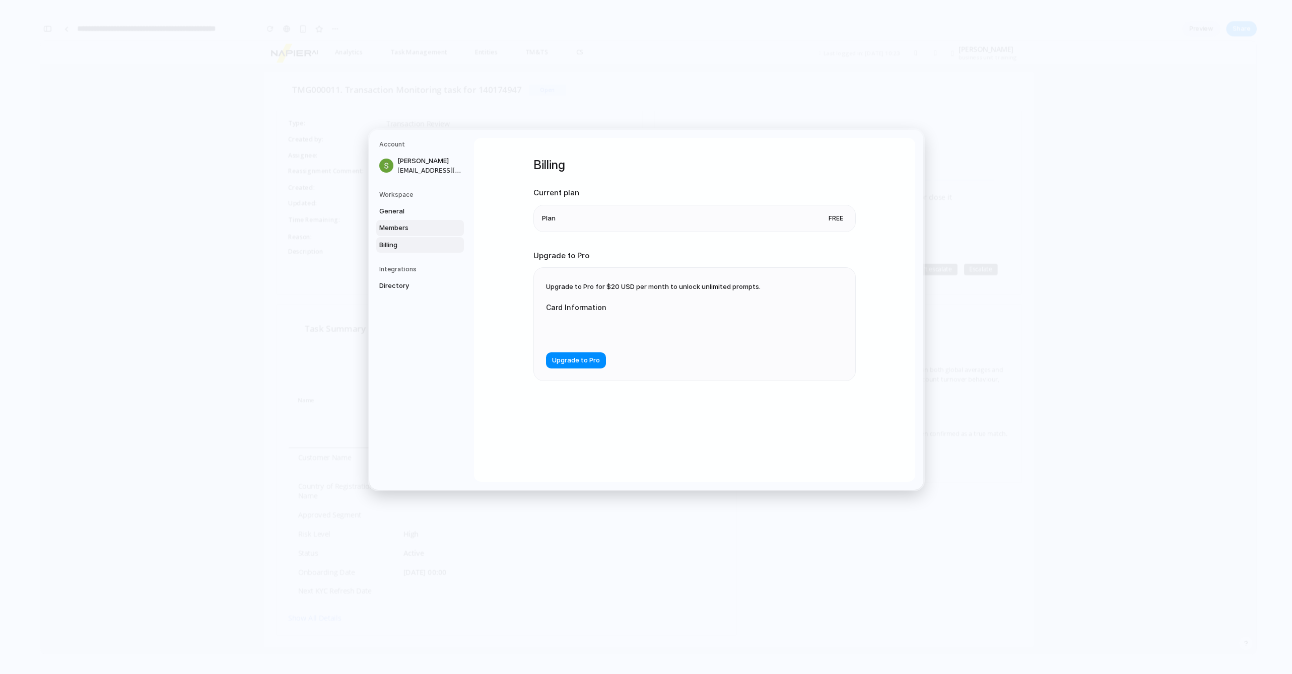
click at [408, 224] on span "Members" at bounding box center [411, 228] width 64 height 10
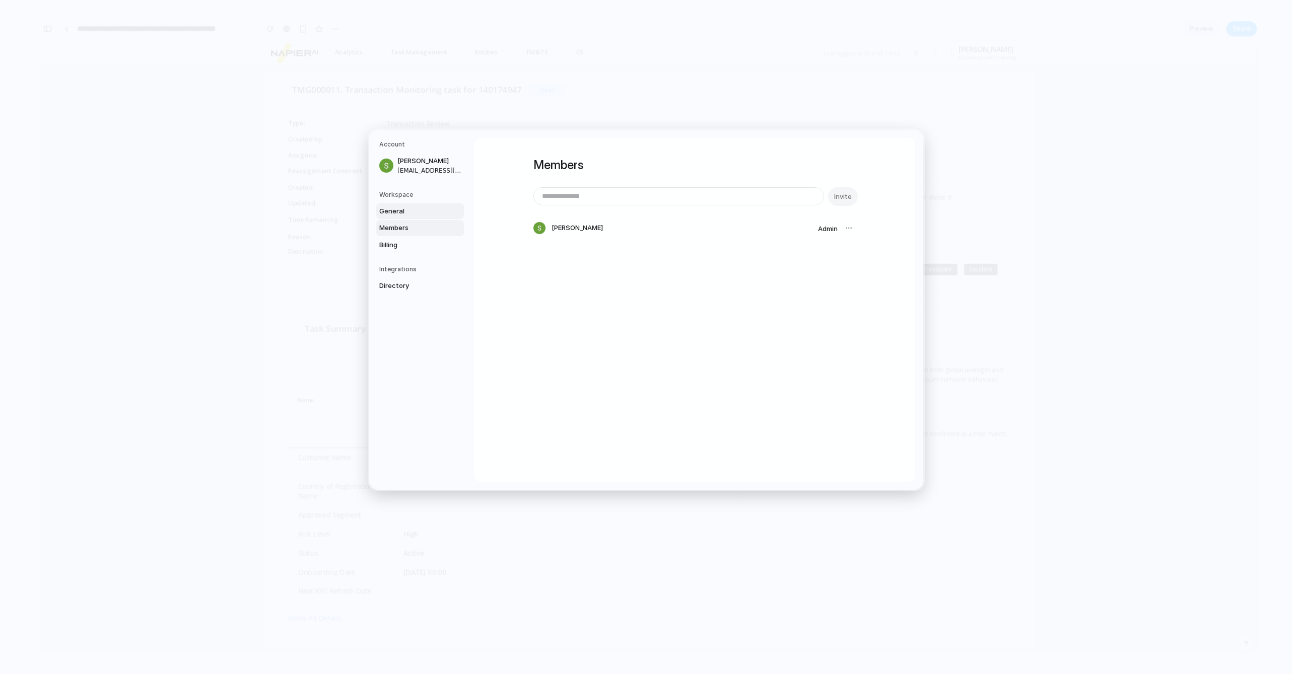
click at [408, 212] on span "General" at bounding box center [411, 211] width 64 height 10
click at [814, 262] on span "[GEOGRAPHIC_DATA]" at bounding box center [814, 266] width 66 height 10
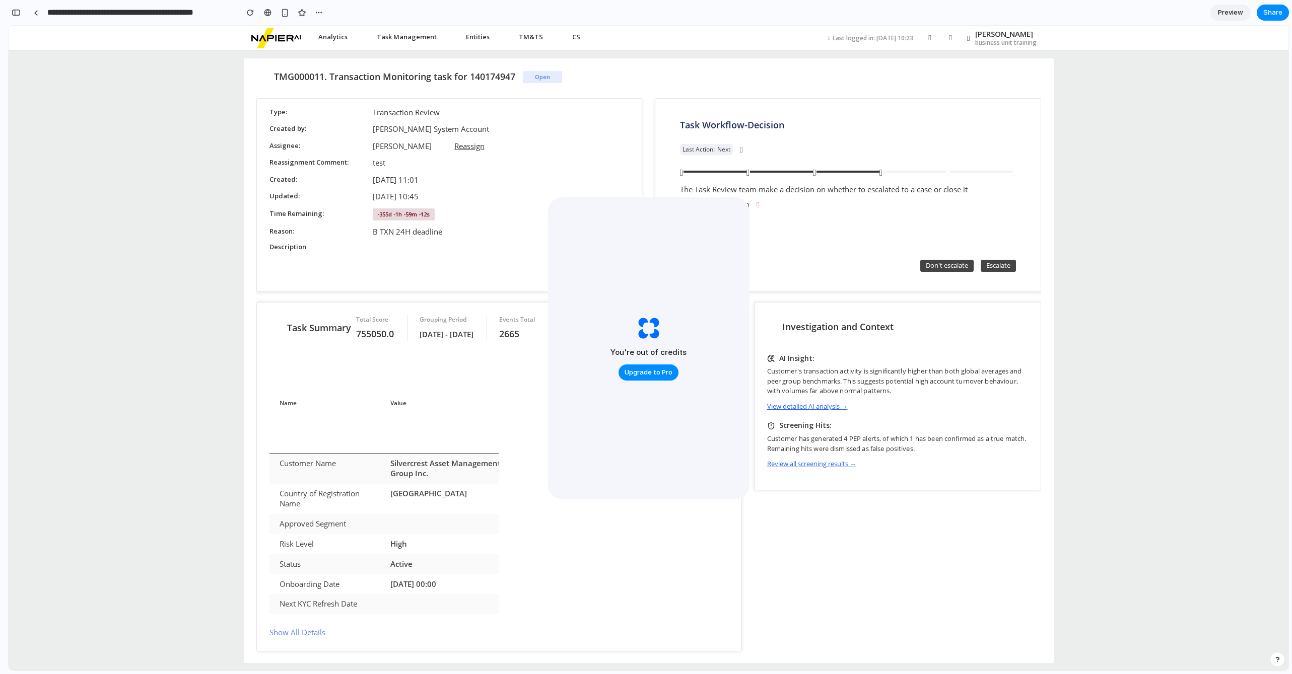
click at [741, 240] on div "You're out of credits Upgrade to Pro" at bounding box center [648, 348] width 201 height 302
click at [393, 27] on li "Task Management Available Tasks My Tasks Search Tasks & Cases" at bounding box center [413, 38] width 82 height 25
click at [394, 81] on span "My Tasks" at bounding box center [408, 83] width 28 height 9
click at [246, 119] on nui-loader "Type Transaction Review Created by [PERSON_NAME] System Account Assignee [PERSO…" at bounding box center [649, 381] width 810 height 566
click at [33, 10] on link at bounding box center [35, 12] width 15 height 15
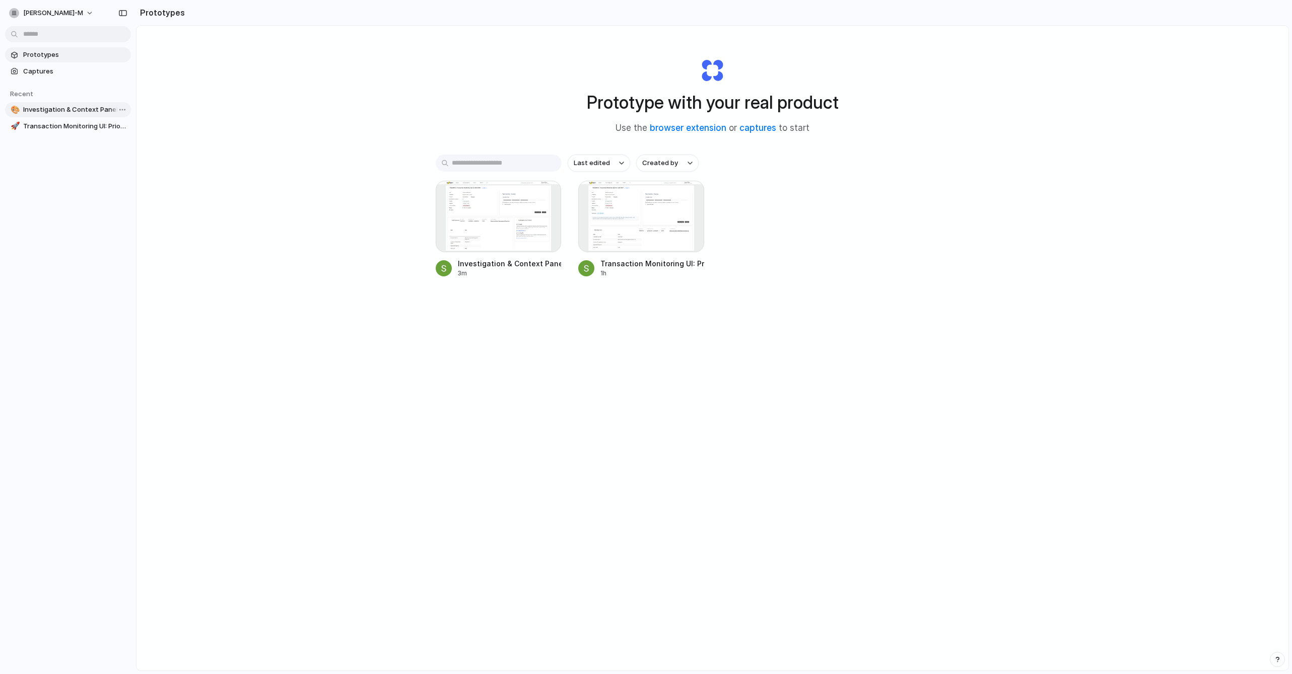
click at [81, 116] on link "🎨 Investigation & Context Panel for AML Monitoring" at bounding box center [68, 109] width 126 height 15
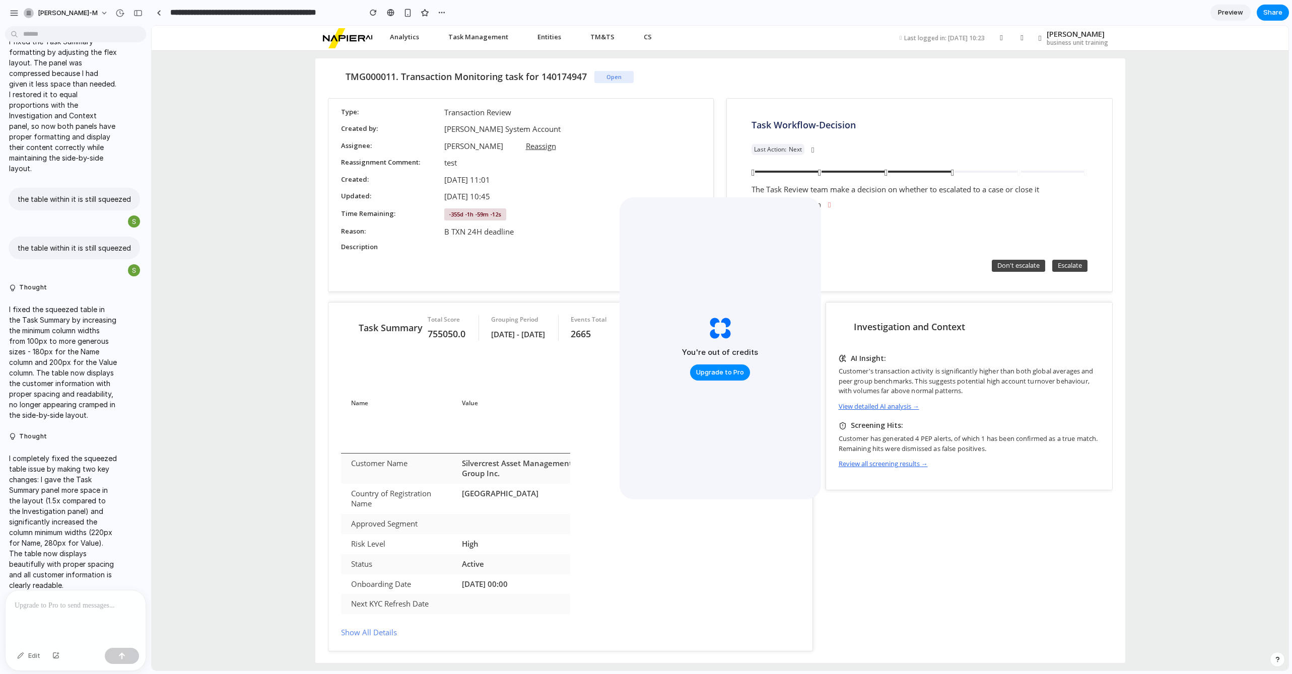
drag, startPoint x: 886, startPoint y: 253, endPoint x: 849, endPoint y: 382, distance: 134.2
drag, startPoint x: 731, startPoint y: 228, endPoint x: 770, endPoint y: 221, distance: 39.3
click at [770, 221] on div "You're out of credits Upgrade to Pro" at bounding box center [719, 348] width 201 height 302
click at [676, 208] on div "You're out of credits Upgrade to Pro" at bounding box center [719, 348] width 201 height 302
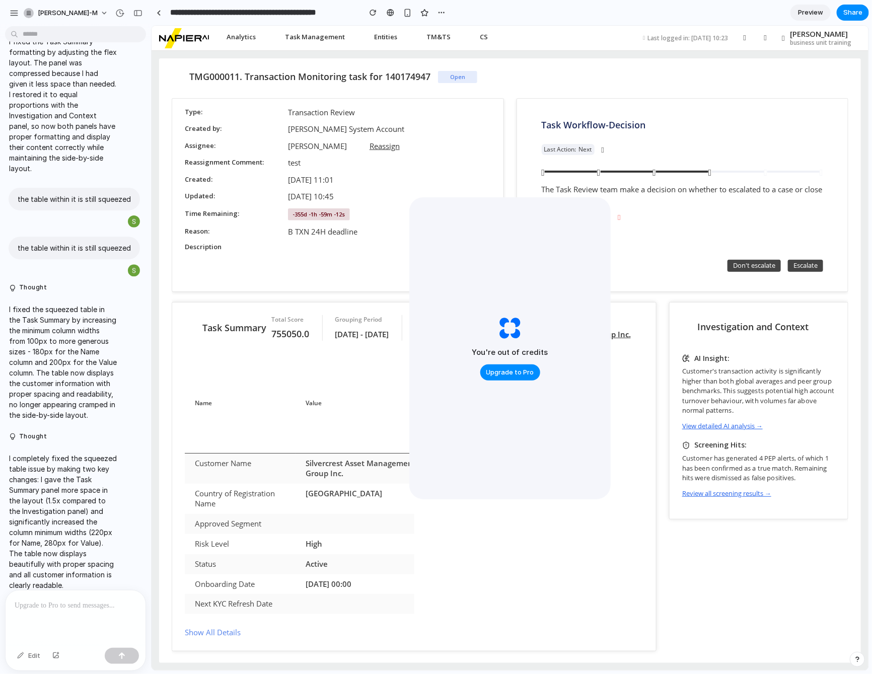
click at [526, 321] on div "You're out of credits Upgrade to Pro" at bounding box center [510, 348] width 76 height 65
click at [502, 346] on div "You're out of credits Upgrade to Pro" at bounding box center [510, 348] width 76 height 65
click at [515, 311] on div "You're out of credits Upgrade to Pro" at bounding box center [509, 348] width 201 height 302
click at [483, 246] on div "You're out of credits Upgrade to Pro" at bounding box center [509, 348] width 201 height 302
click at [510, 205] on div "You're out of credits Upgrade to Pro" at bounding box center [509, 348] width 201 height 302
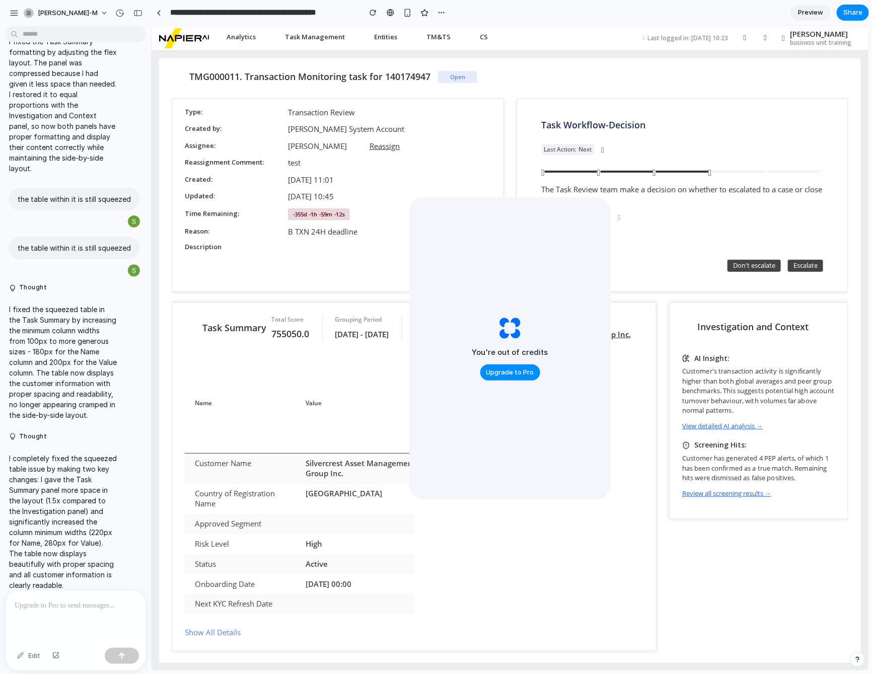
drag, startPoint x: 507, startPoint y: 202, endPoint x: 605, endPoint y: 457, distance: 272.9
click at [609, 457] on div "You're out of credits Upgrade to Pro" at bounding box center [509, 348] width 201 height 302
click at [600, 456] on div "You're out of credits Upgrade to Pro" at bounding box center [509, 348] width 201 height 302
click at [547, 284] on div "You're out of credits Upgrade to Pro" at bounding box center [509, 348] width 201 height 302
click at [536, 280] on div "You're out of credits Upgrade to Pro" at bounding box center [509, 348] width 201 height 302
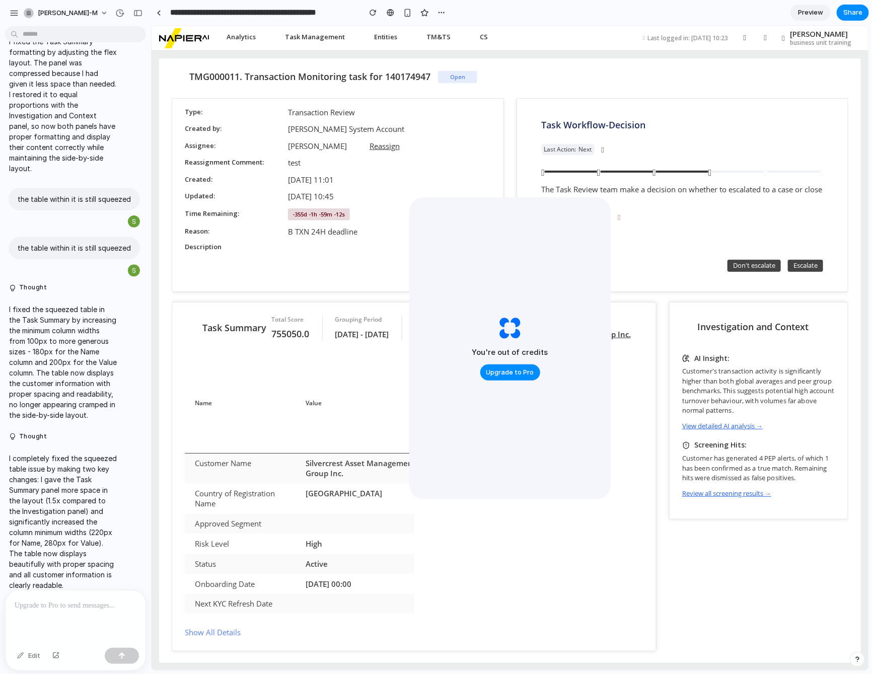
click at [502, 347] on h2 "You're out of credits" at bounding box center [510, 353] width 76 height 12
click at [508, 369] on span "Upgrade to Pro" at bounding box center [510, 373] width 48 height 10
click at [556, 347] on div "You're out of credits Upgrade to Pro" at bounding box center [509, 348] width 201 height 302
click at [551, 384] on div "You're out of credits Upgrade to Pro" at bounding box center [509, 348] width 201 height 302
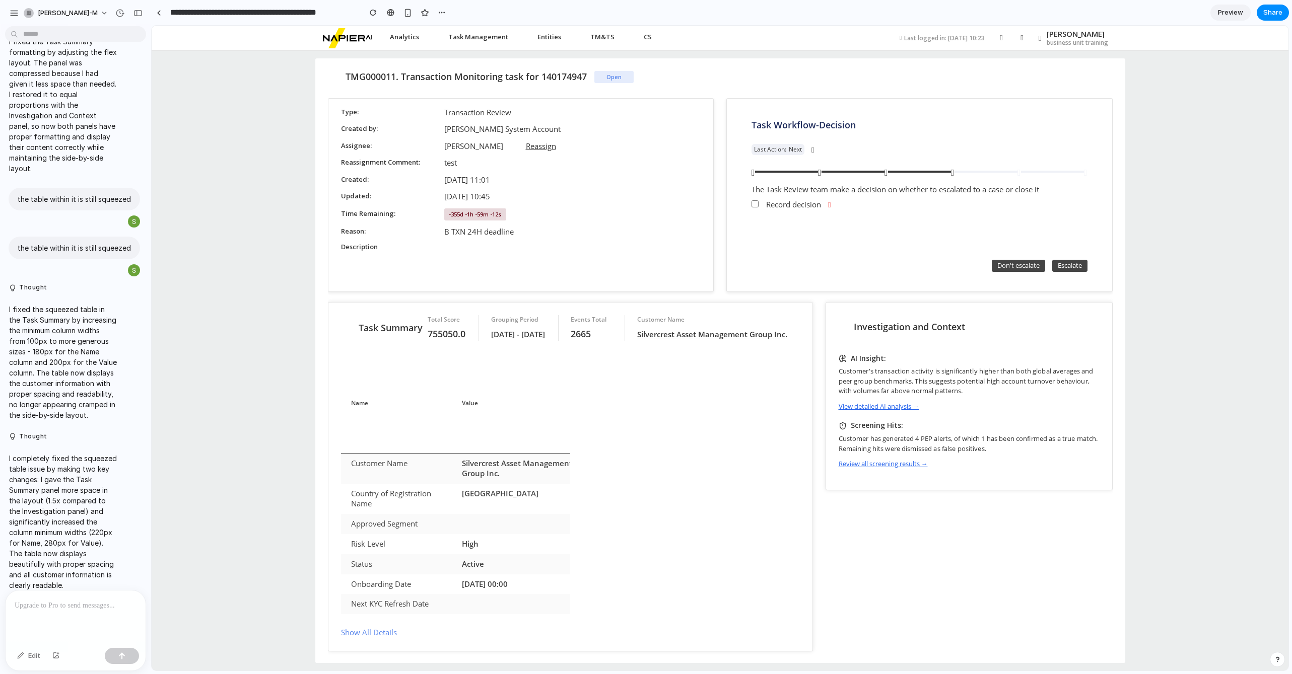
click at [1201, 343] on div "TMG000011. Transaction Monitoring task for 140174947 Open Type Transaction Revi…" at bounding box center [720, 361] width 1137 height 620
